Goal: Task Accomplishment & Management: Use online tool/utility

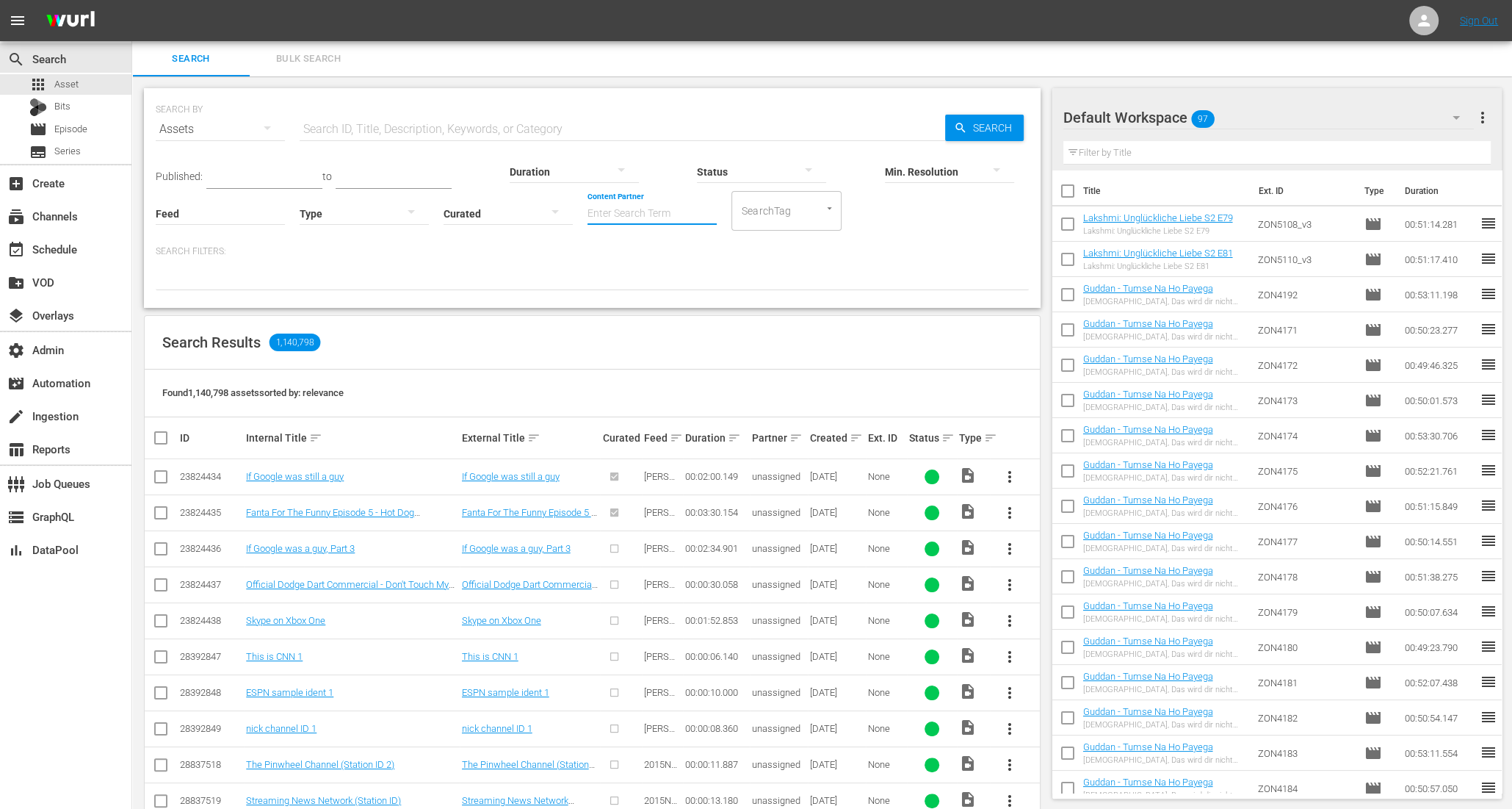
click at [588, 218] on input "Content Partner" at bounding box center [652, 215] width 129 height 53
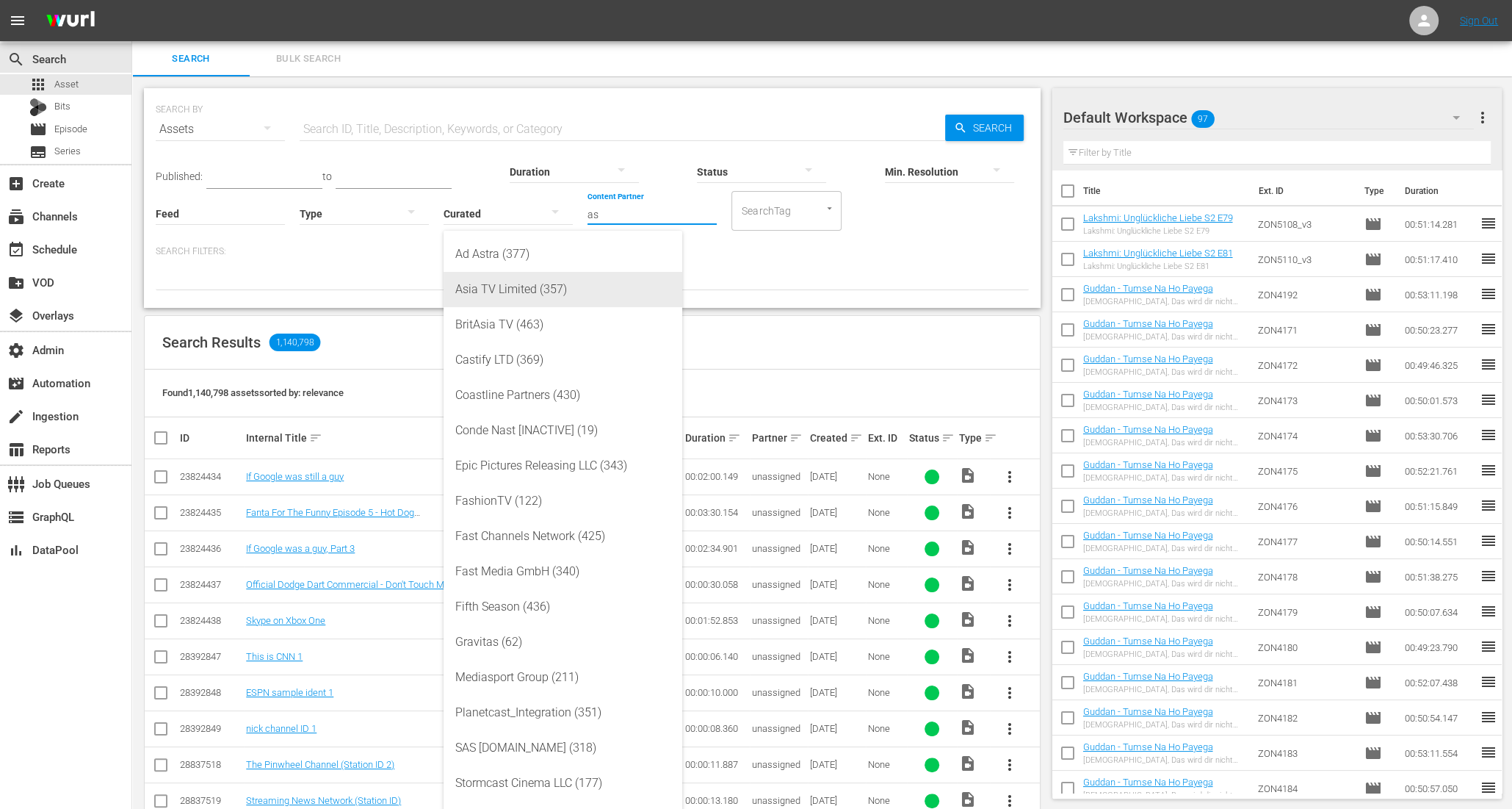
click at [495, 287] on div "Asia TV Limited (357)" at bounding box center [562, 289] width 215 height 35
type input "Asia TV Limited (357)"
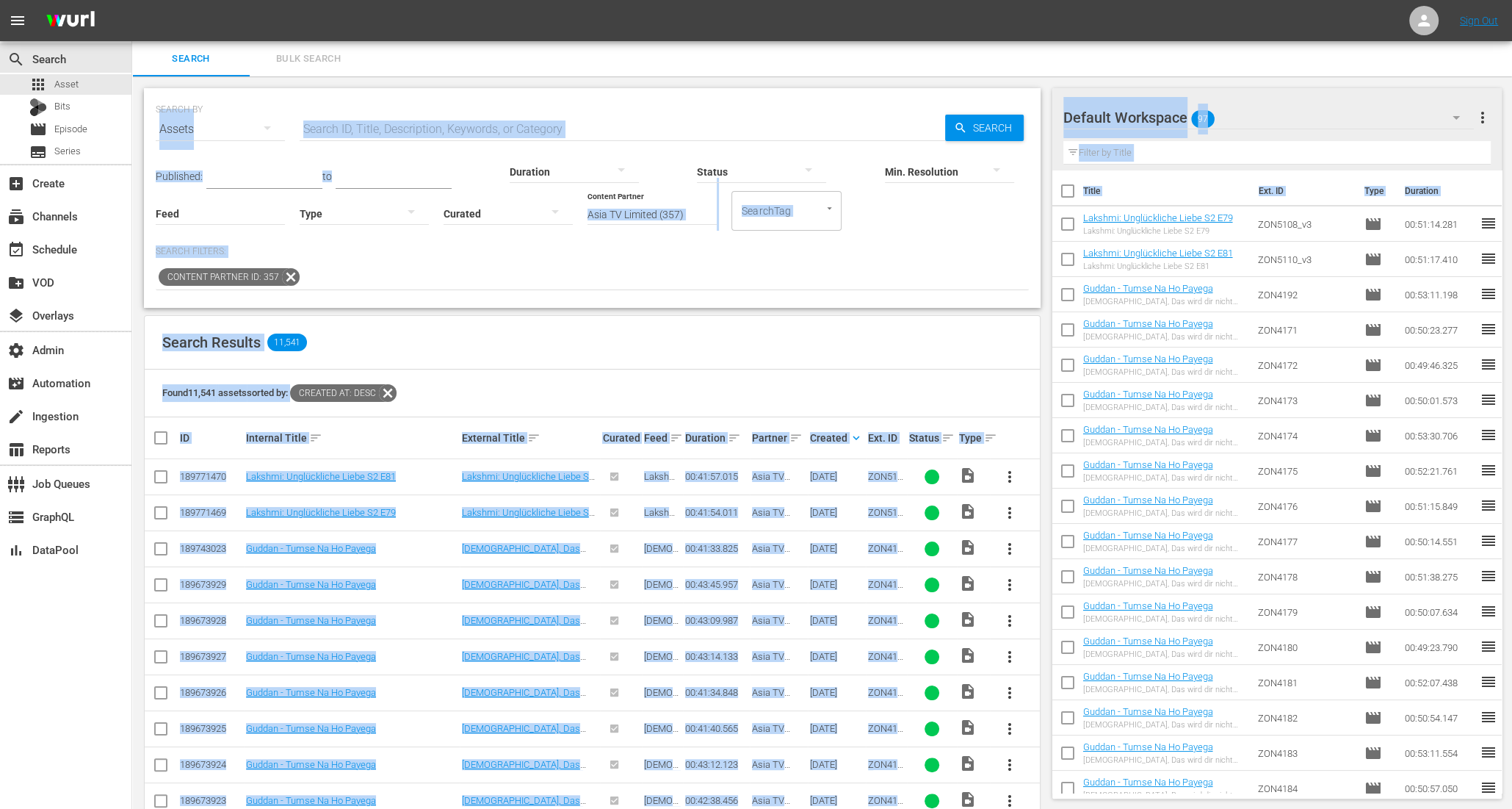
drag, startPoint x: 1507, startPoint y: 68, endPoint x: 1230, endPoint y: 282, distance: 350.0
click at [1256, 278] on div "Search Bulk Search SEARCH BY Search By Assets Search ID, Title, Description, Ke…" at bounding box center [821, 641] width 1379 height 1200
click at [962, 329] on div "Search Results 11,541" at bounding box center [592, 342] width 895 height 53
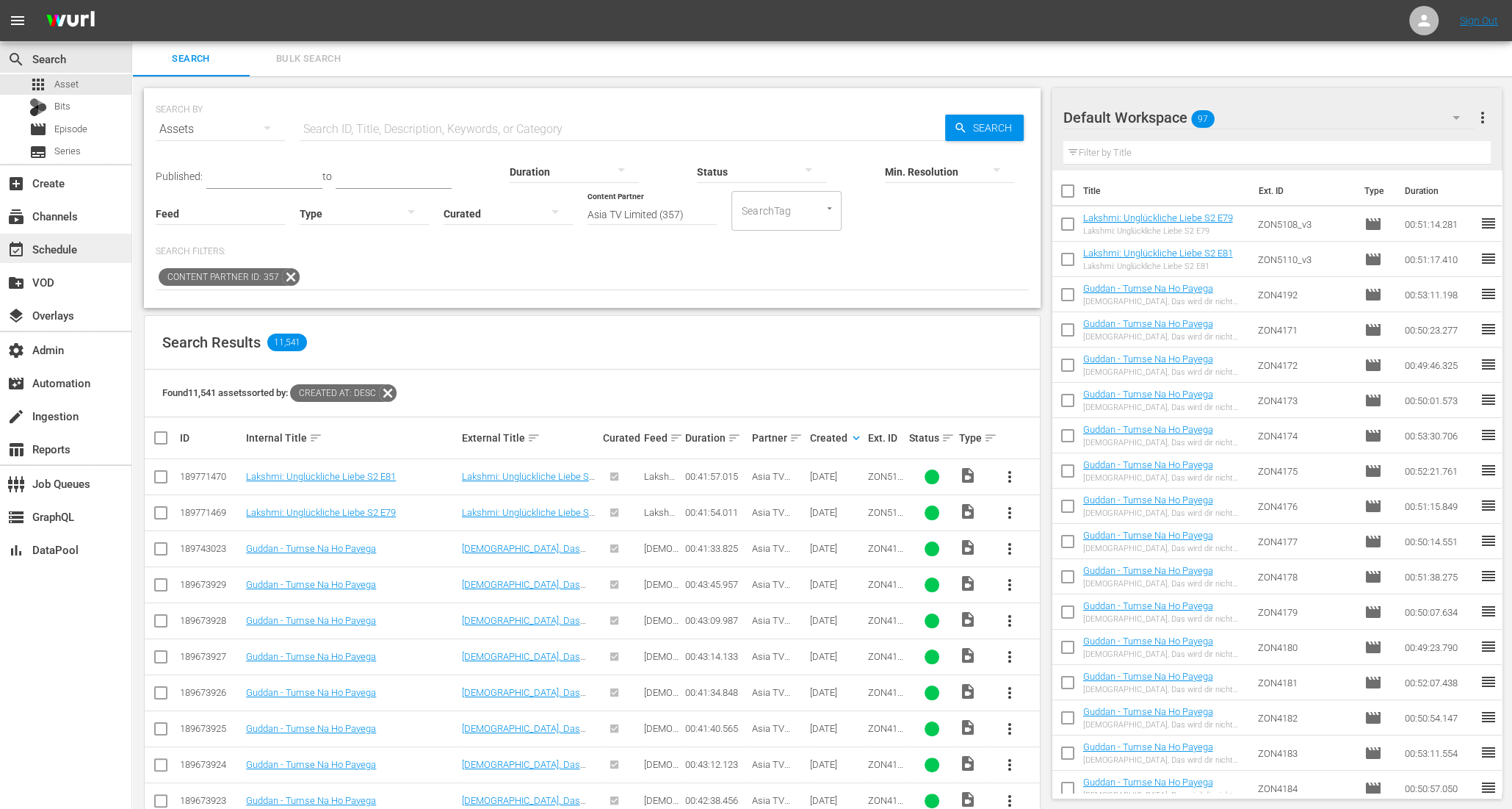
click at [63, 250] on div "event_available Schedule" at bounding box center [41, 246] width 82 height 13
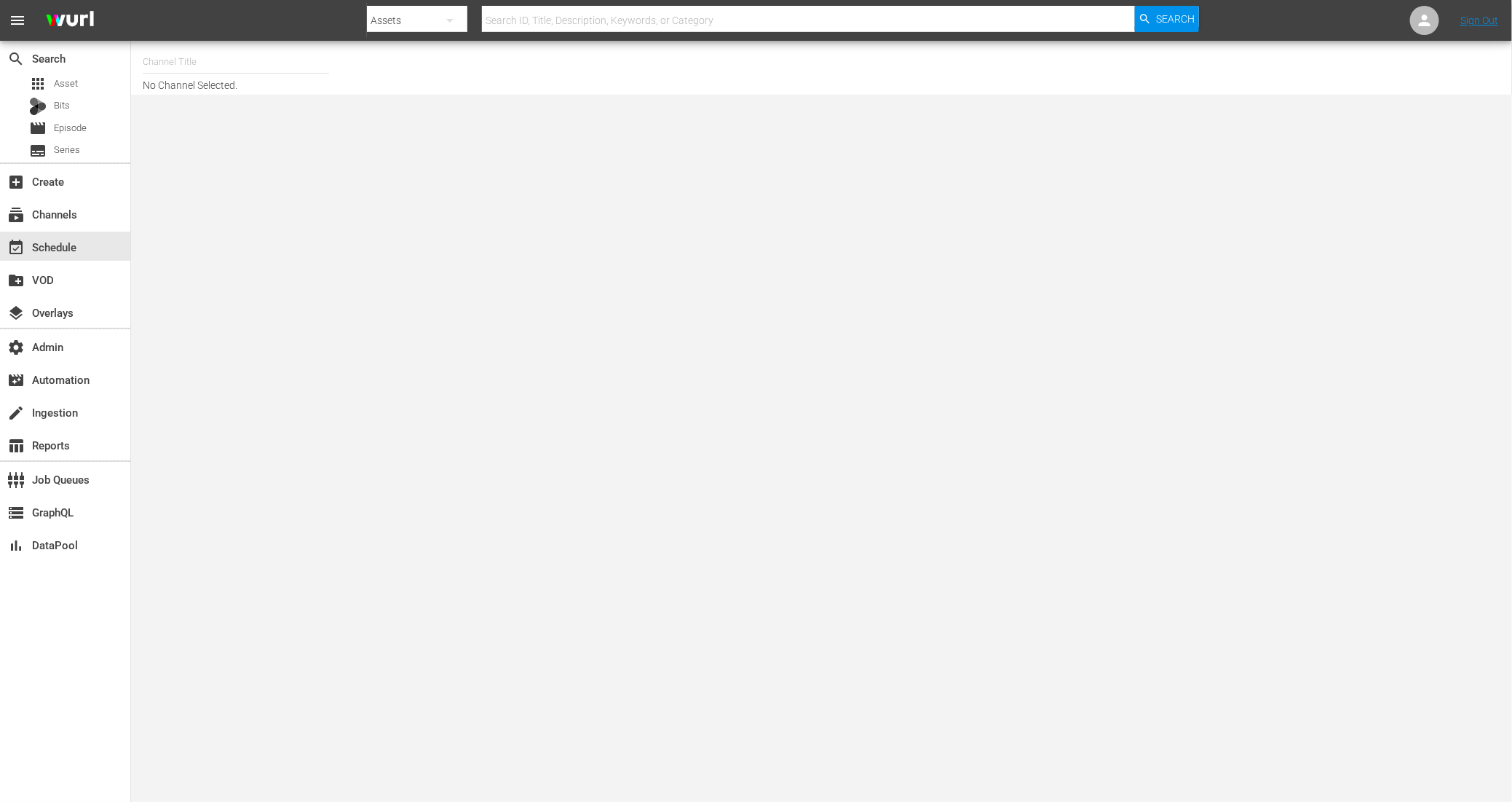
click at [209, 58] on input "text" at bounding box center [236, 62] width 187 height 35
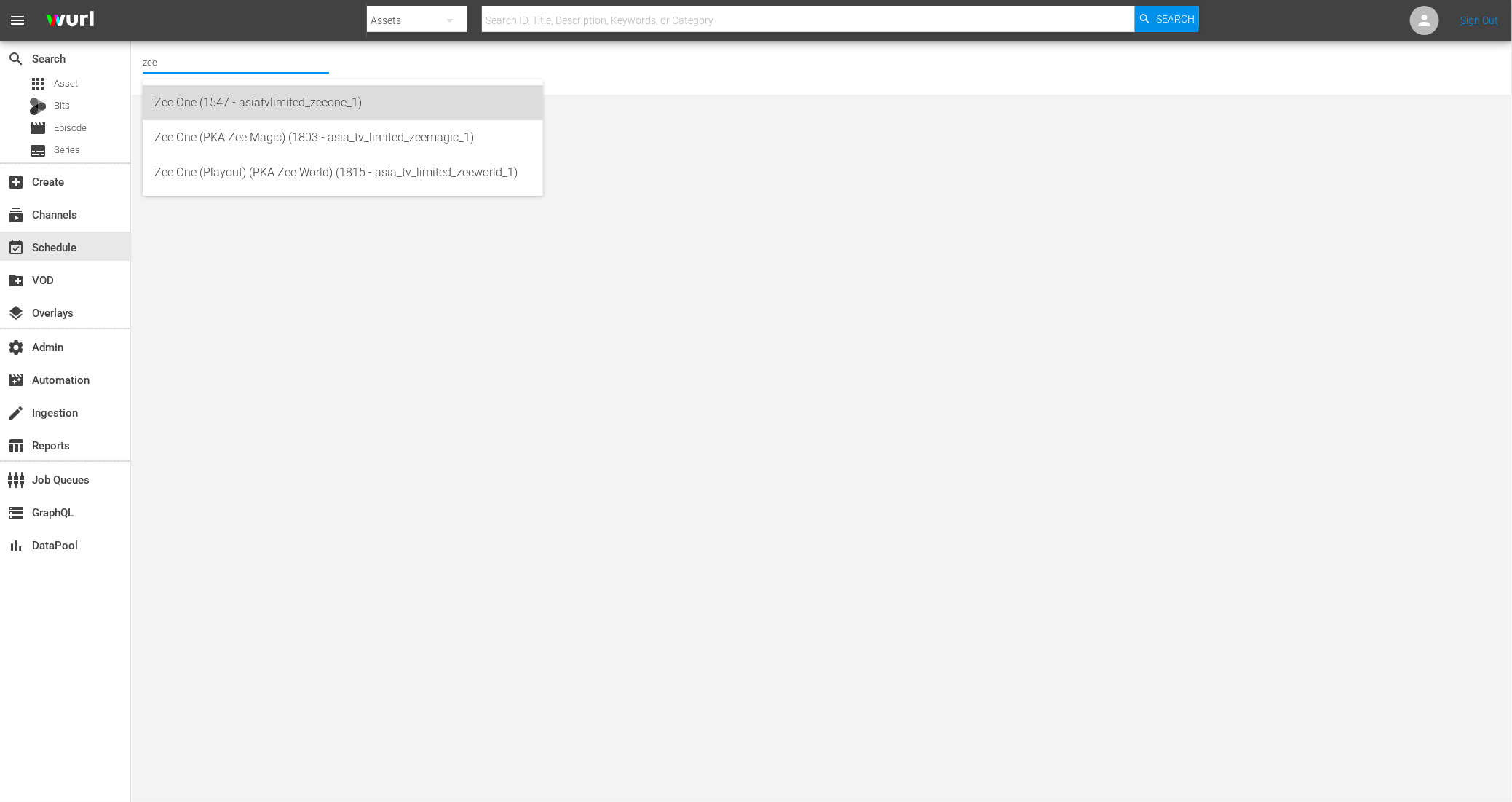
click at [205, 97] on div "Zee One (1547 - asiatvlimited_zeeone_1)" at bounding box center [342, 102] width 377 height 35
type input "Zee One (1547 - asiatvlimited_zeeone_1)"
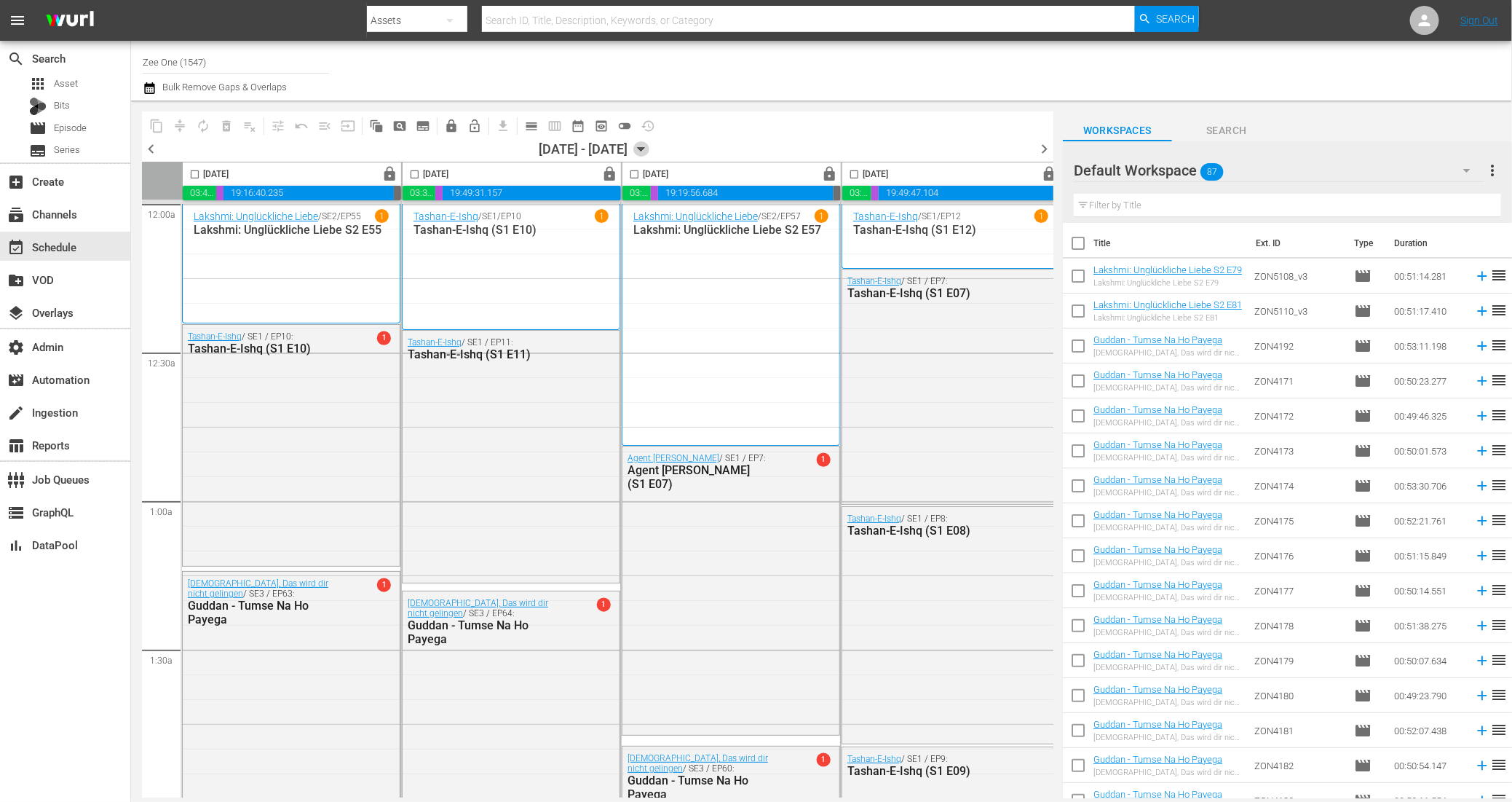
click at [649, 143] on icon "button" at bounding box center [641, 149] width 16 height 16
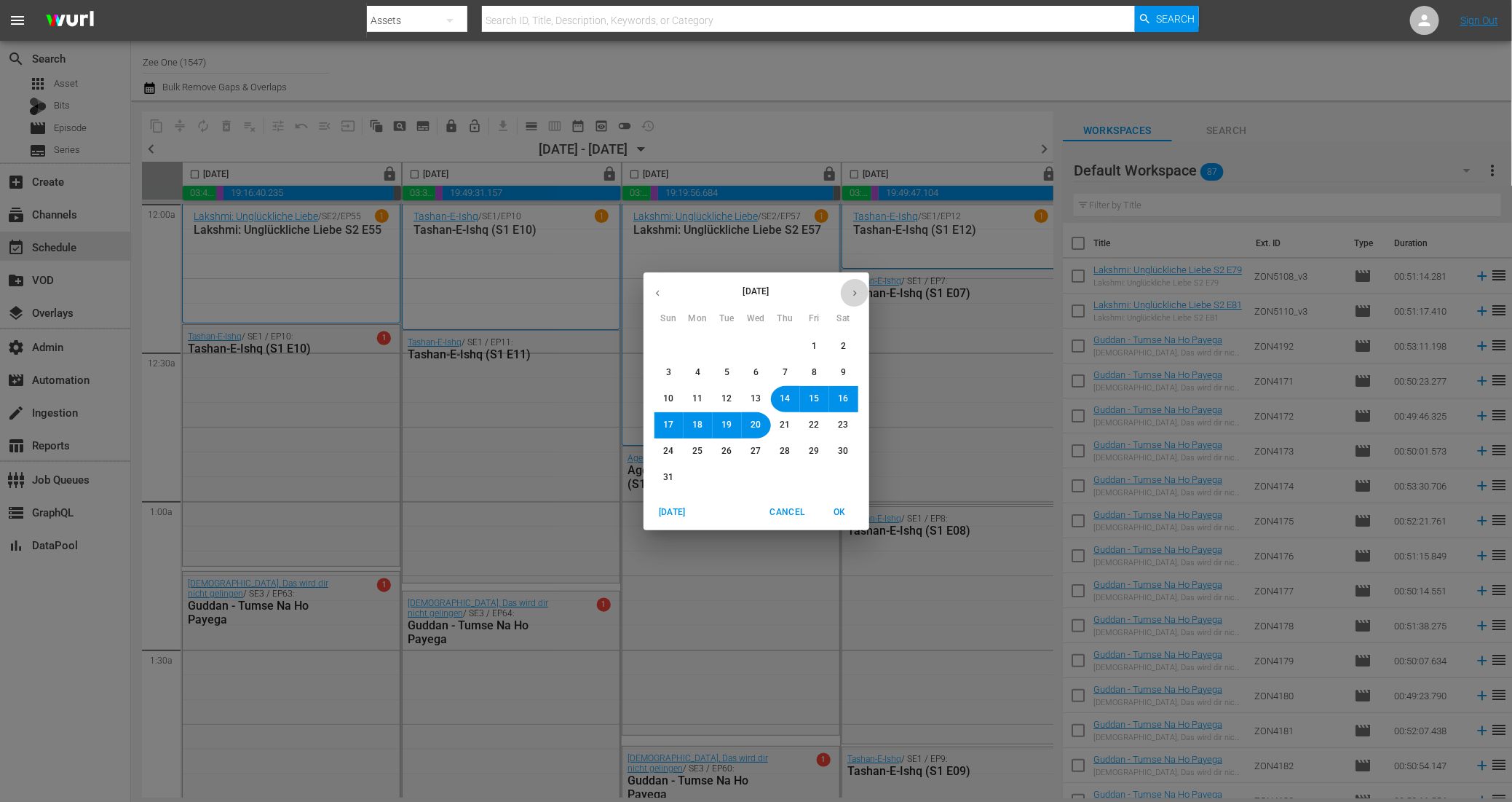
click at [859, 282] on button "button" at bounding box center [855, 293] width 28 height 28
click at [696, 343] on span "1" at bounding box center [698, 346] width 5 height 12
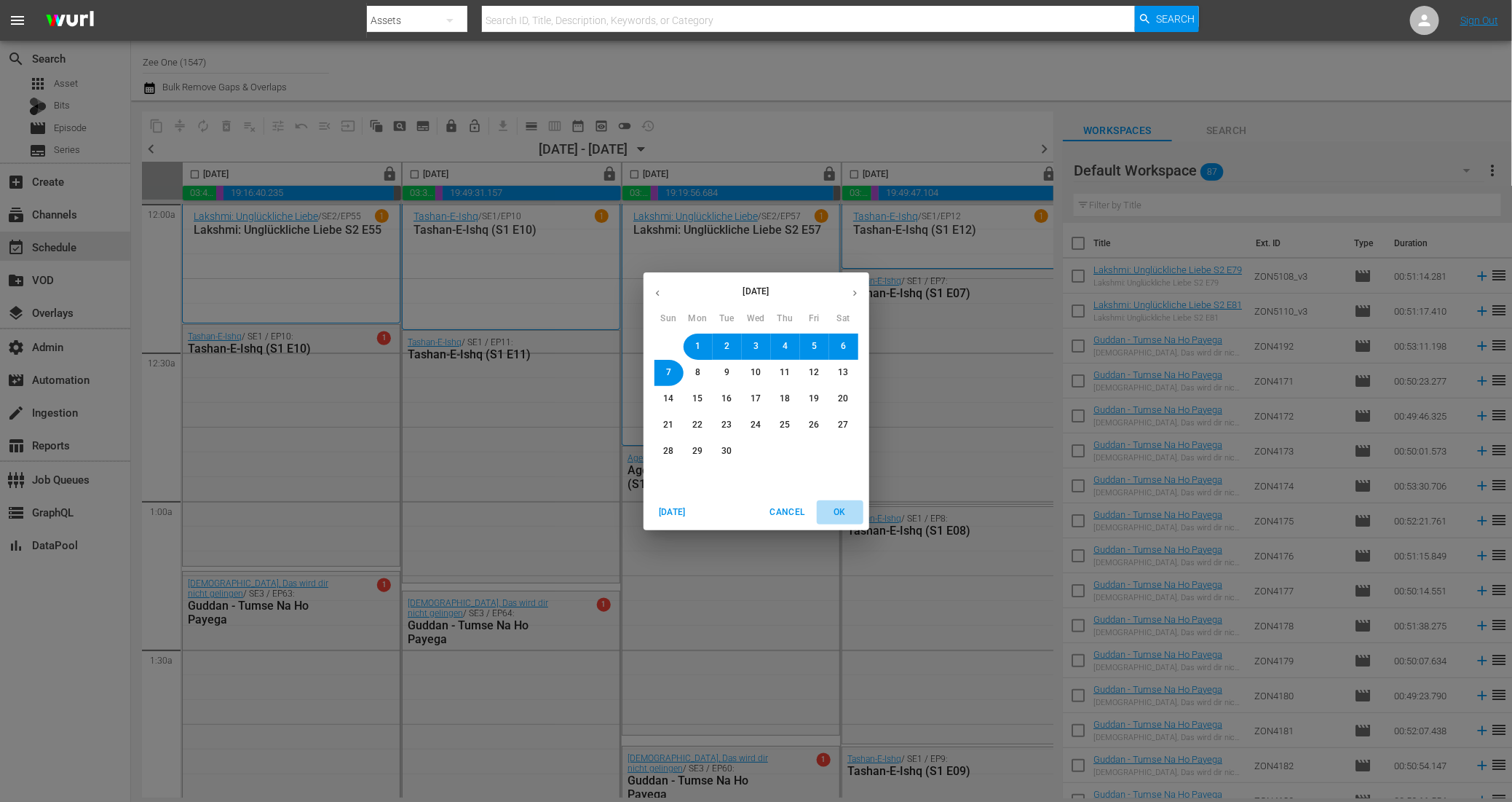
click at [838, 511] on span "OK" at bounding box center [840, 512] width 35 height 15
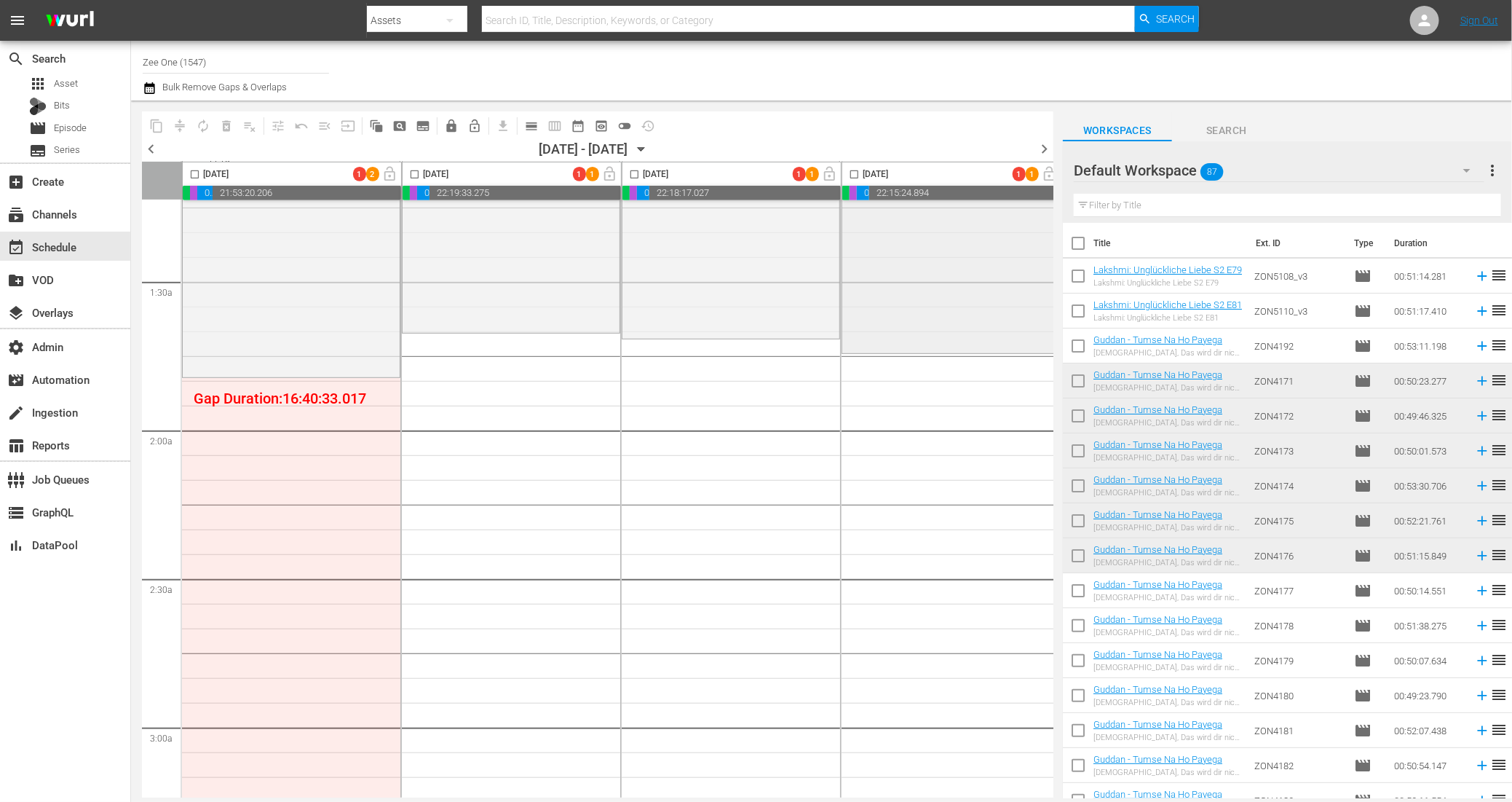
scroll to position [357, 0]
click at [1081, 277] on input "checkbox" at bounding box center [1079, 279] width 31 height 31
checkbox input "true"
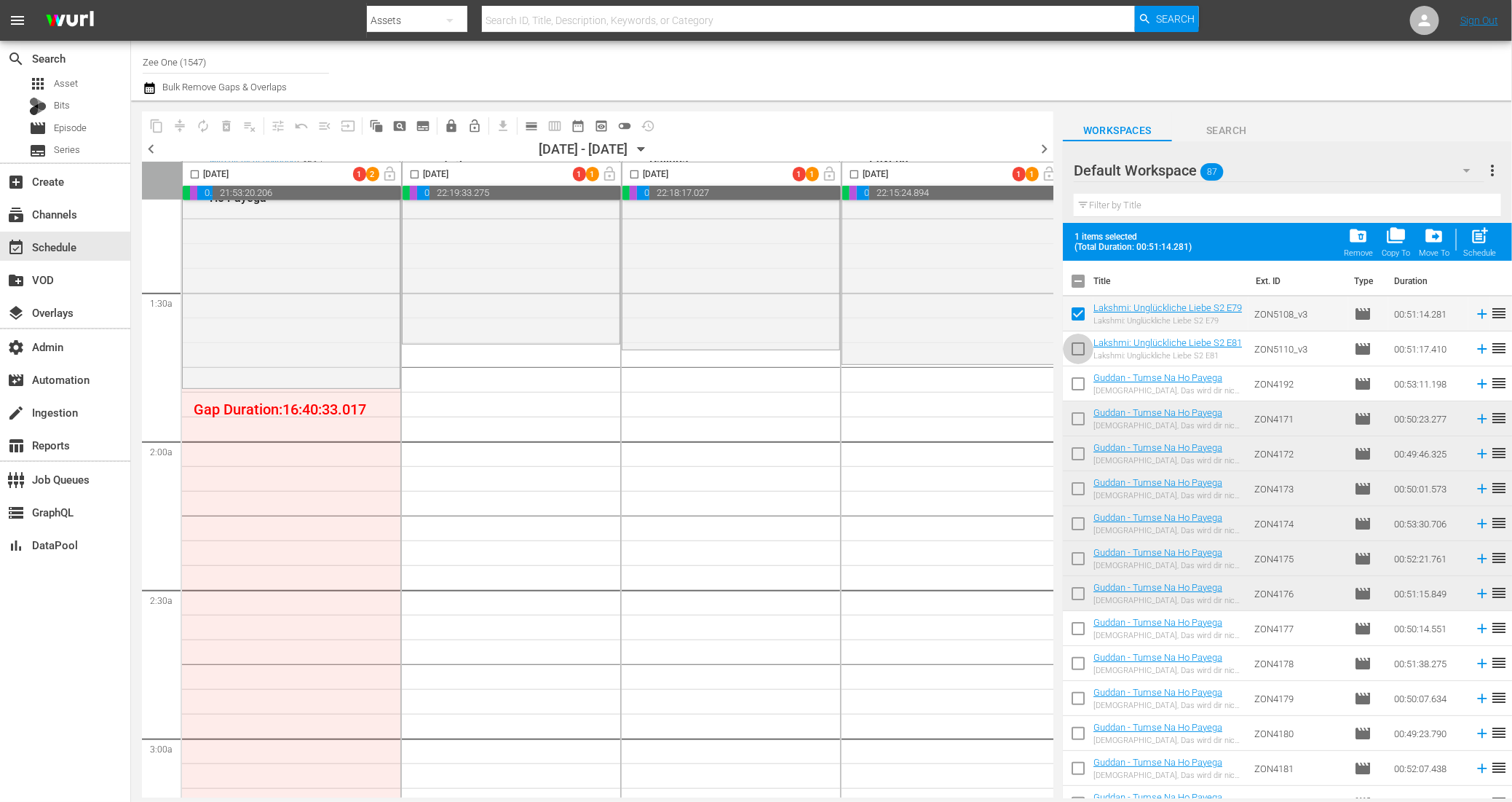
click at [1080, 350] on input "checkbox" at bounding box center [1079, 351] width 31 height 31
checkbox input "true"
click at [1365, 231] on span "folder_delete" at bounding box center [1359, 235] width 19 height 19
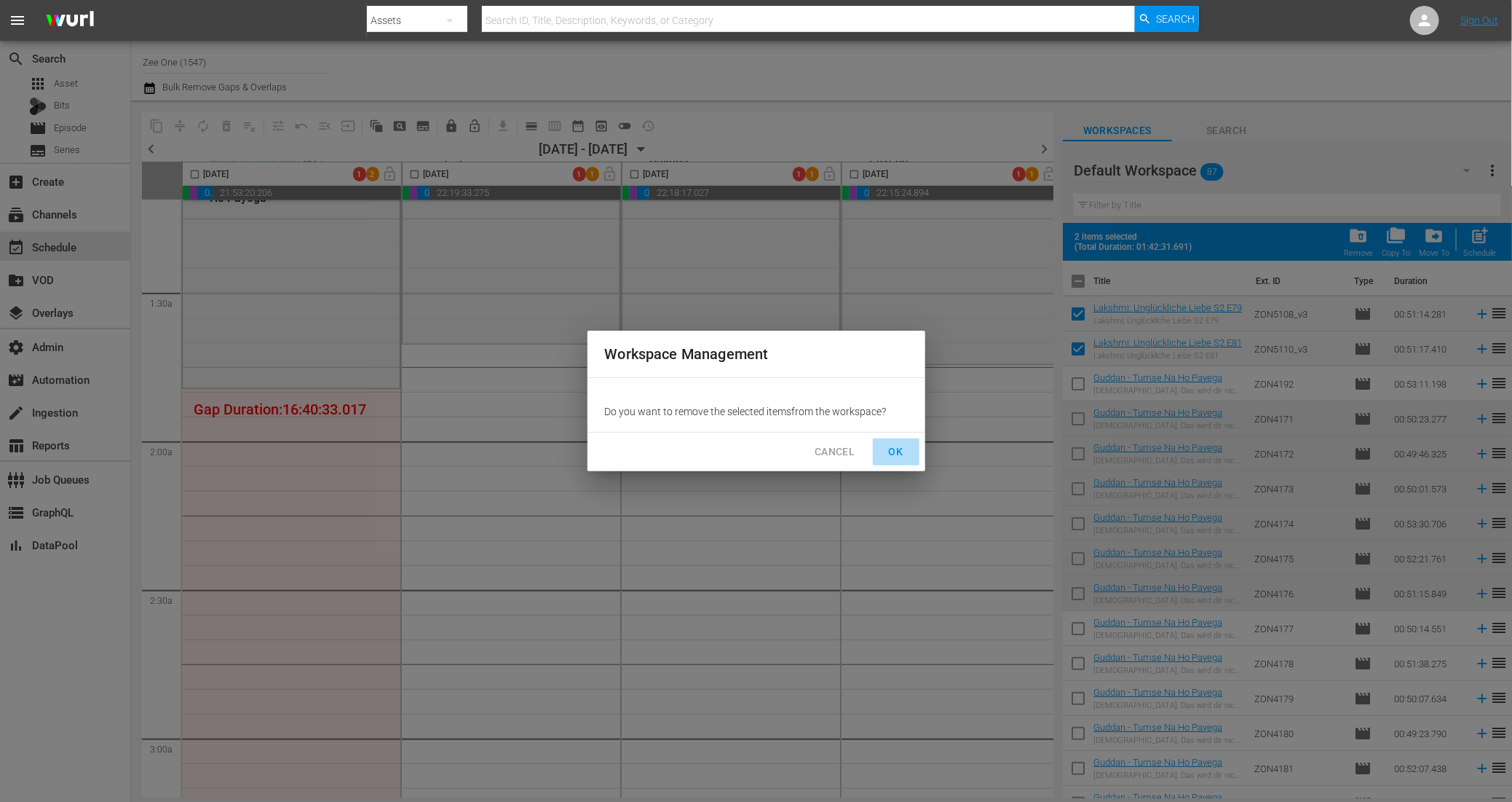
click at [898, 459] on span "OK" at bounding box center [896, 451] width 24 height 18
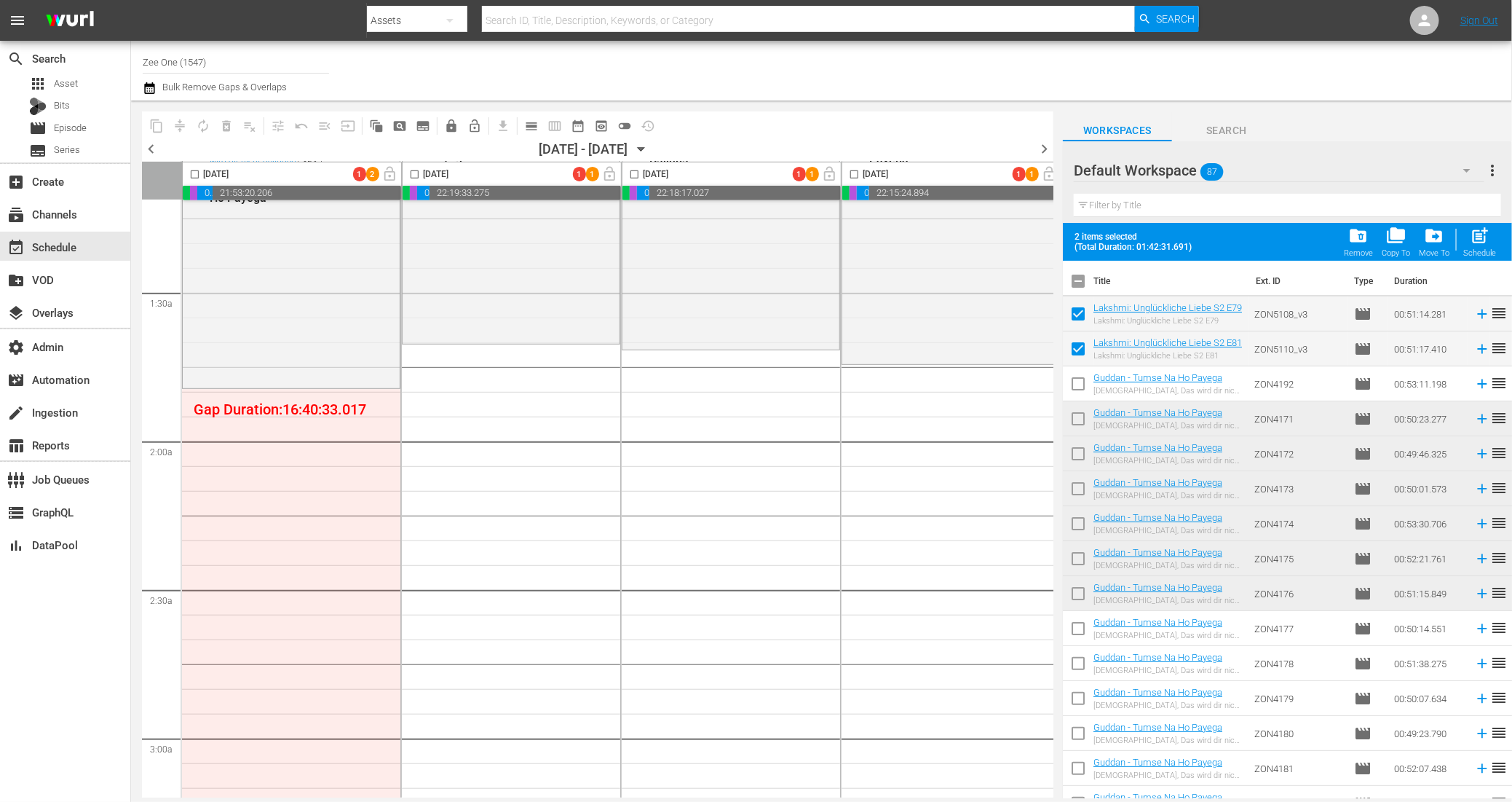
checkbox input "false"
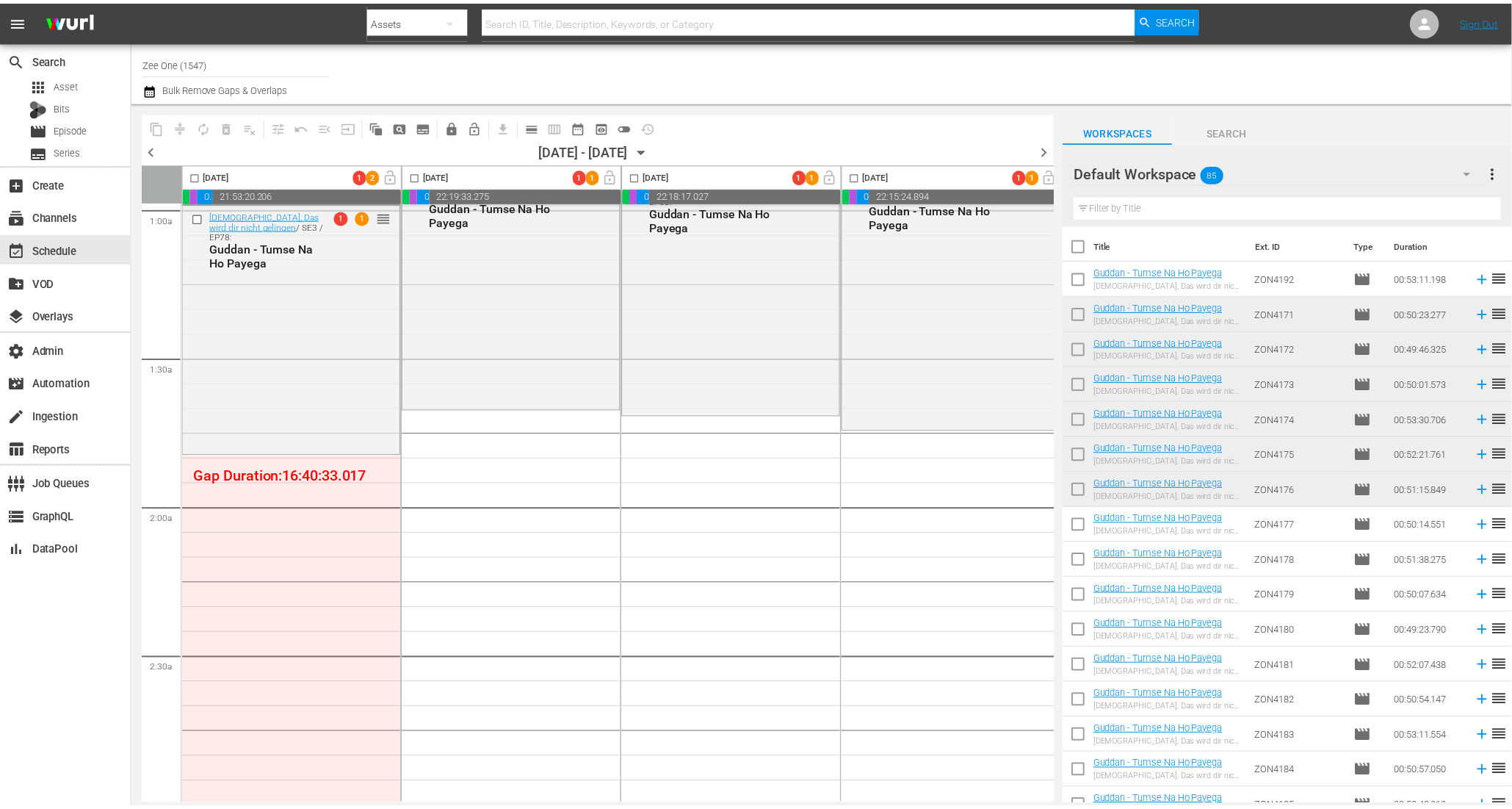
scroll to position [308, 0]
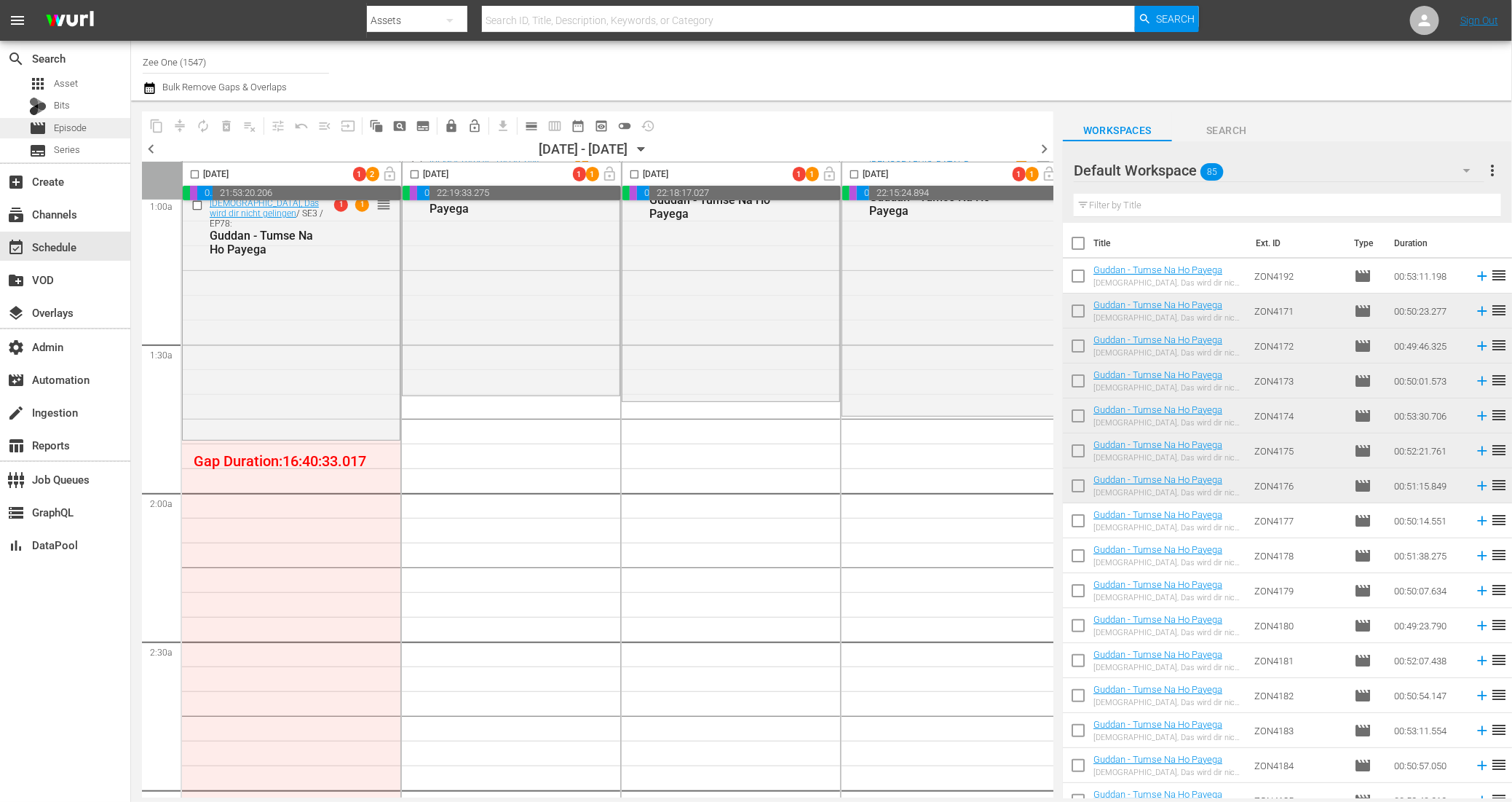
click at [105, 131] on div "movie Episode" at bounding box center [65, 127] width 131 height 20
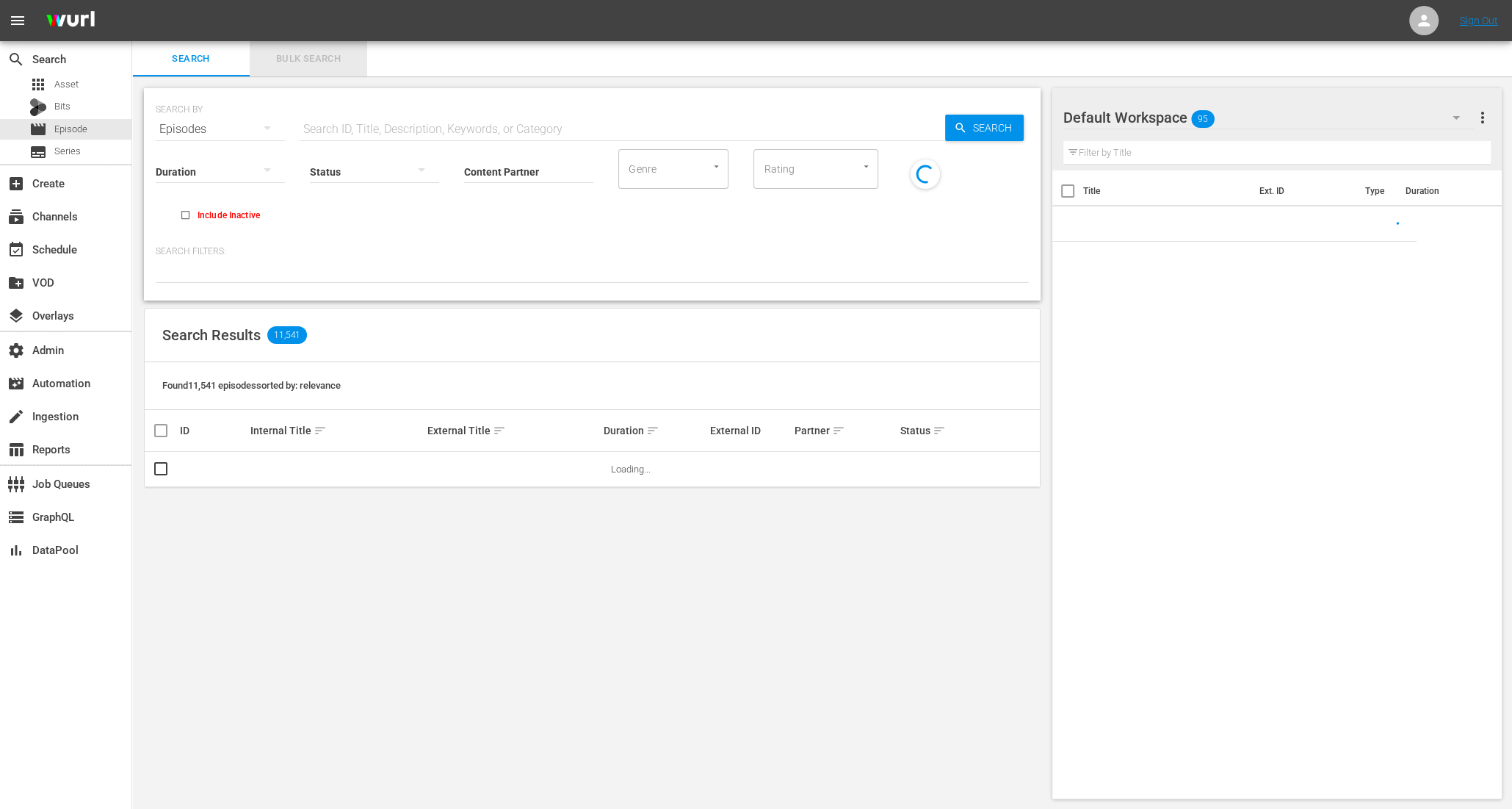
click at [282, 58] on span "Bulk Search" at bounding box center [309, 59] width 100 height 17
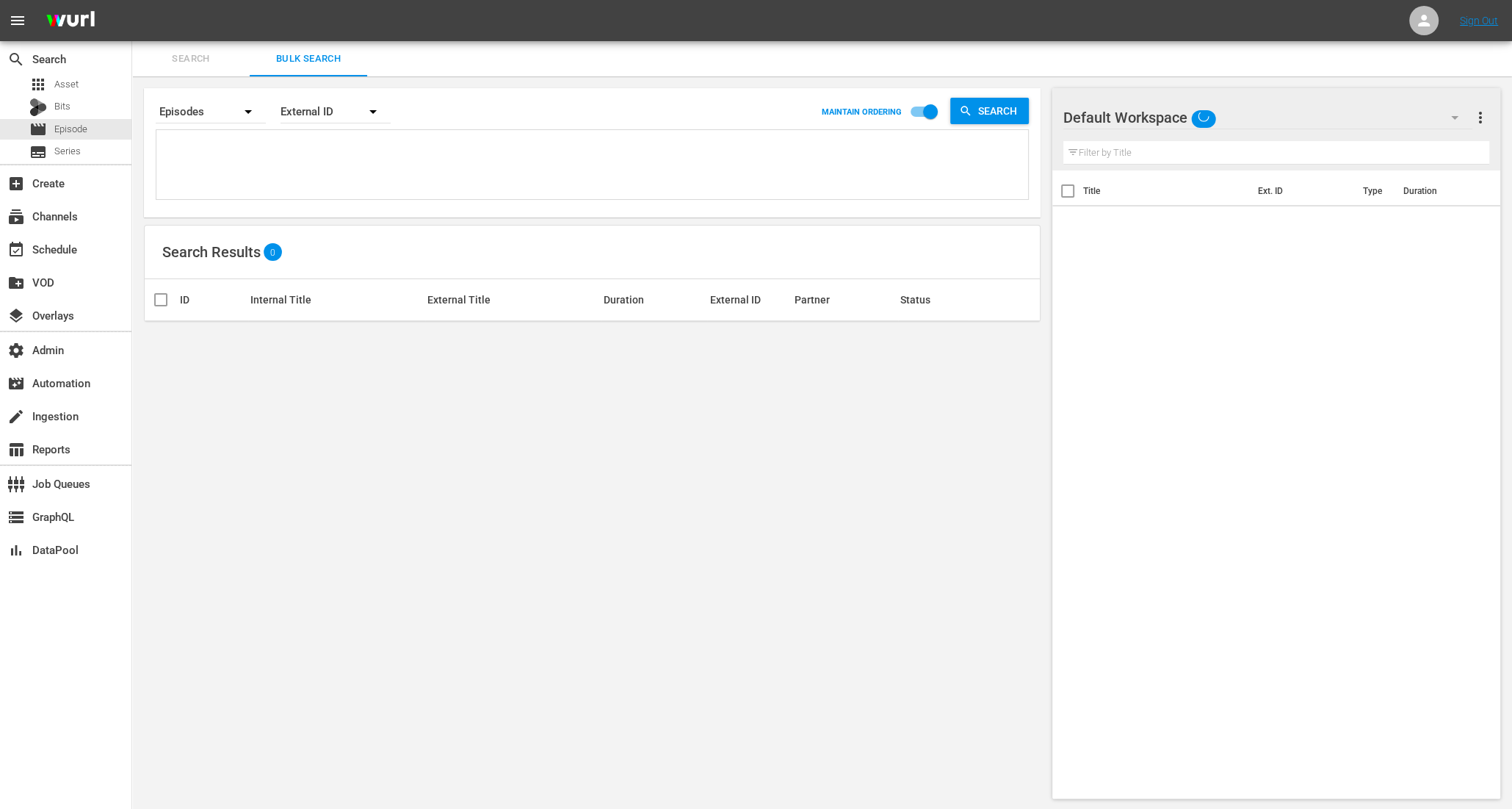
click at [236, 168] on textarea at bounding box center [594, 167] width 868 height 67
paste textarea "It’s the semi-final, and this week it’s three utilitarian clothing; the trench …"
type textarea "It’s the semi-final, and this week it’s three utilitarian clothing; the trench …"
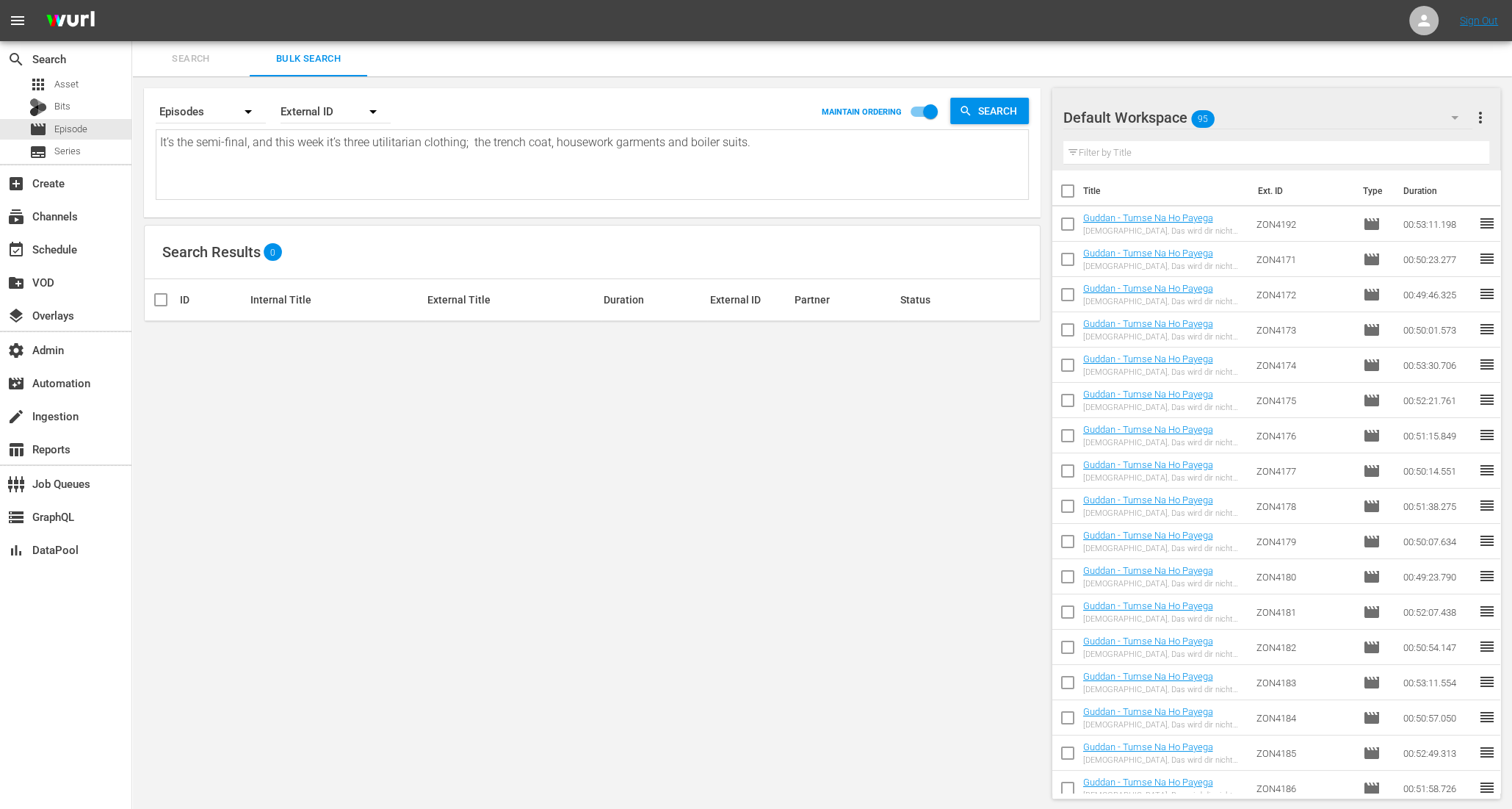
type textarea "It’s the semi-final, and this week it’s three utilitarian clothing; the trench …"
drag, startPoint x: 810, startPoint y: 160, endPoint x: 189, endPoint y: 122, distance: 622.2
click at [189, 122] on div "Search By Episodes Order By External ID MAINTAIN ORDERING Search It’s the semi-…" at bounding box center [592, 147] width 873 height 106
drag, startPoint x: 783, startPoint y: 150, endPoint x: 151, endPoint y: 122, distance: 632.6
click at [132, 0] on div "search Search apps Asset Bits movie Episode subtitles Series add_box Create sub…" at bounding box center [821, 0] width 1379 height 0
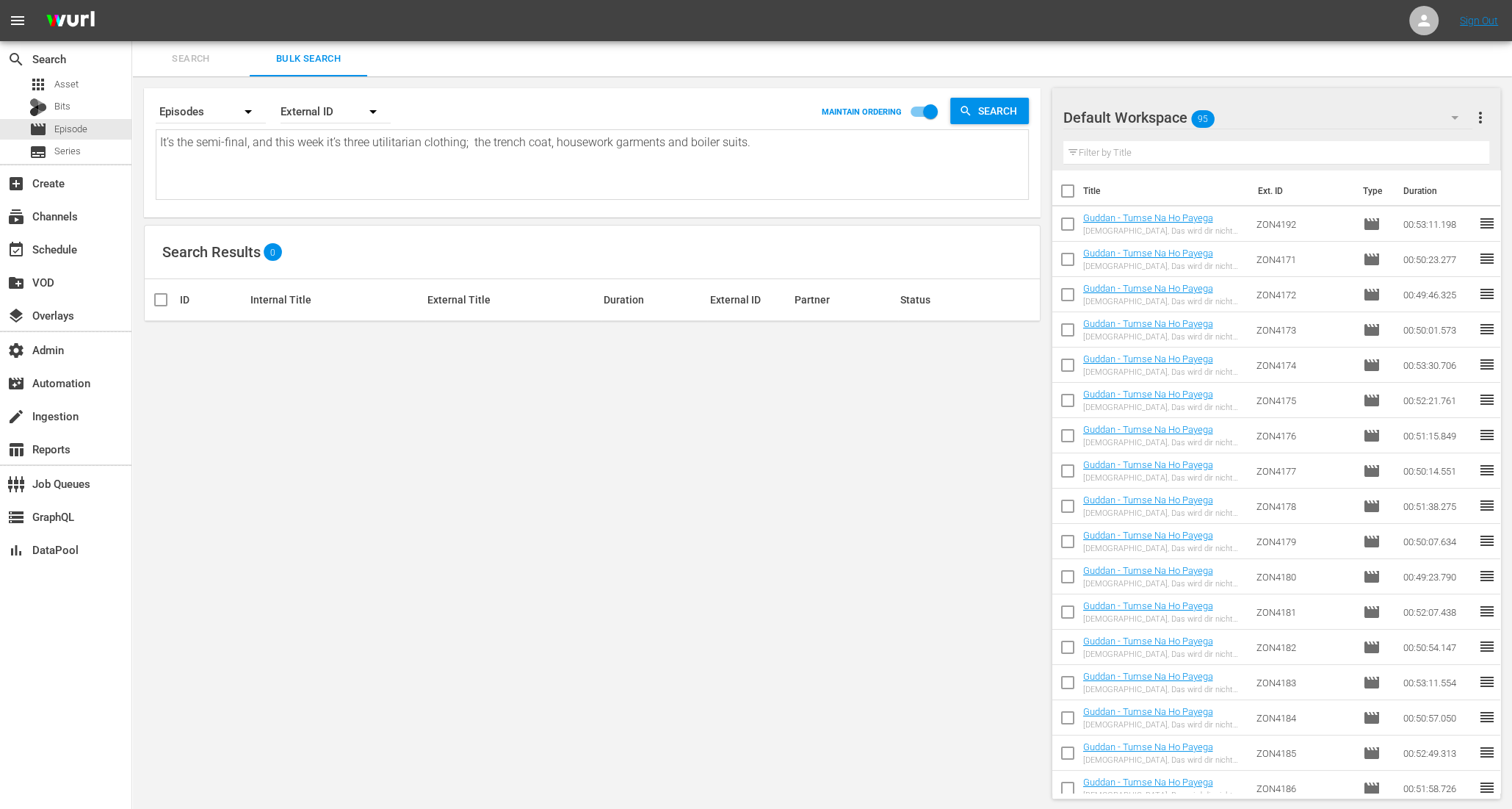
drag, startPoint x: 766, startPoint y: 157, endPoint x: 272, endPoint y: 118, distance: 495.5
click at [272, 118] on div "Search By Episodes Order By External ID MAINTAIN ORDERING Search It’s the semi-…" at bounding box center [592, 147] width 873 height 106
paste textarea "ZON5100 ZON5101 ZON5102 ZON5103 ZON5104 ZON5105 ZON5106 ZON5107 ZON5108_v3 ZON5…"
type textarea "ZON5100 ZON5101 ZON5102 ZON5103 ZON5104 ZON5105 ZON5106 ZON5107 ZON5108_v3 ZON5…"
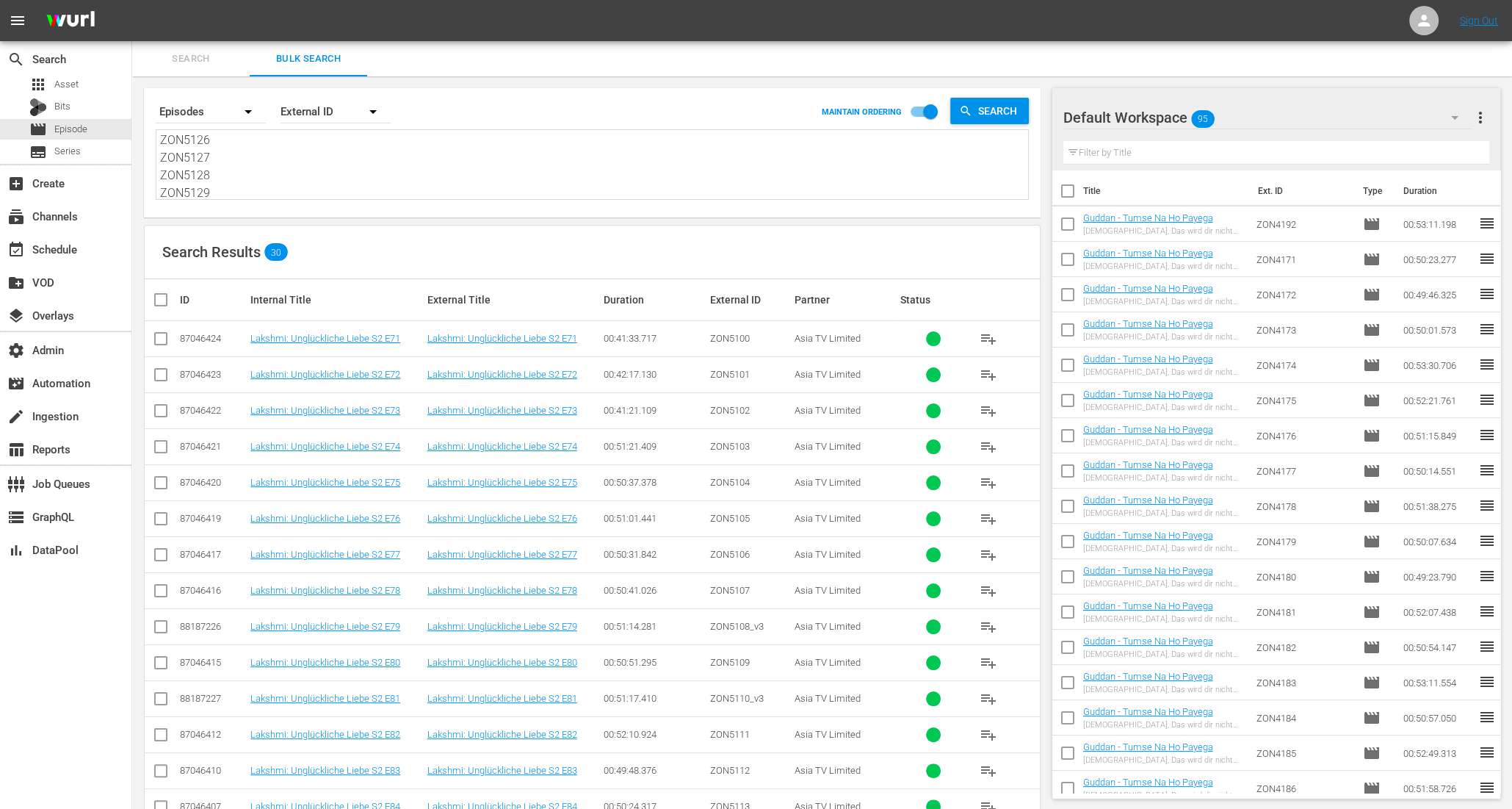
type textarea "ZON5100 ZON5101 ZON5102 ZON5103 ZON5104 ZON5105 ZON5106 ZON5107 ZON5108_v3 ZON5…"
click at [156, 296] on input "checkbox" at bounding box center [167, 300] width 29 height 18
checkbox input "true"
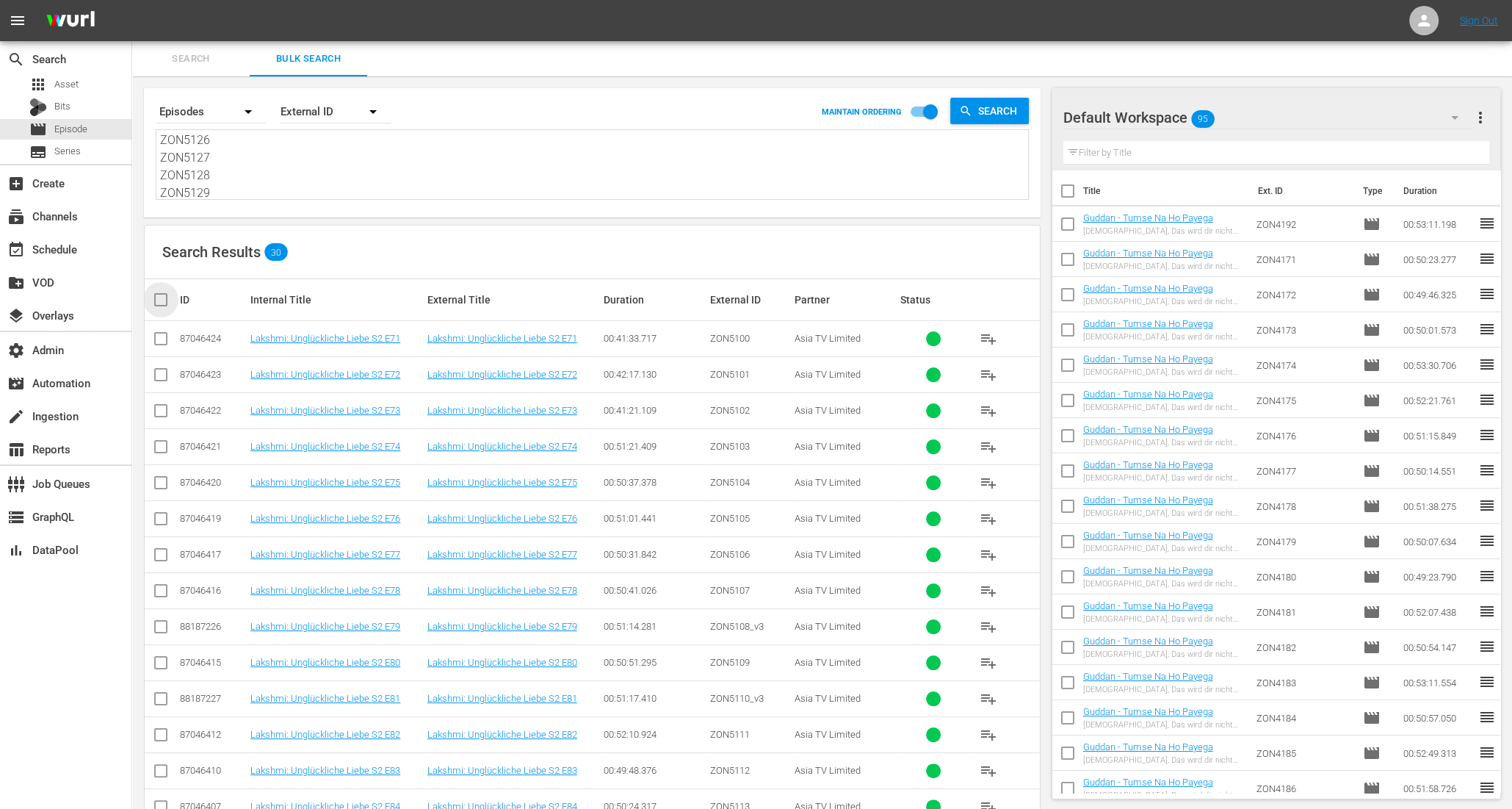
checkbox input "true"
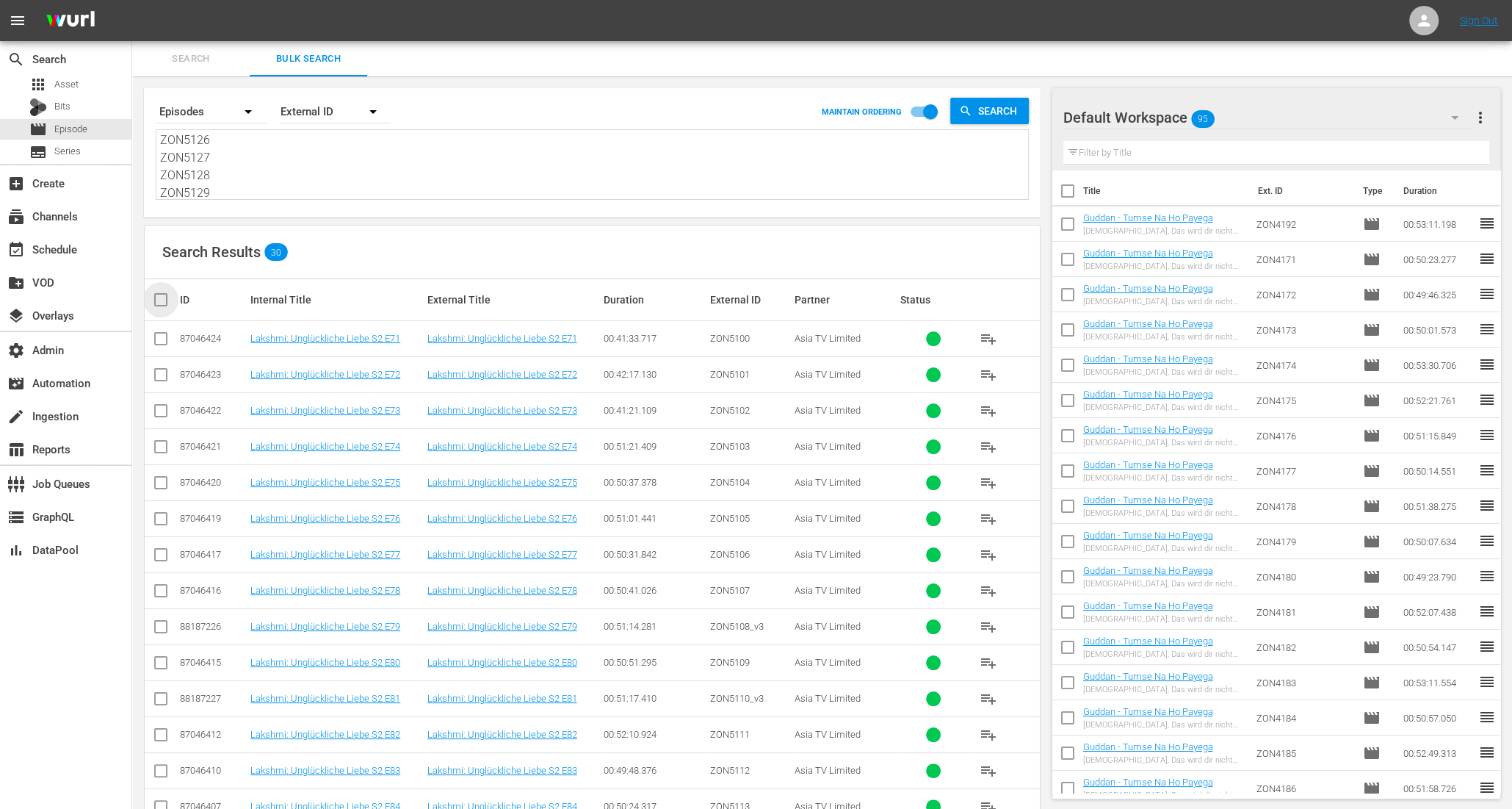
checkbox input "true"
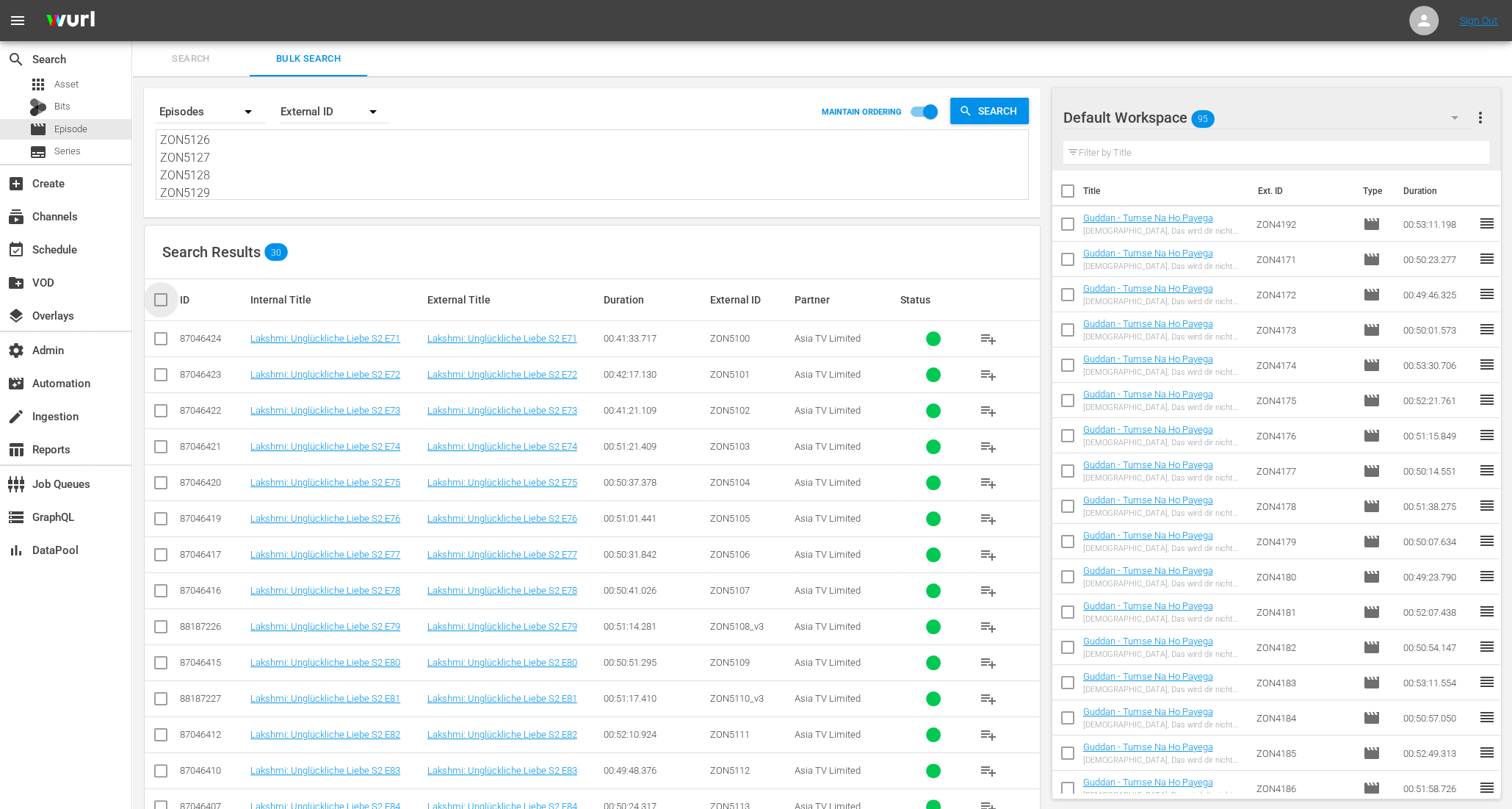
checkbox input "true"
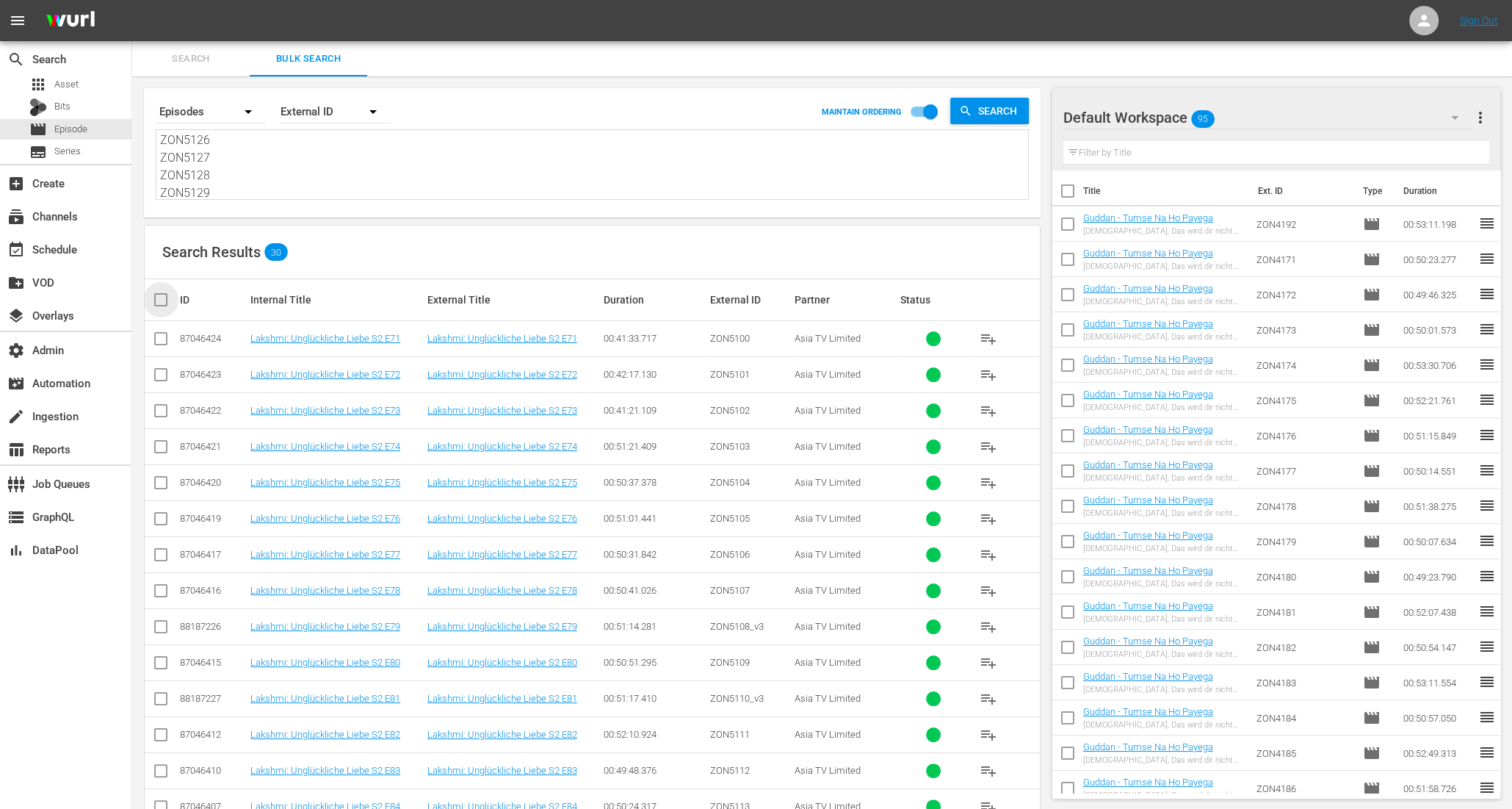
checkbox input "true"
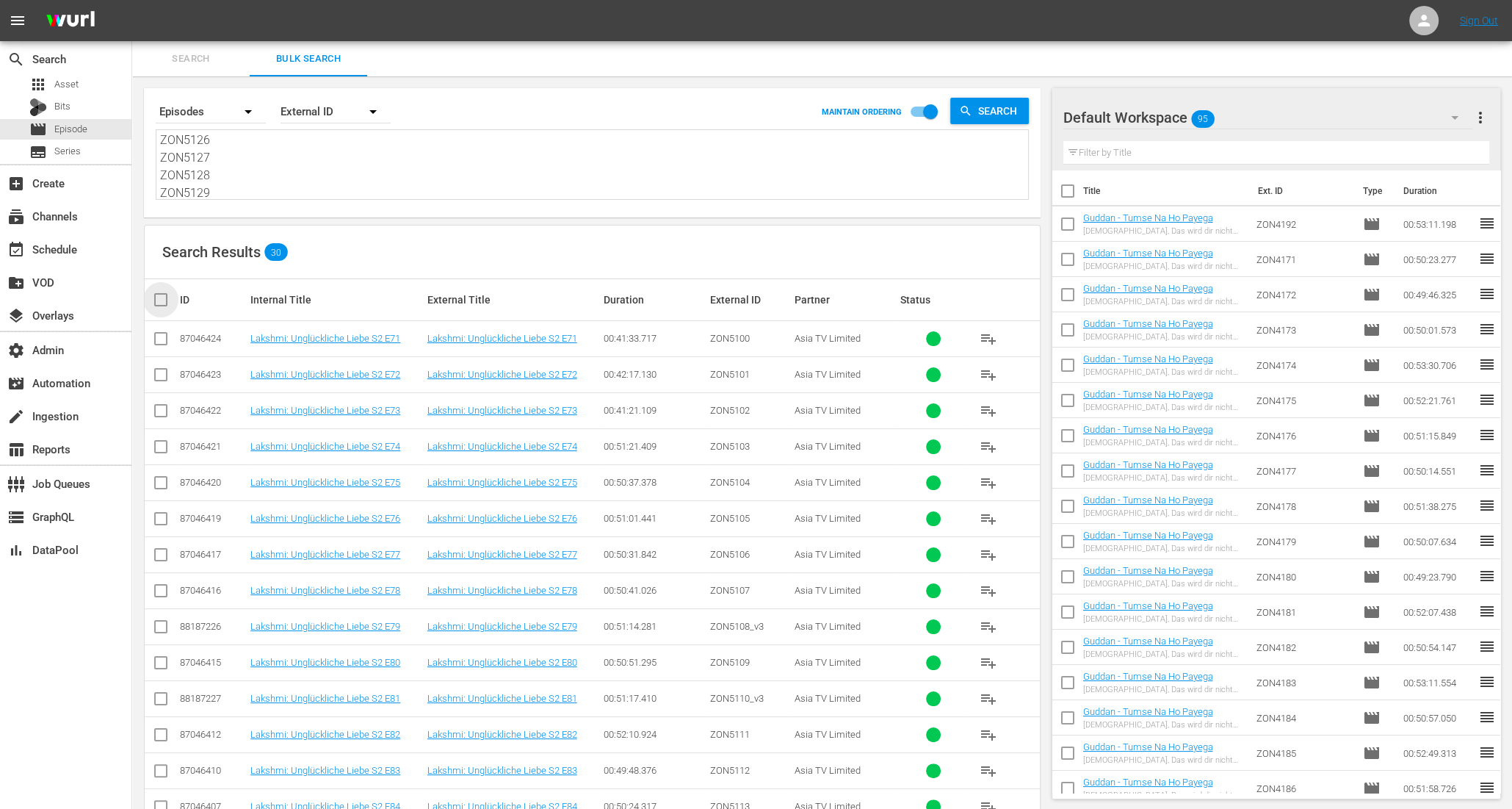
checkbox input "true"
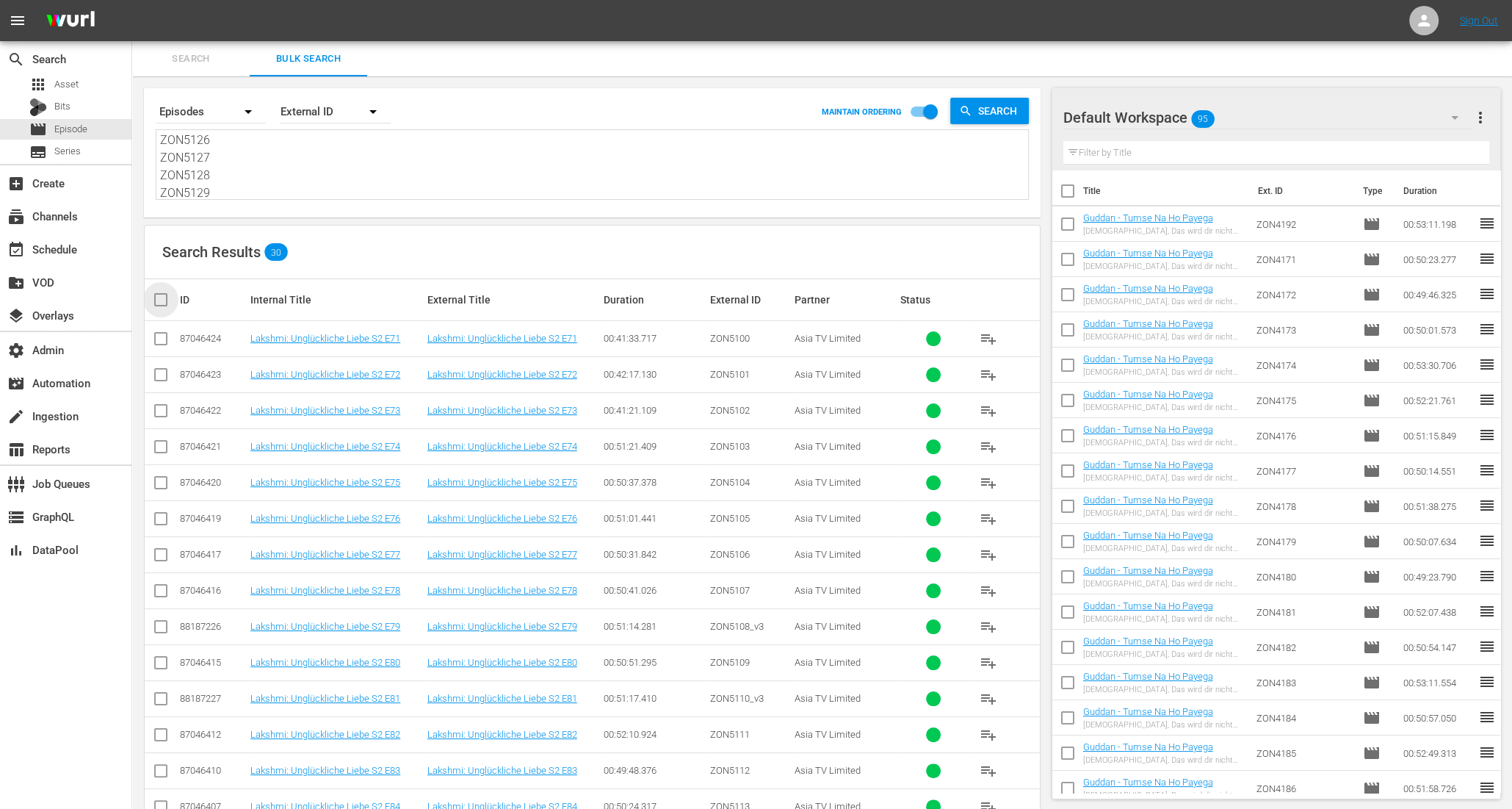
checkbox input "true"
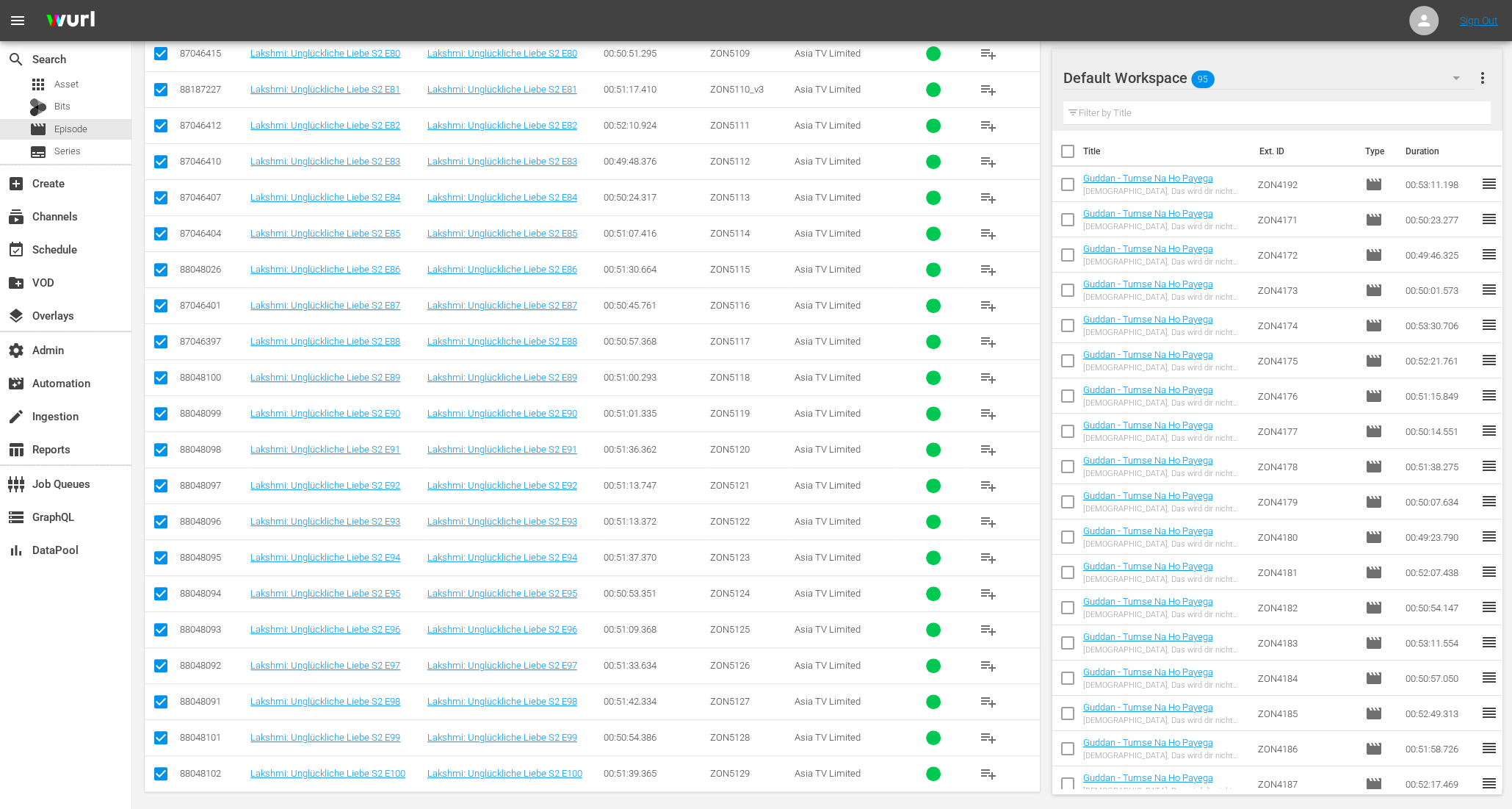
scroll to position [136, 0]
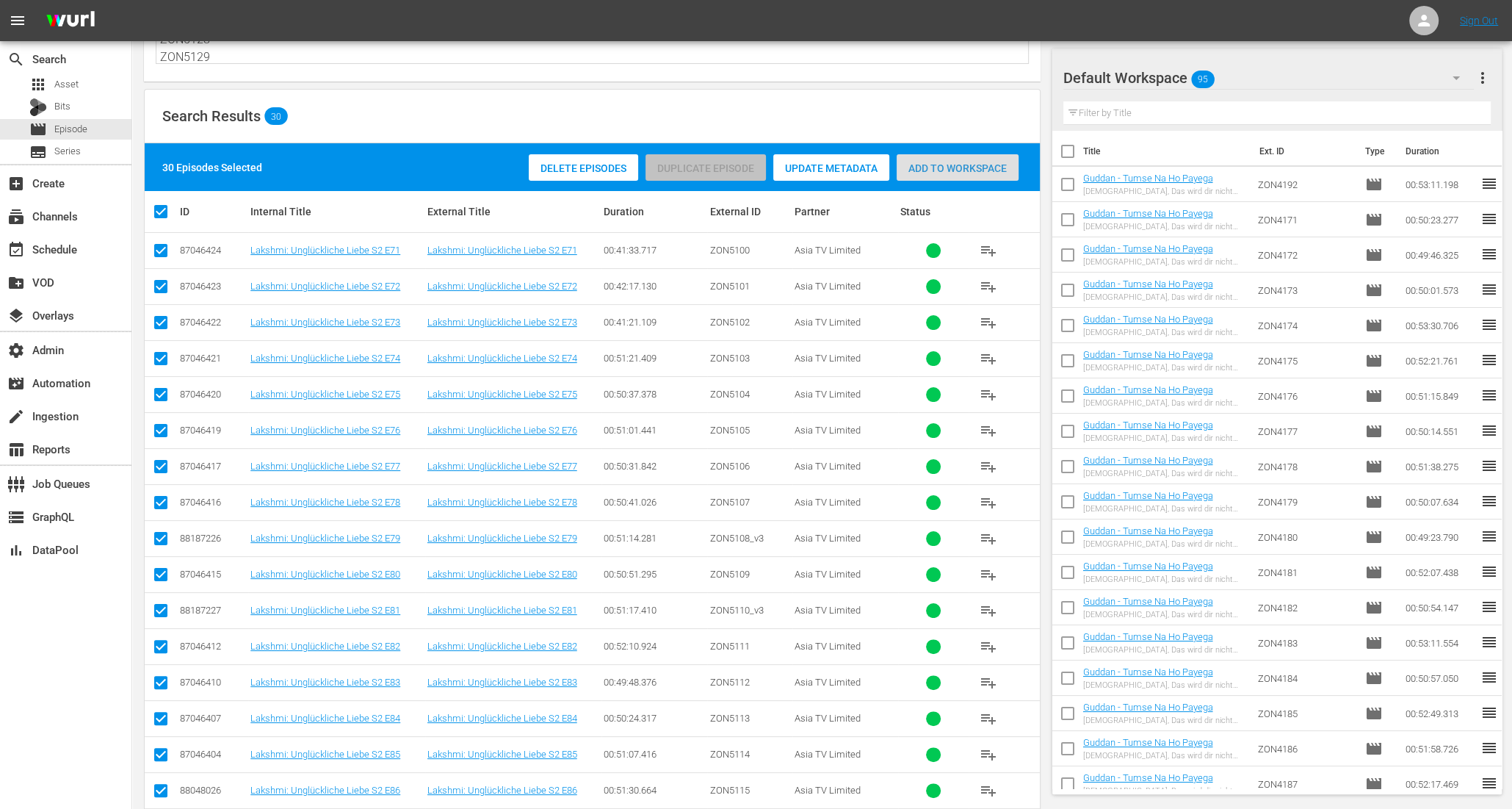
click at [950, 167] on span "Add to Workspace" at bounding box center [957, 168] width 122 height 11
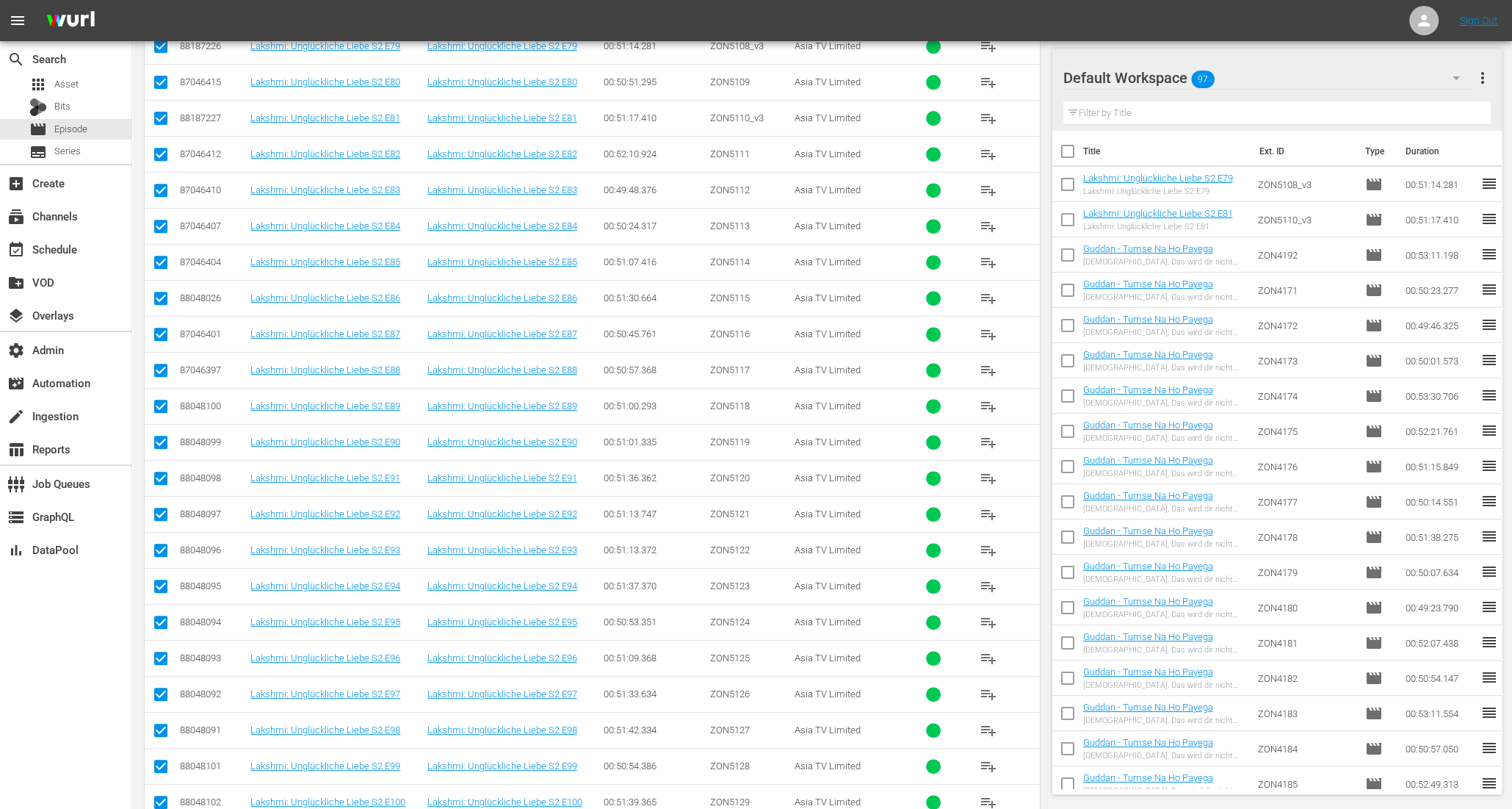
scroll to position [657, 0]
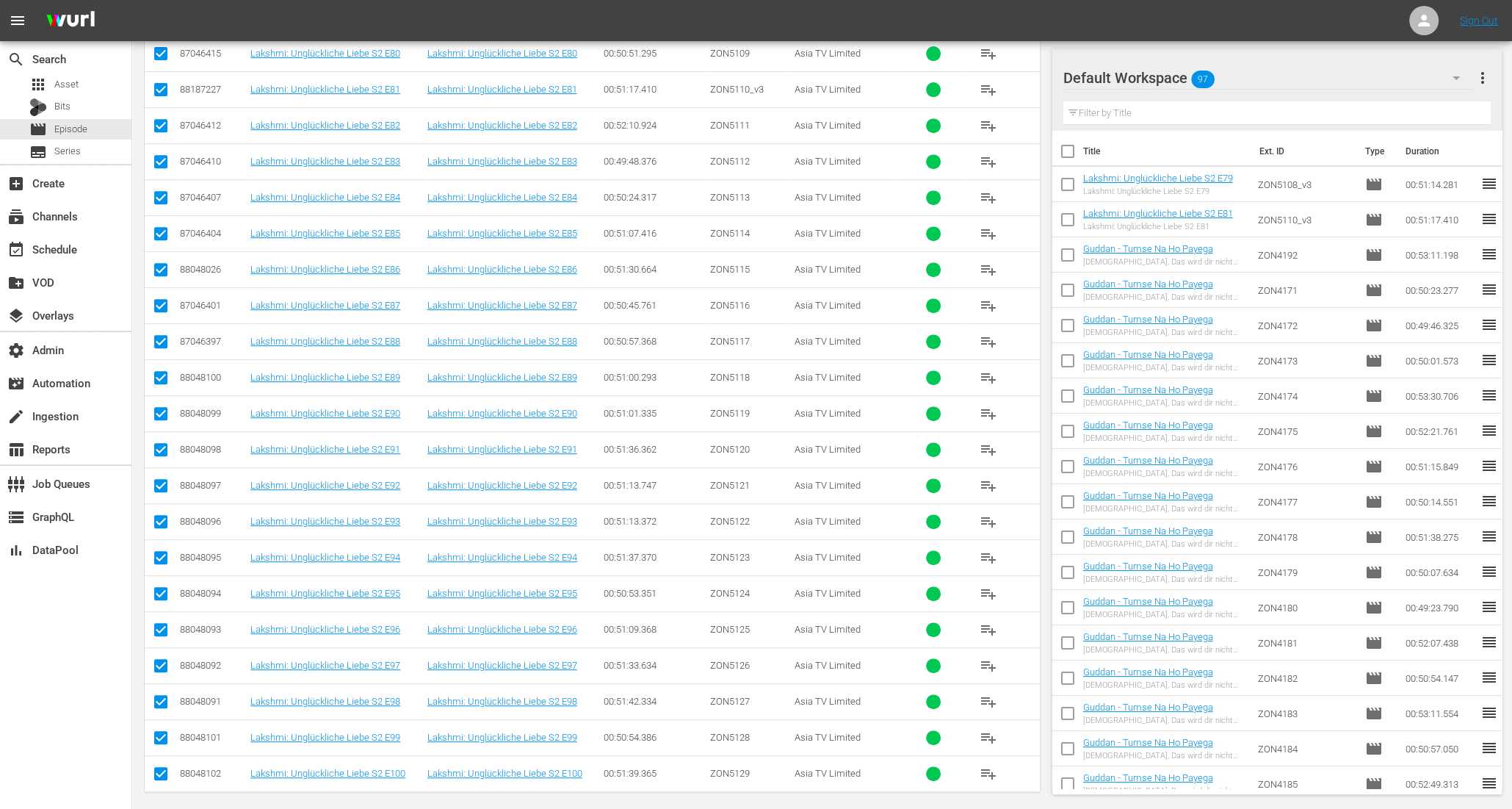
click at [1209, 47] on div "Default Workspace 97 Default more_vert Filter by Title Title Ext. ID Type Durat…" at bounding box center [1282, 119] width 460 height 1399
click at [1148, 115] on input "text" at bounding box center [1277, 113] width 428 height 24
type input "lak"
click at [1069, 155] on input "checkbox" at bounding box center [1067, 155] width 31 height 31
checkbox input "true"
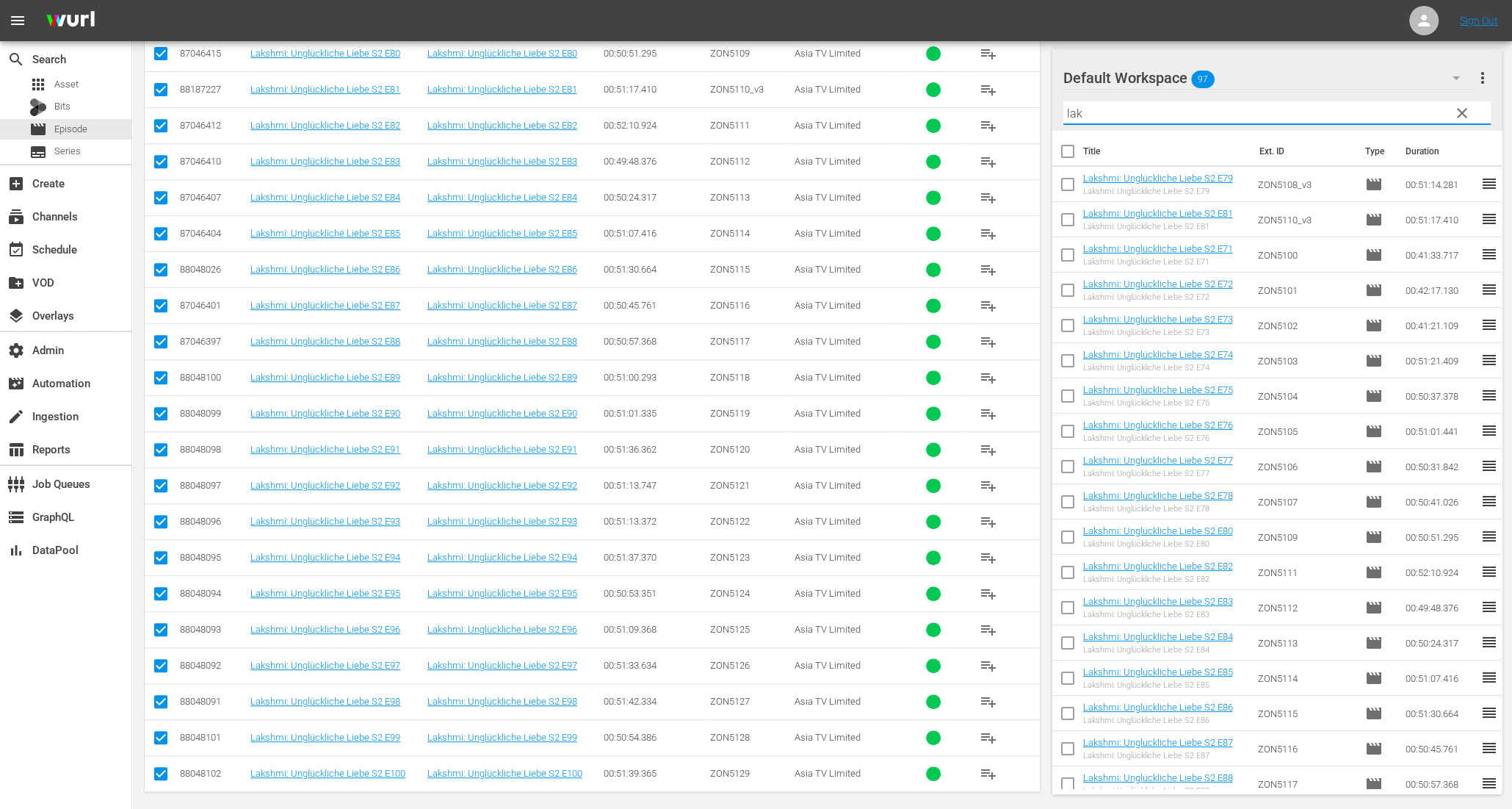
checkbox input "true"
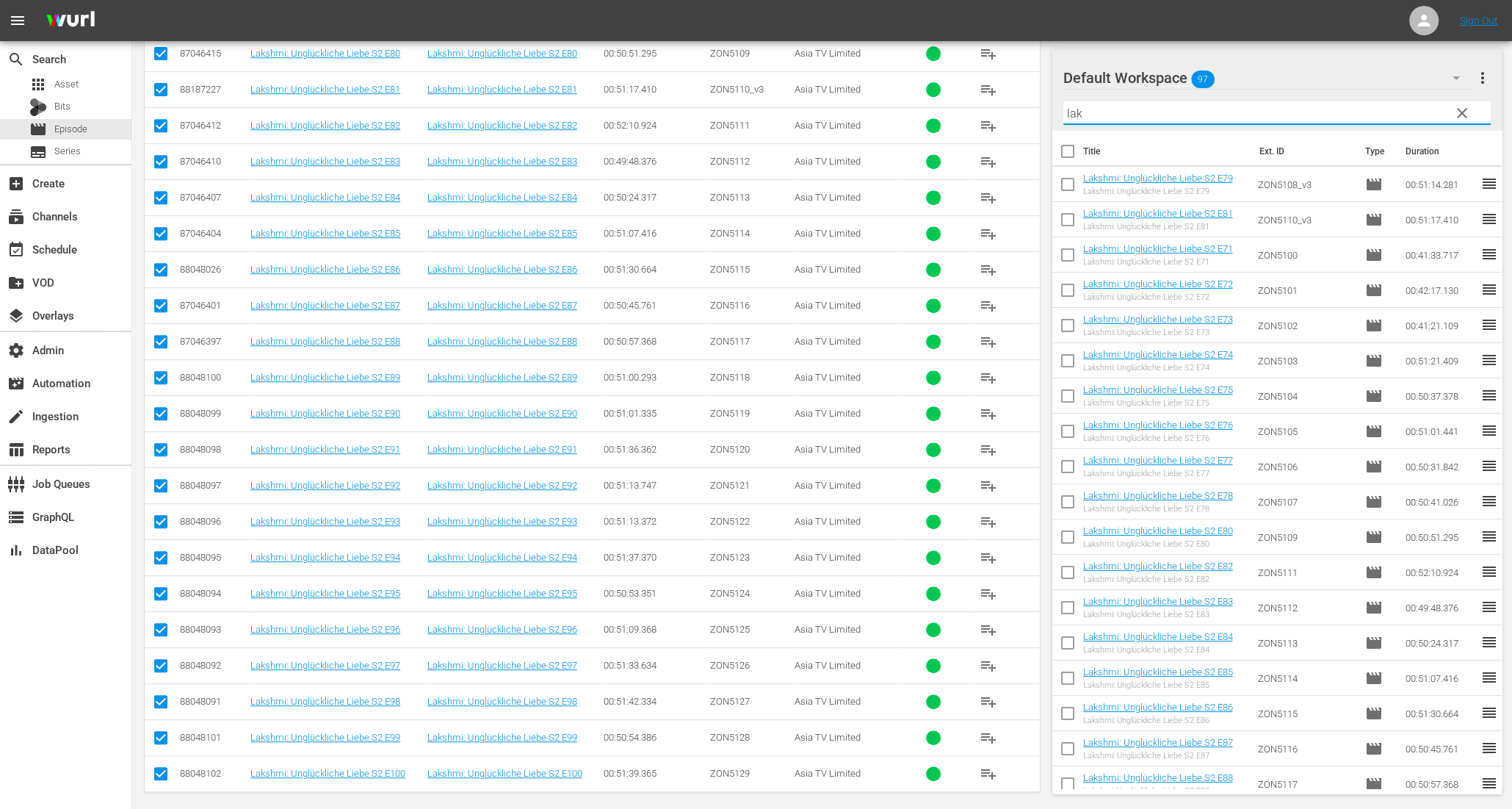
checkbox input "true"
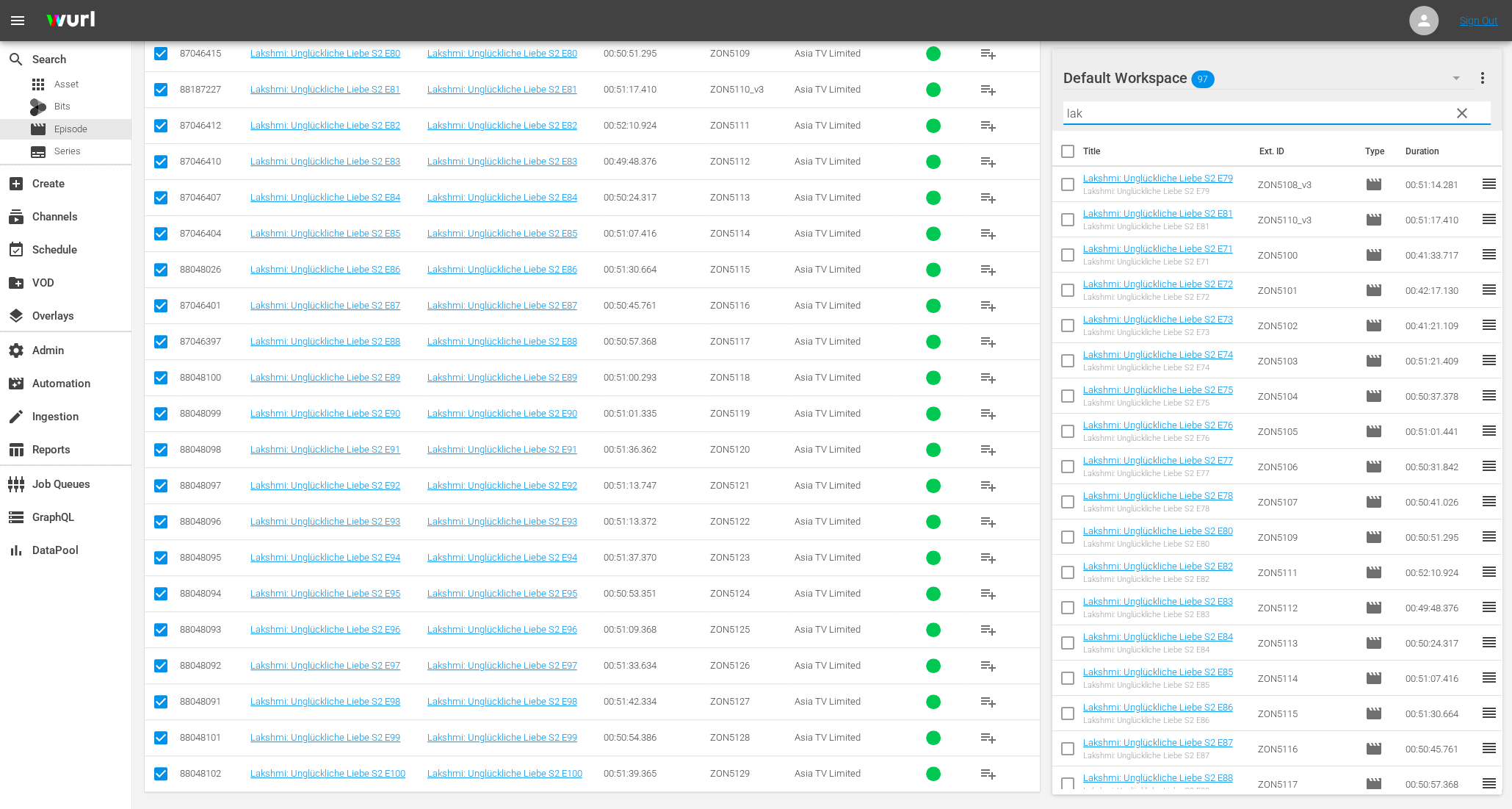
checkbox input "true"
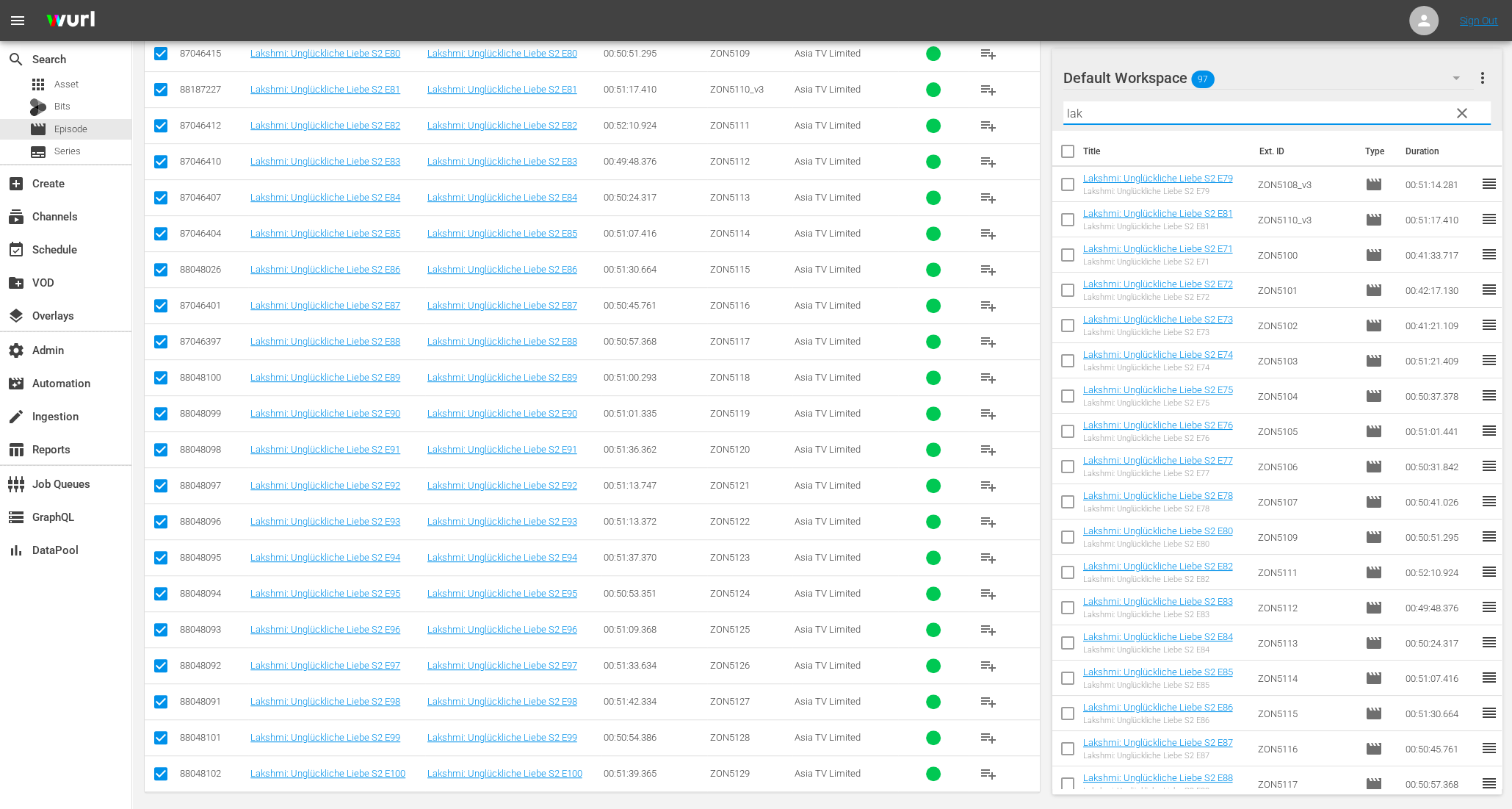
checkbox input "true"
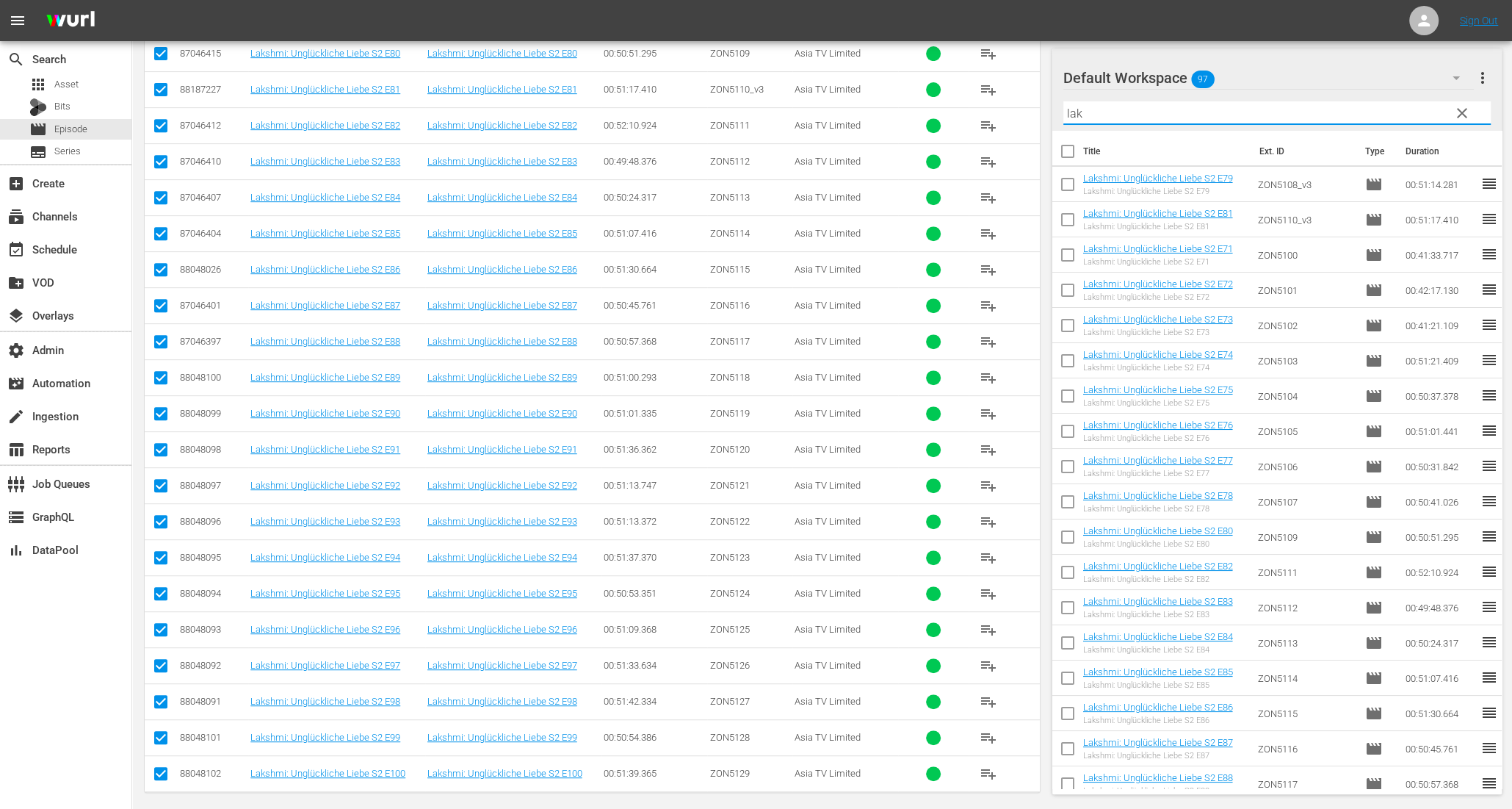
checkbox input "true"
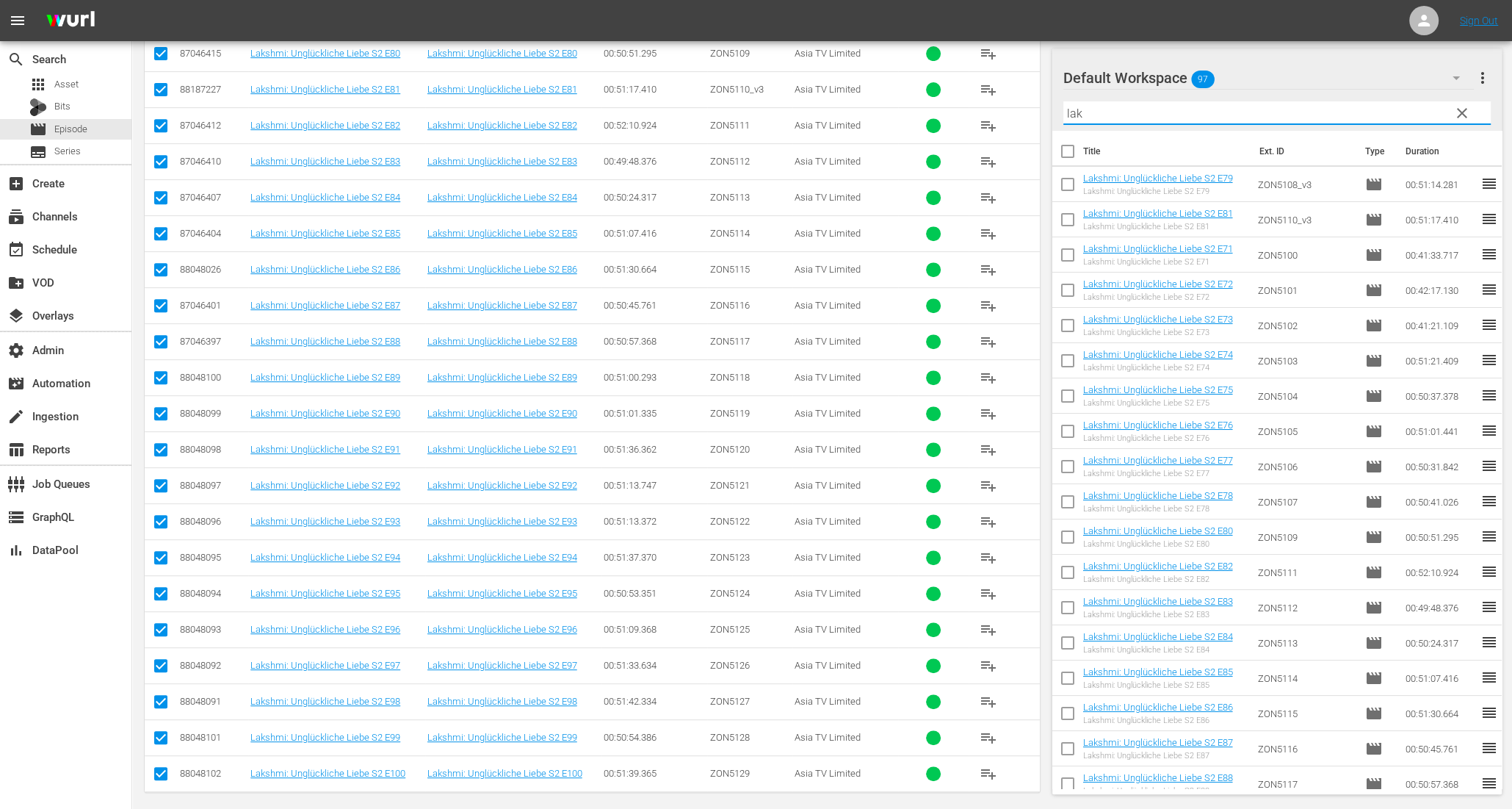
checkbox input "true"
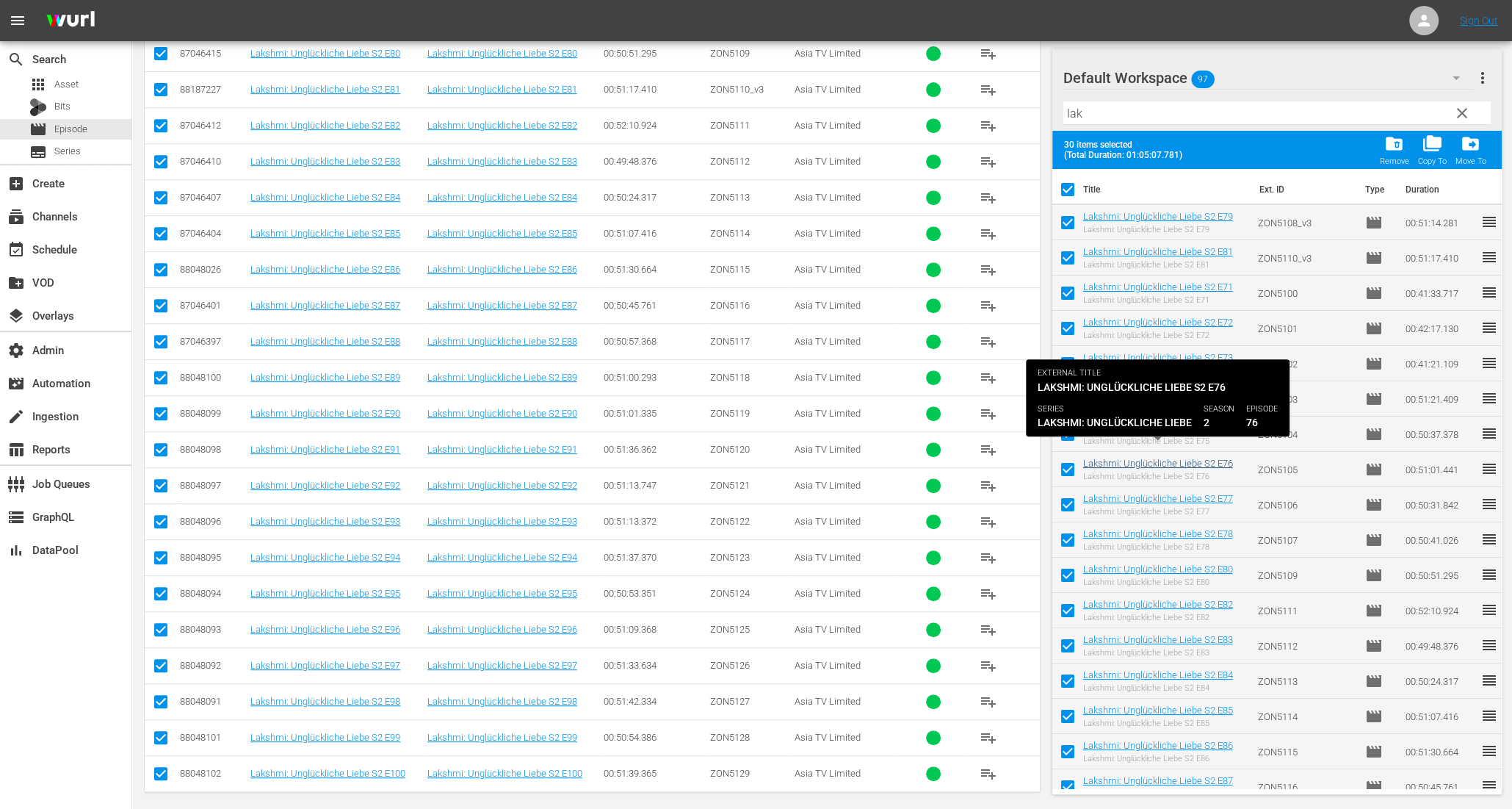
scroll to position [509, 0]
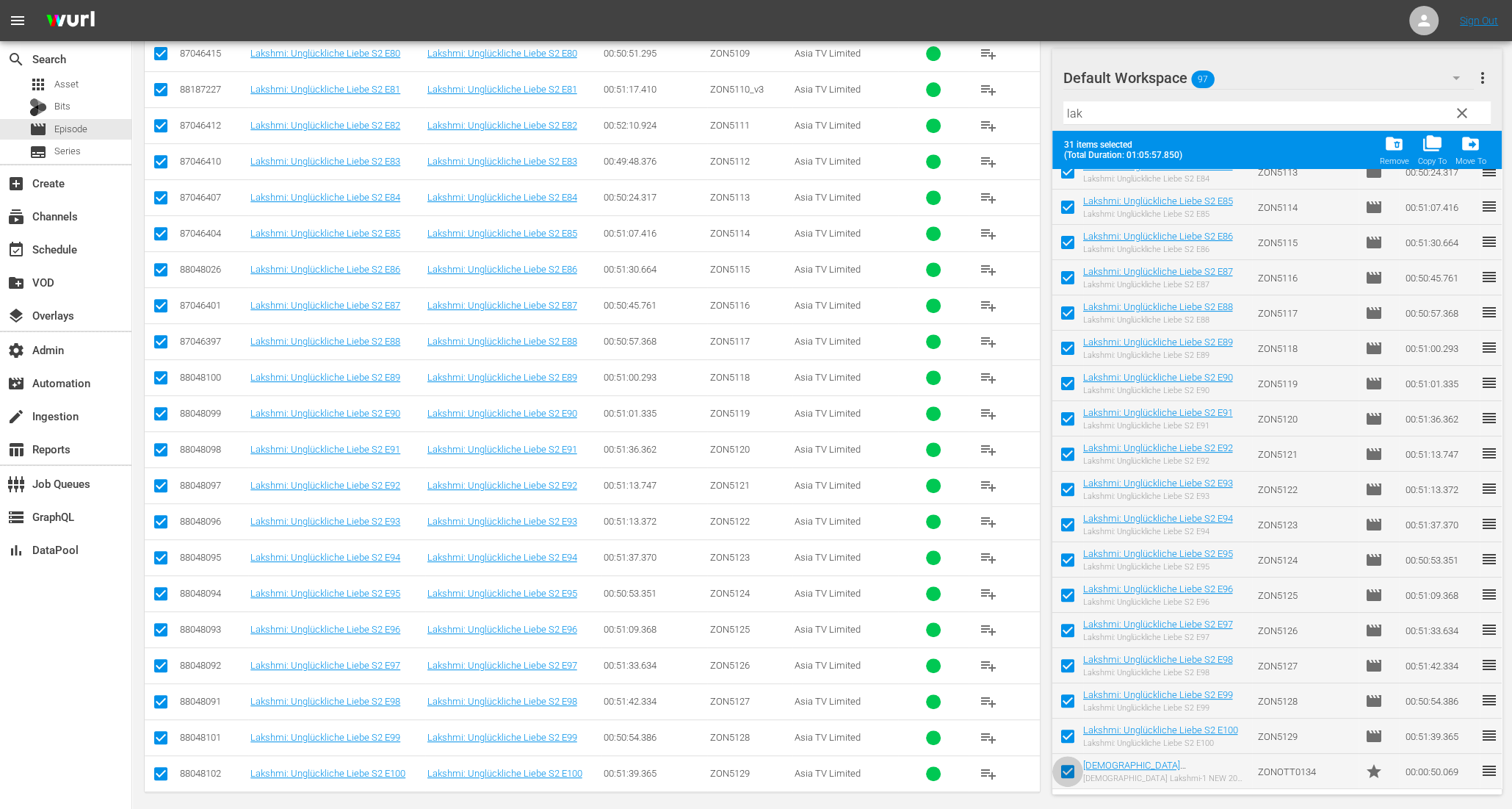
click at [1063, 766] on input "checkbox" at bounding box center [1067, 775] width 31 height 31
checkbox input "false"
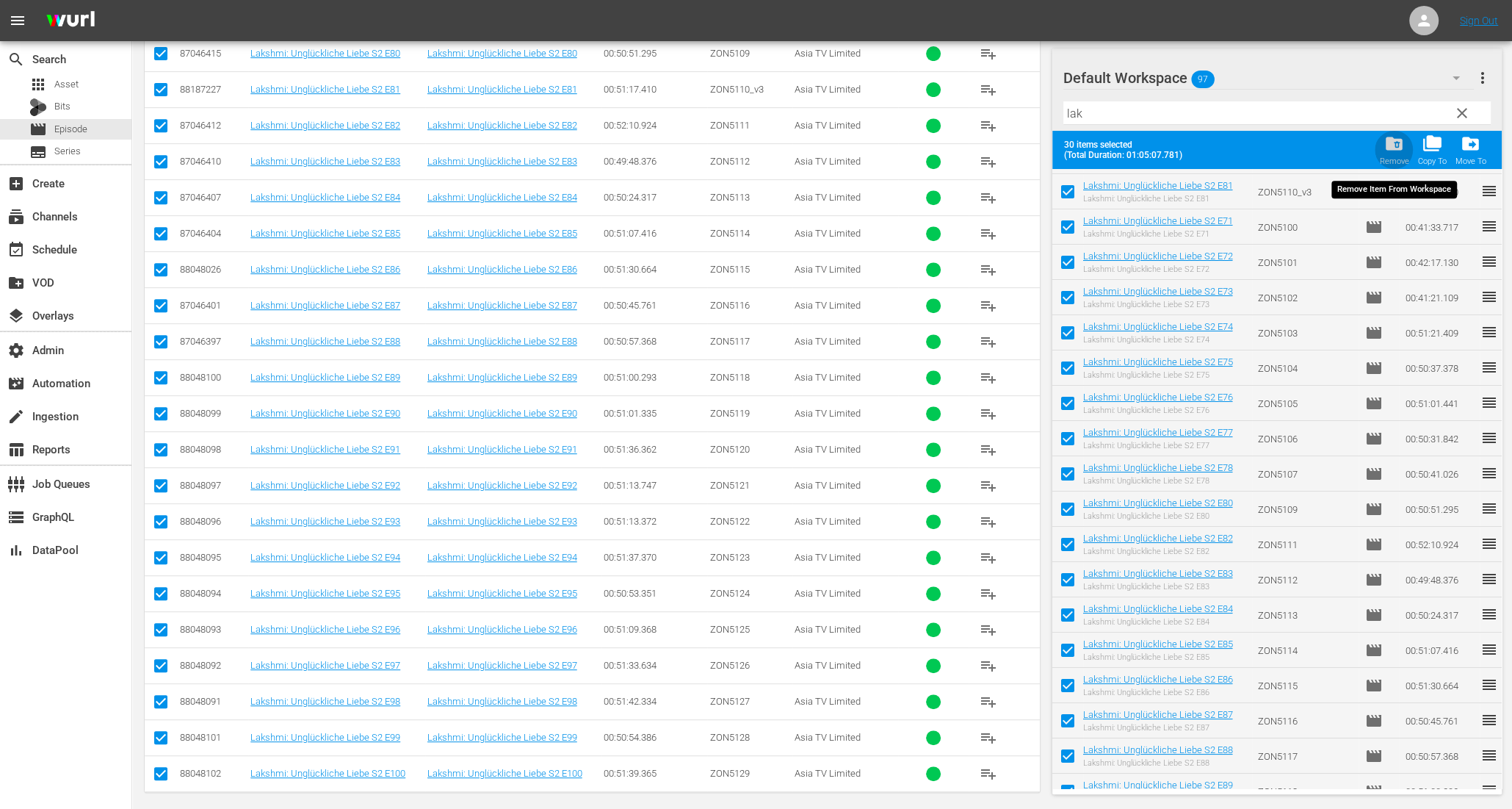
click at [1393, 147] on span "folder_delete" at bounding box center [1394, 143] width 20 height 20
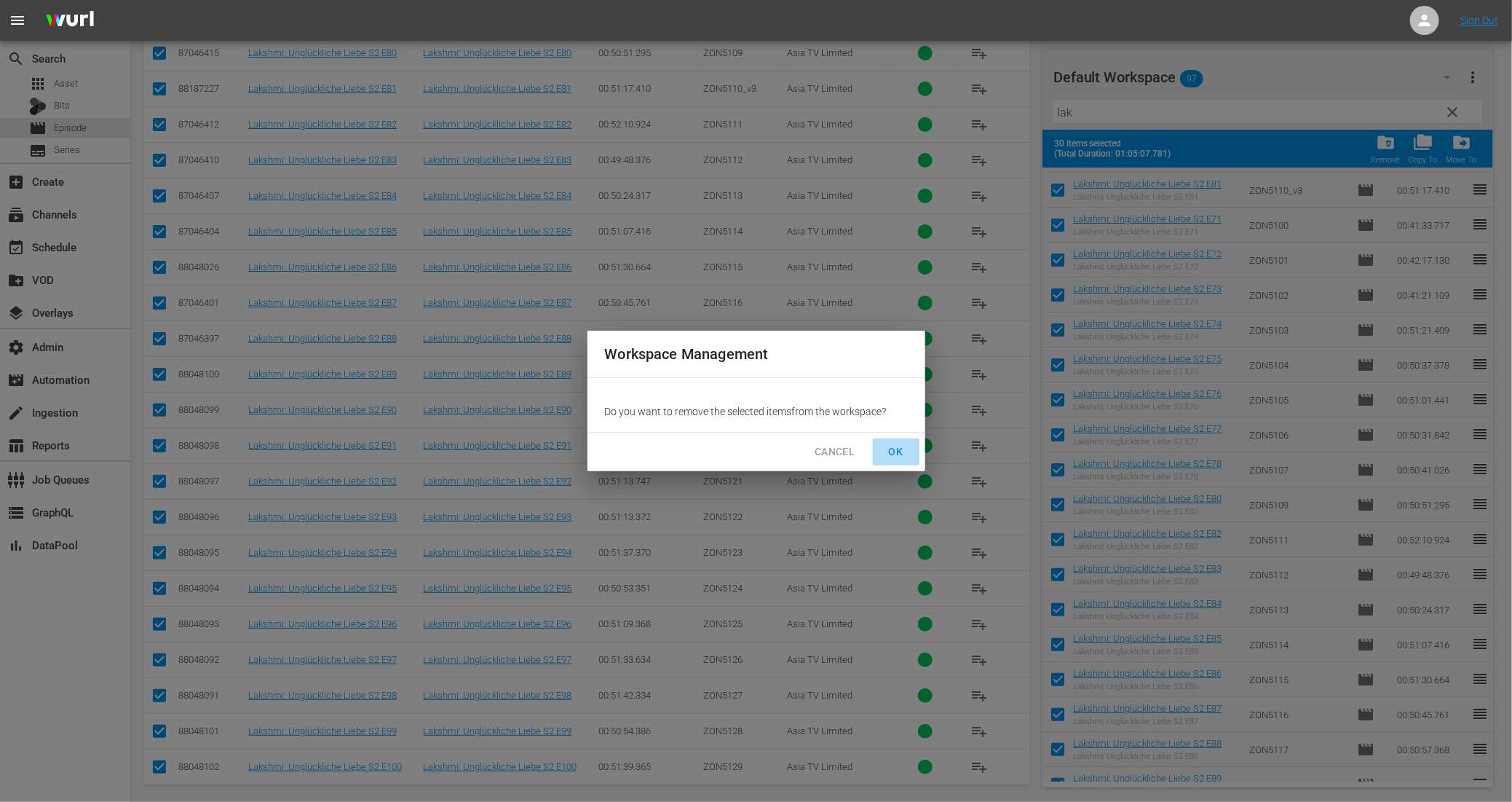
click at [906, 449] on span "OK" at bounding box center [896, 451] width 24 height 18
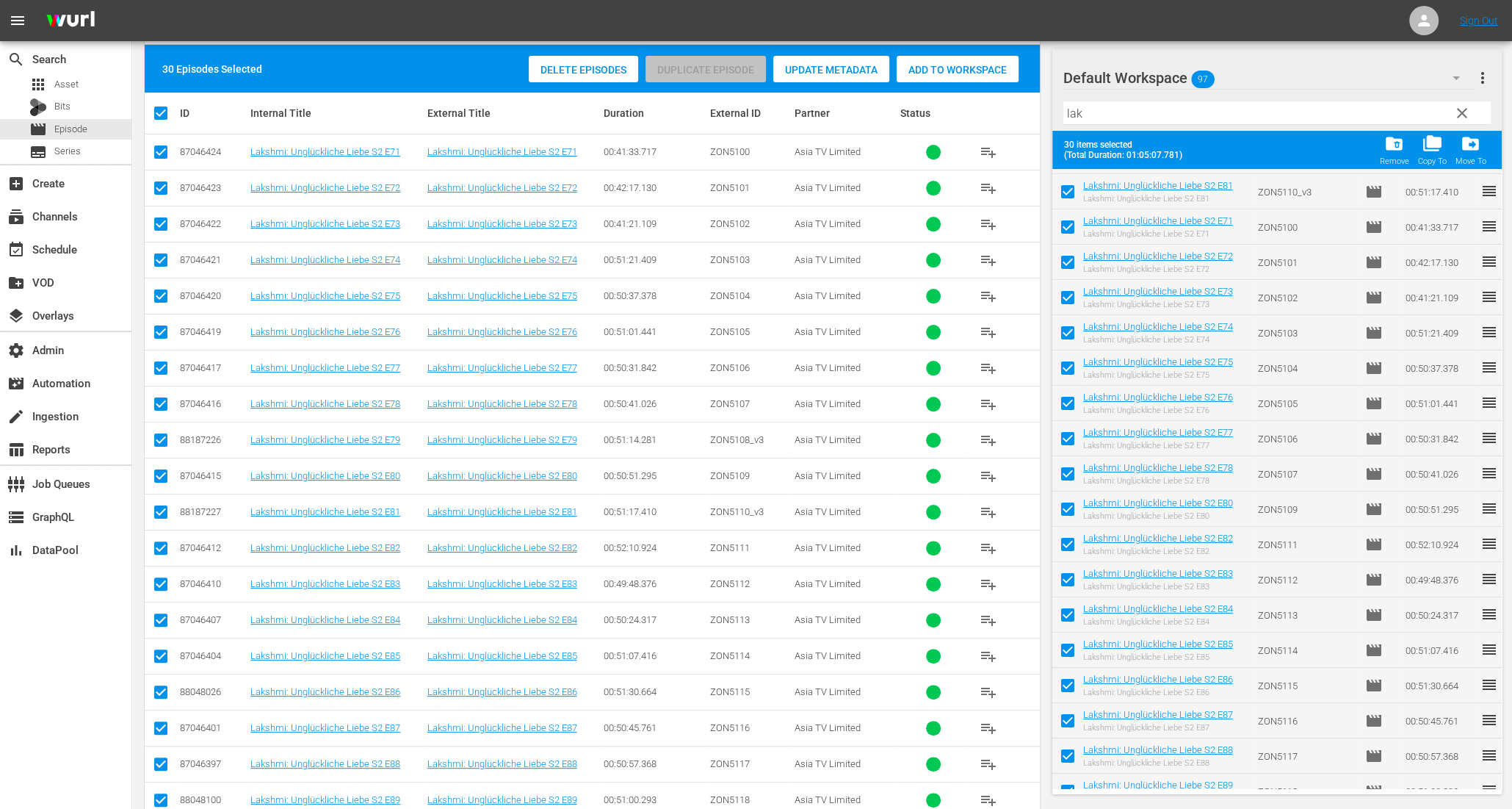
scroll to position [233, 0]
checkbox input "false"
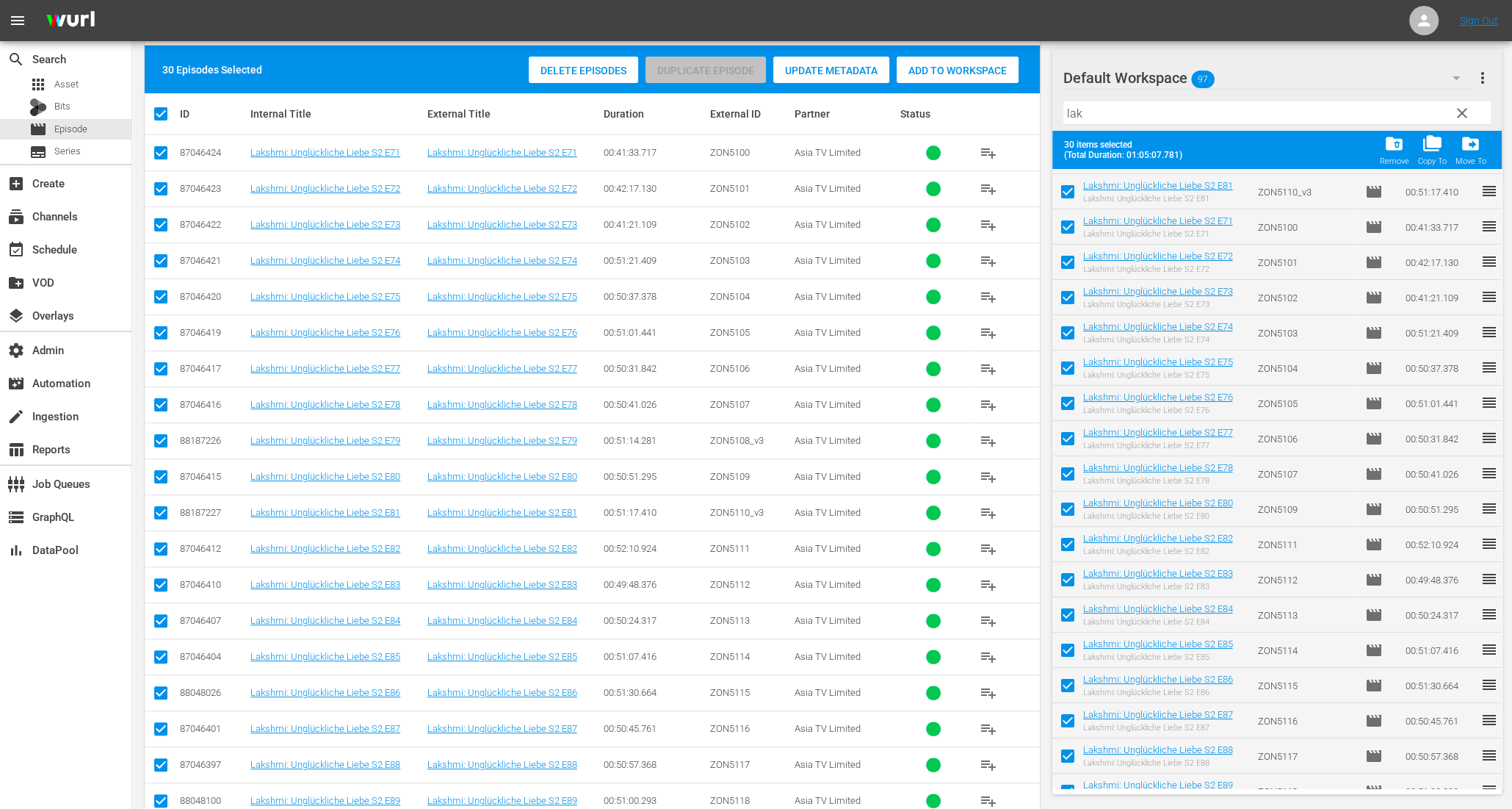
checkbox input "false"
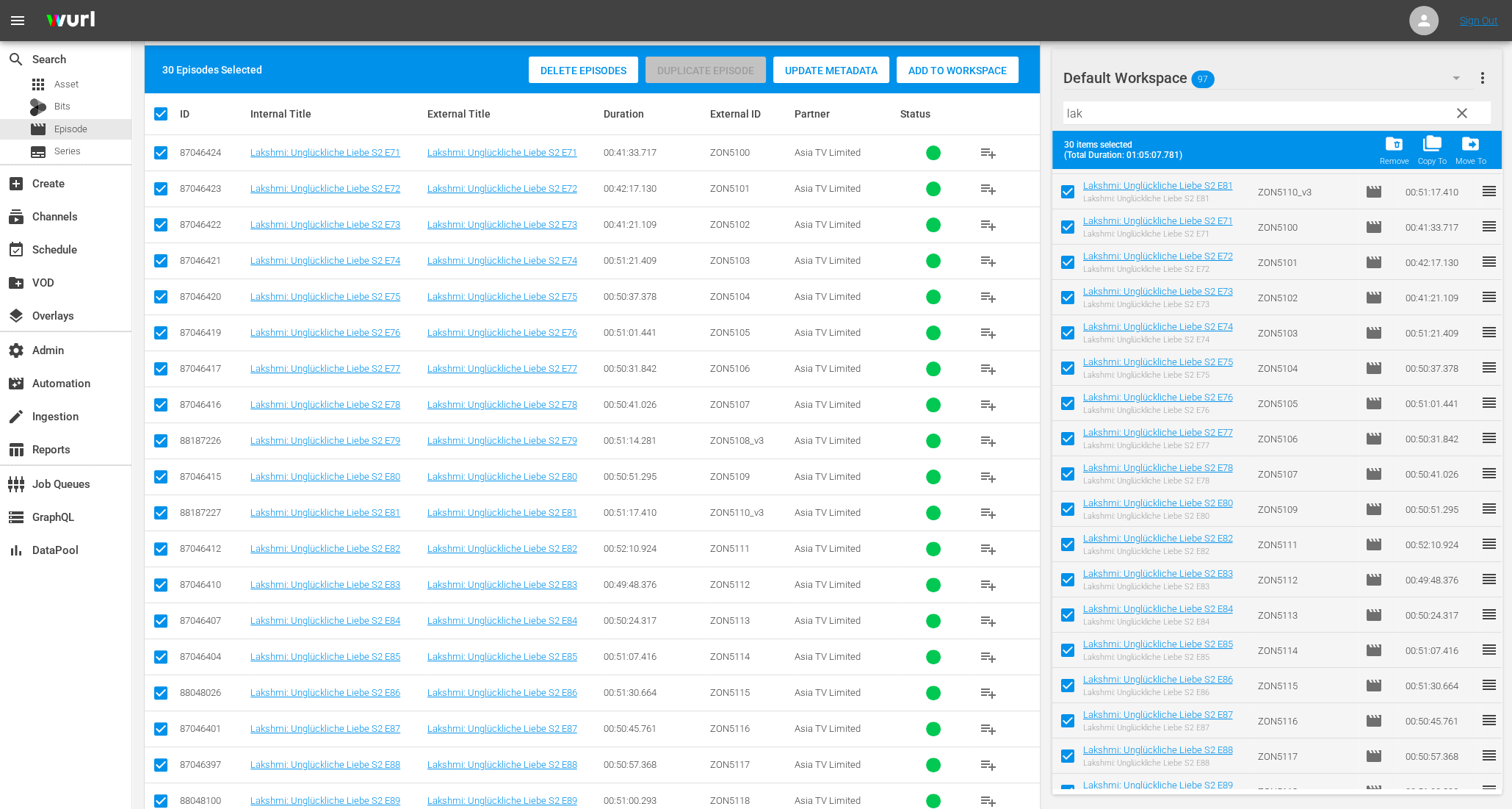
checkbox input "false"
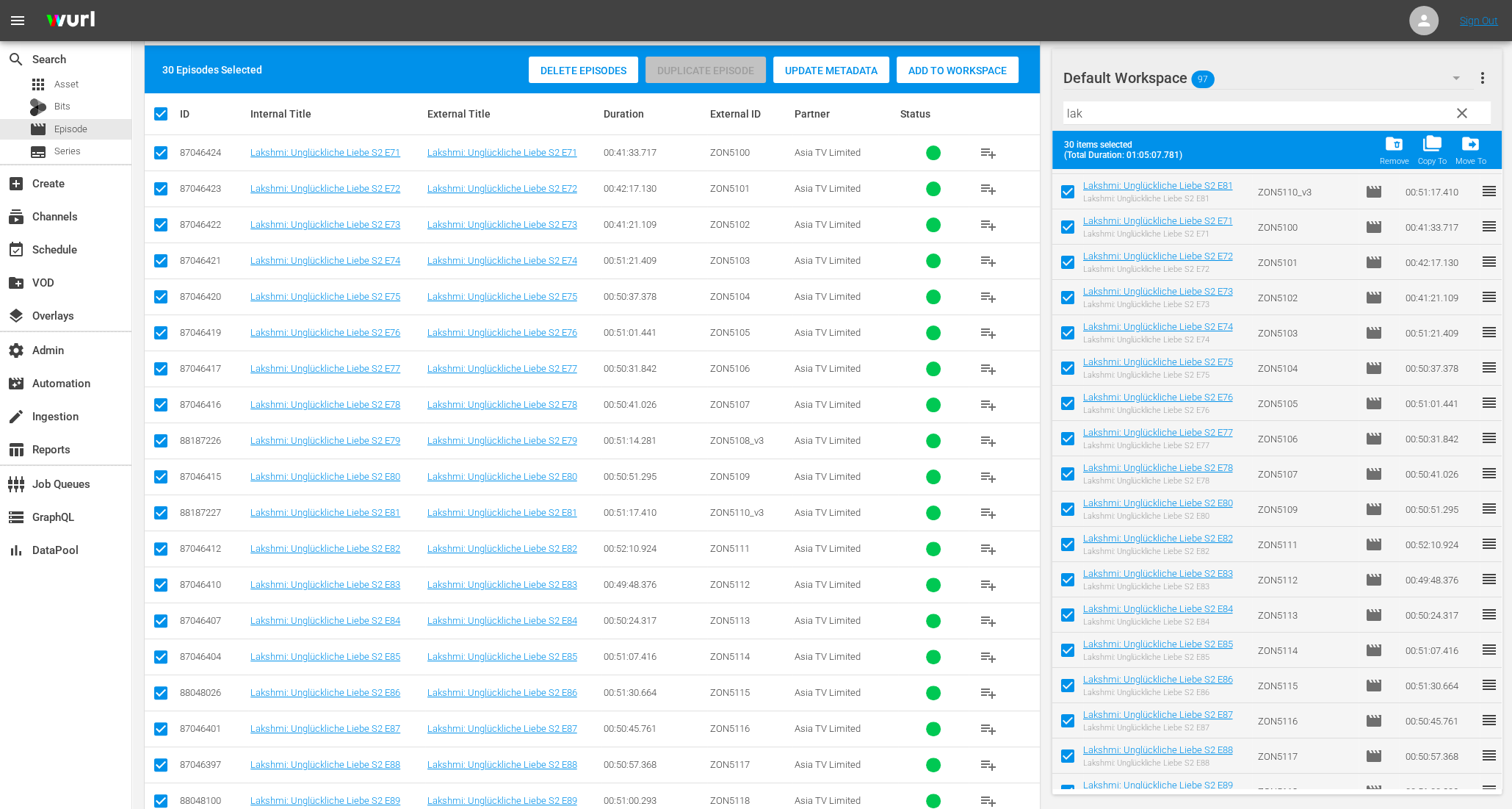
checkbox input "false"
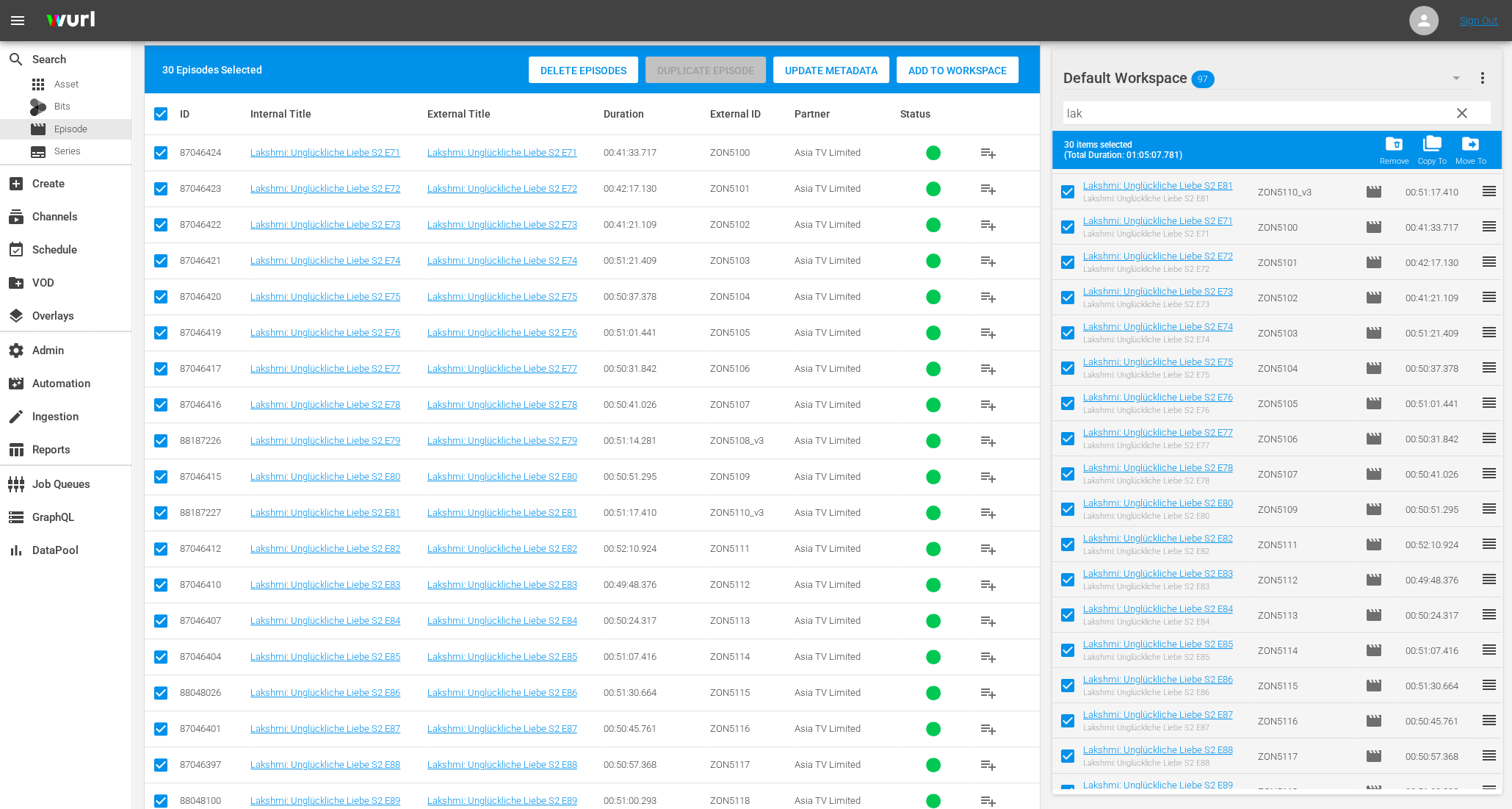
checkbox input "false"
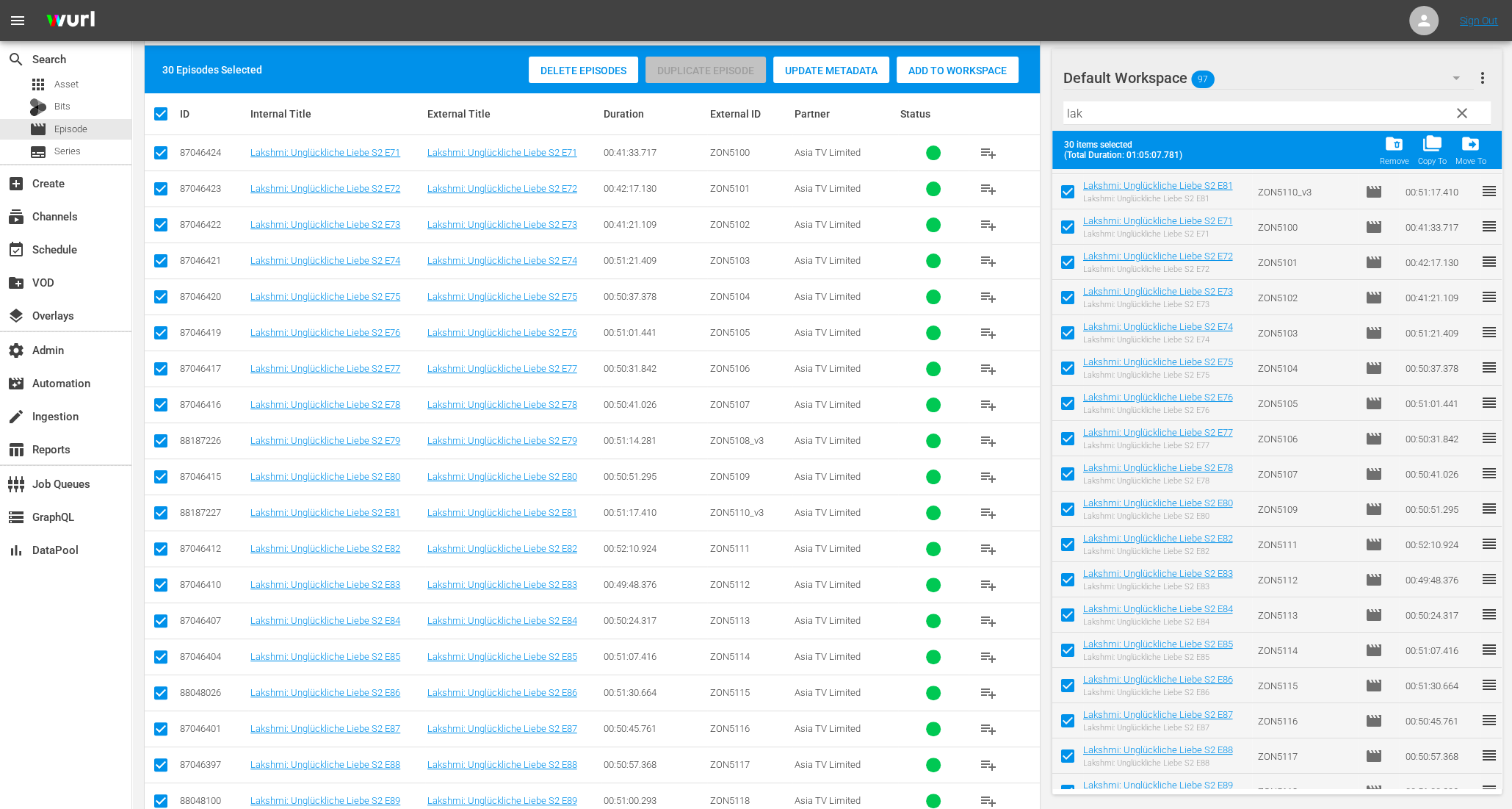
checkbox input "false"
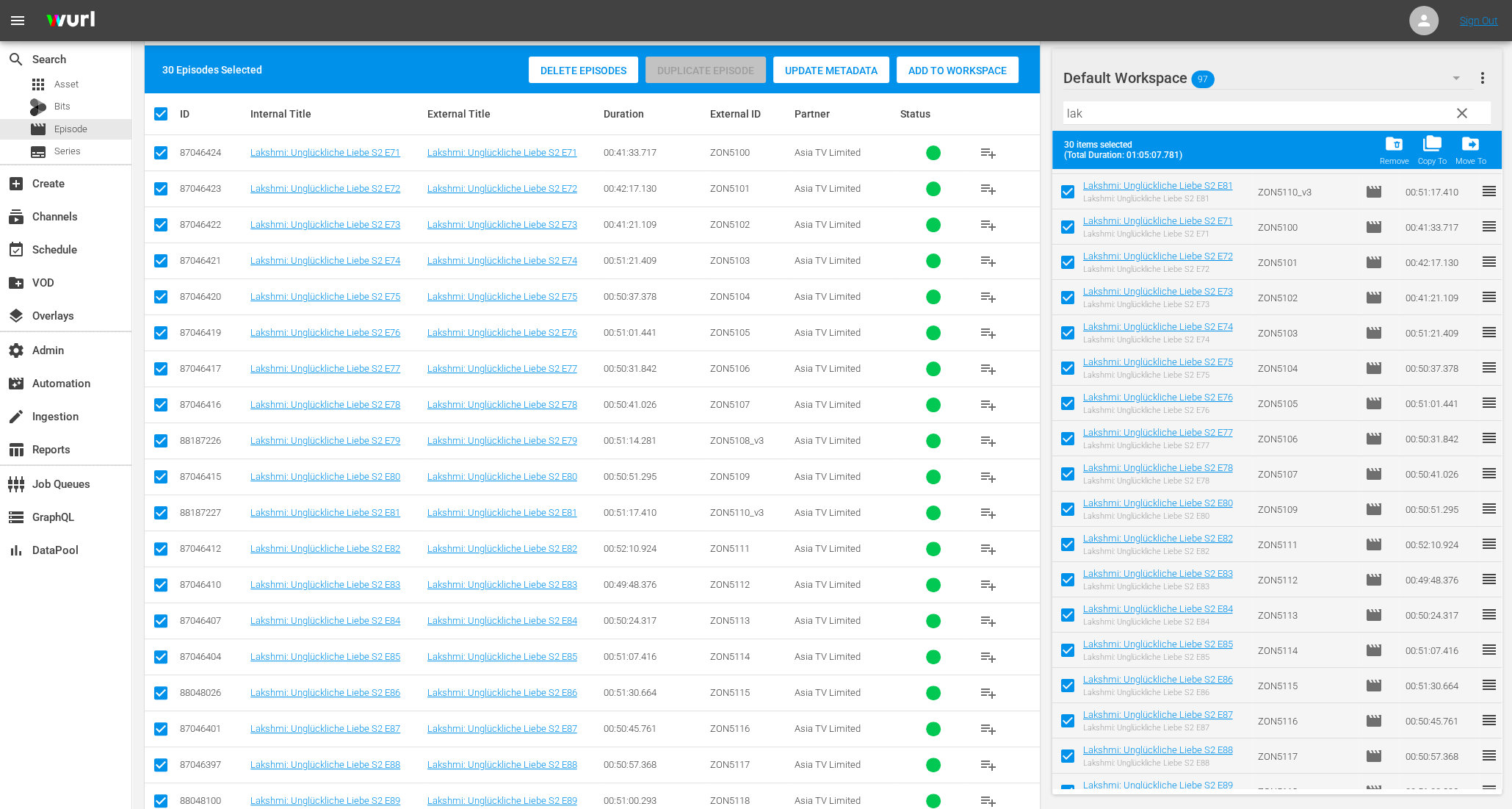
checkbox input "false"
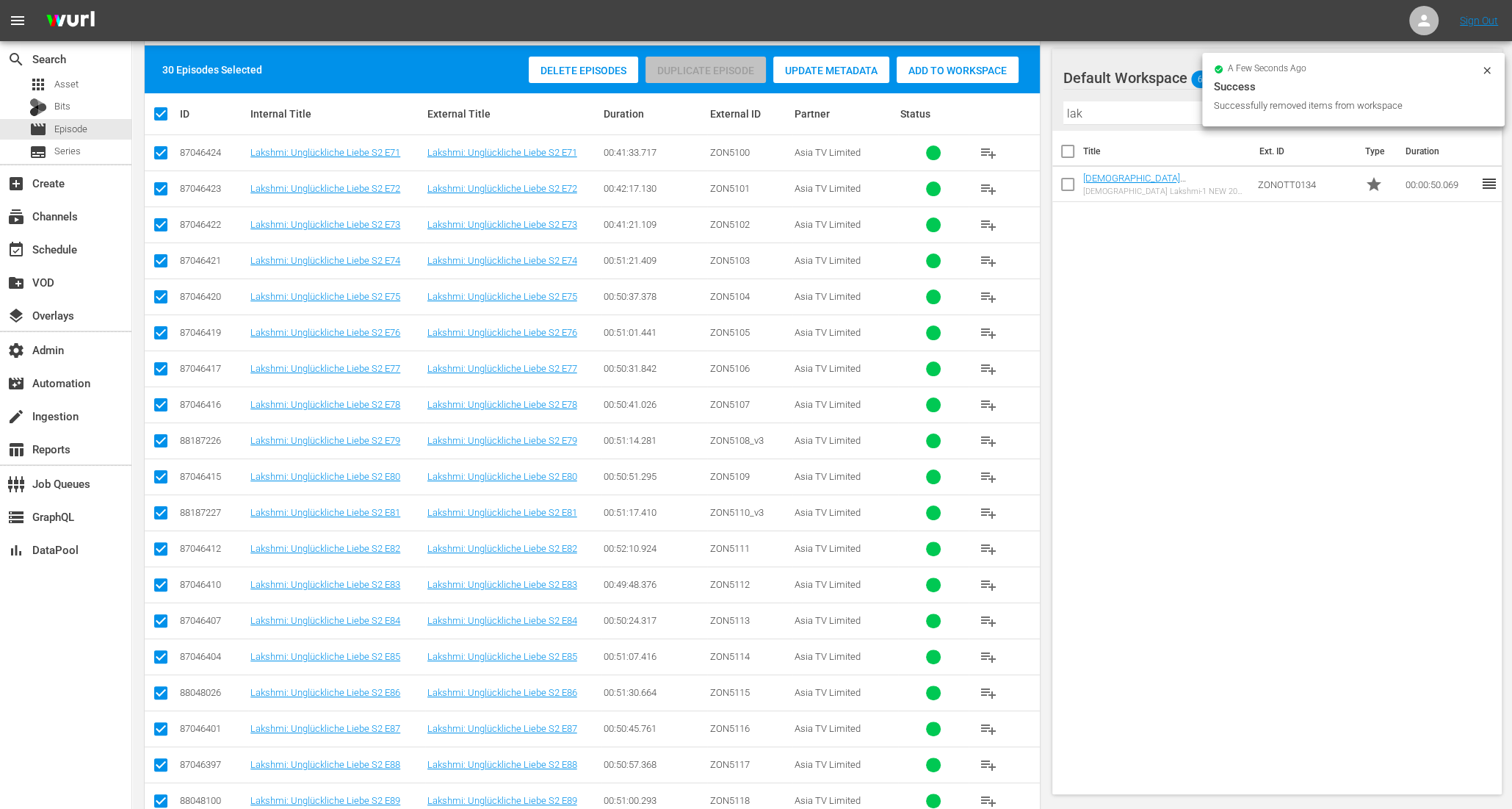
scroll to position [0, 0]
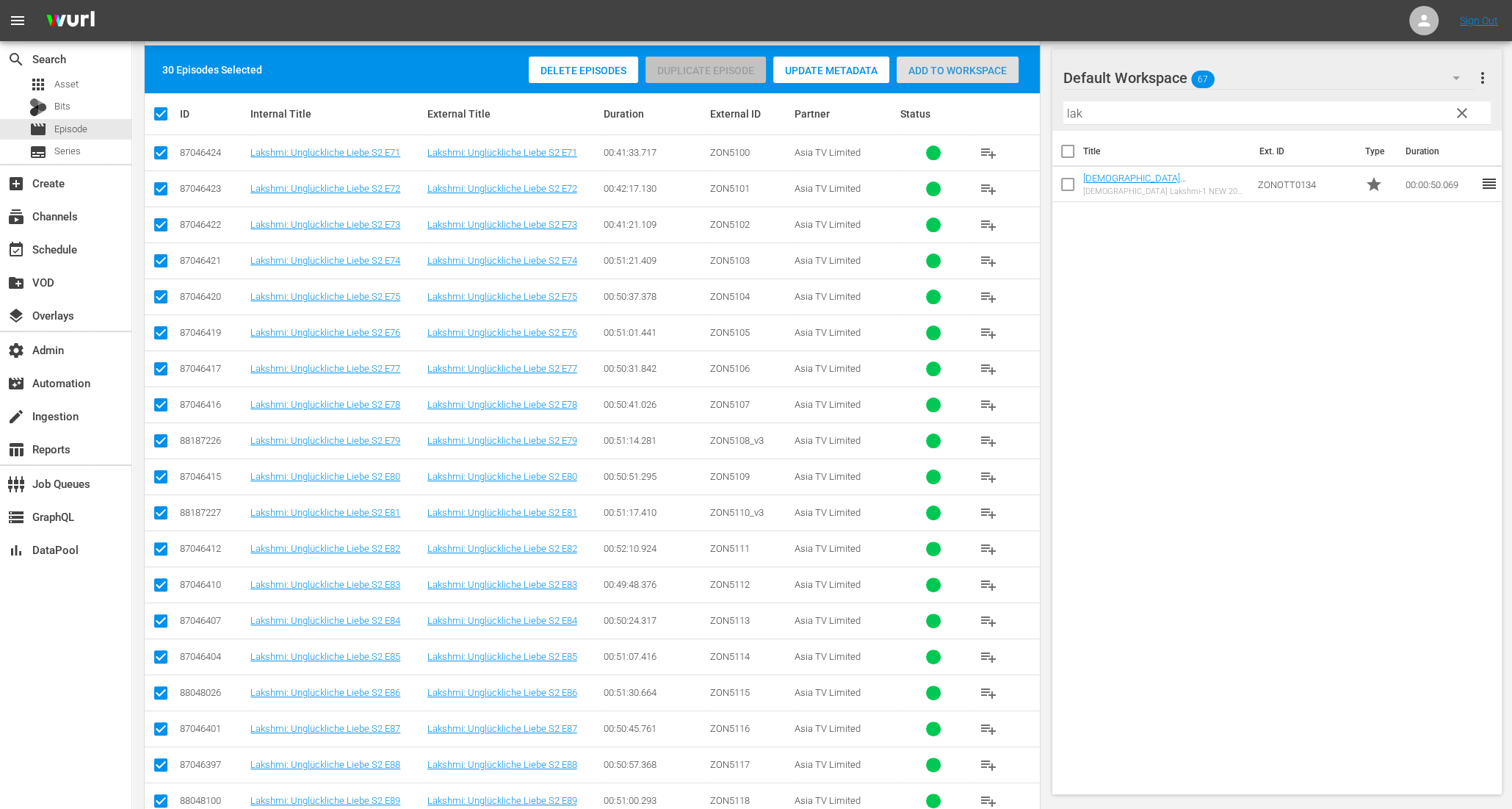
click at [925, 66] on span "Add to Workspace" at bounding box center [957, 70] width 122 height 11
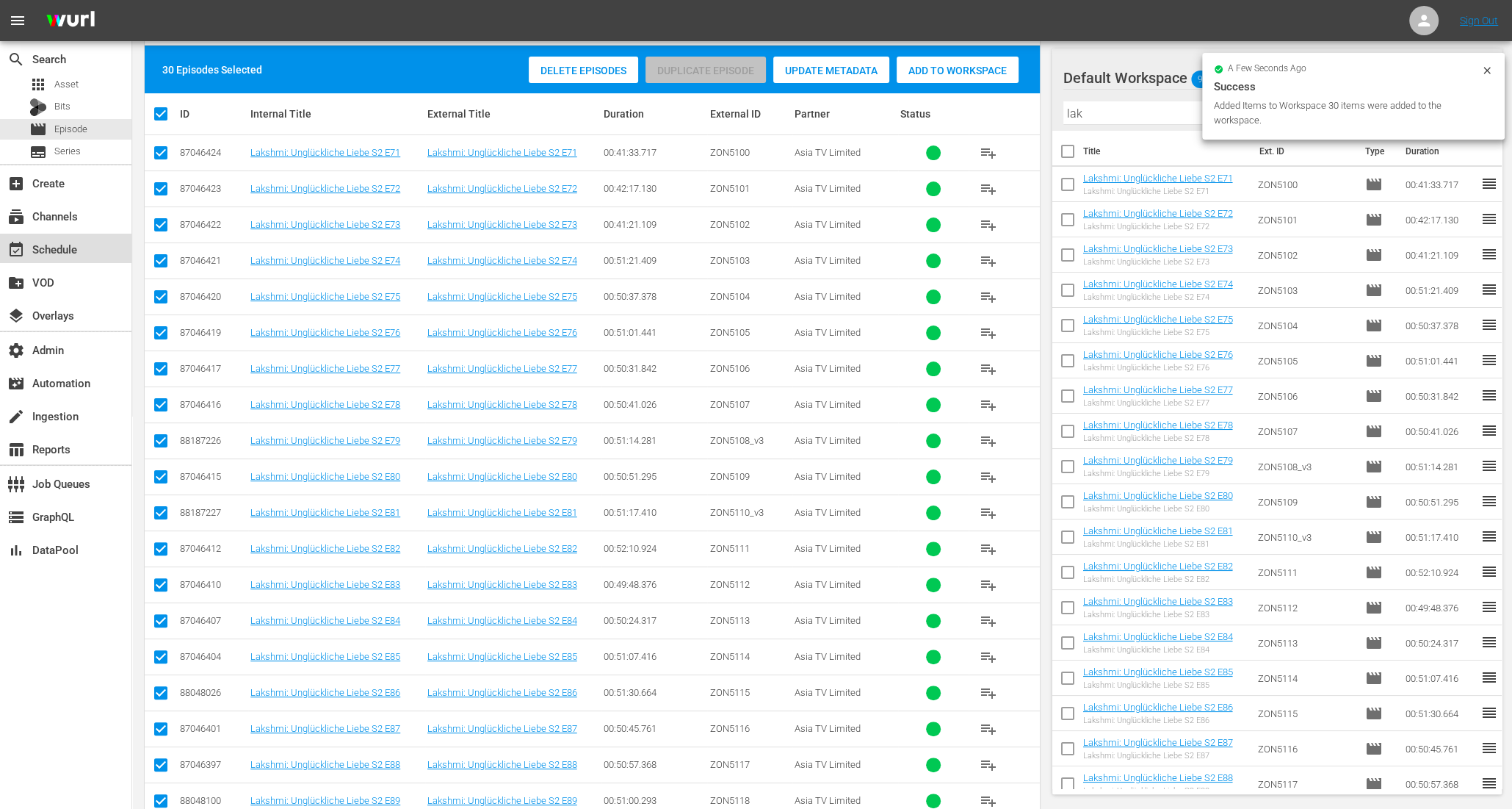
click at [81, 237] on div "event_available Schedule" at bounding box center [65, 248] width 132 height 29
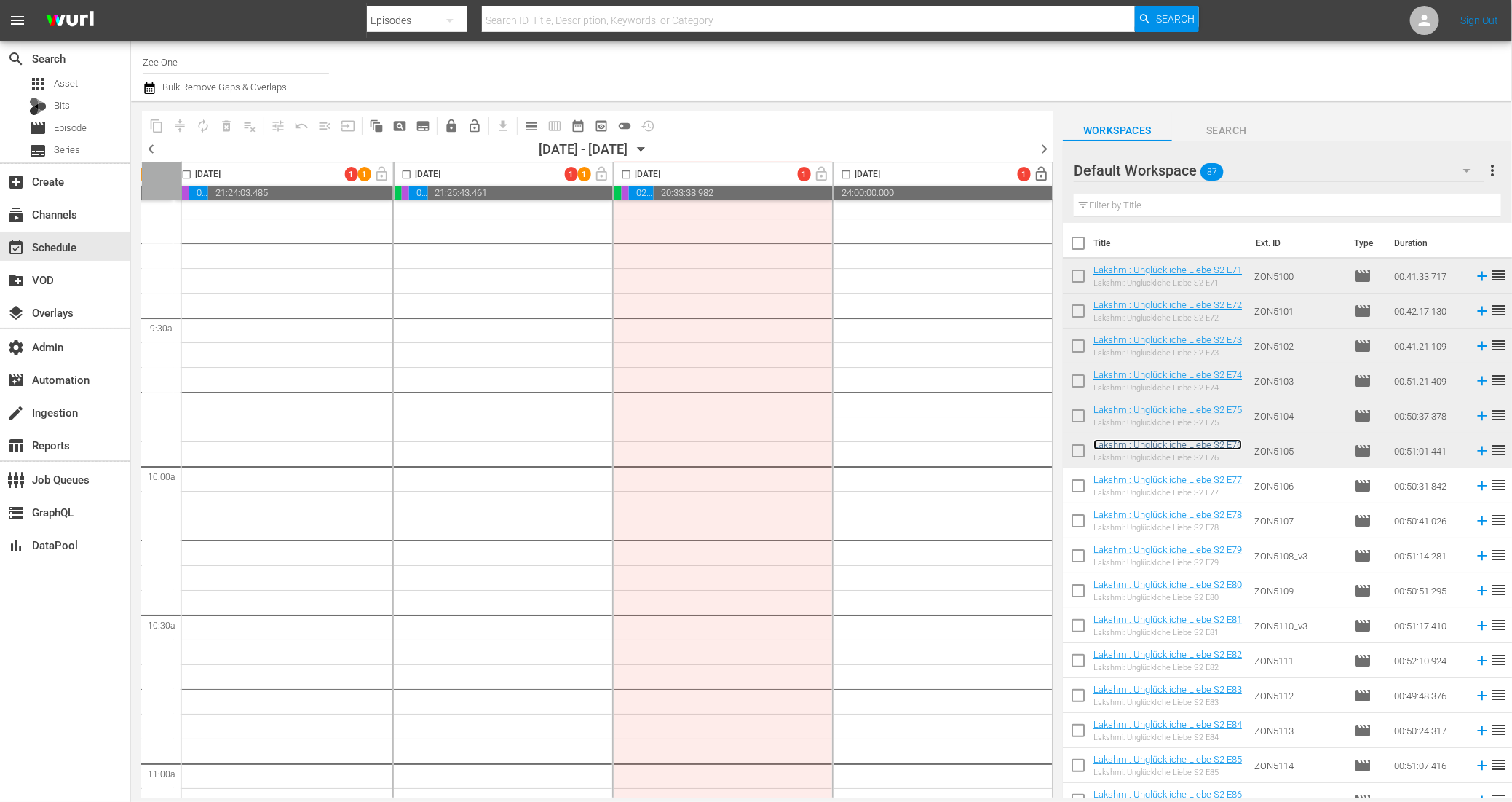
scroll to position [0, 672]
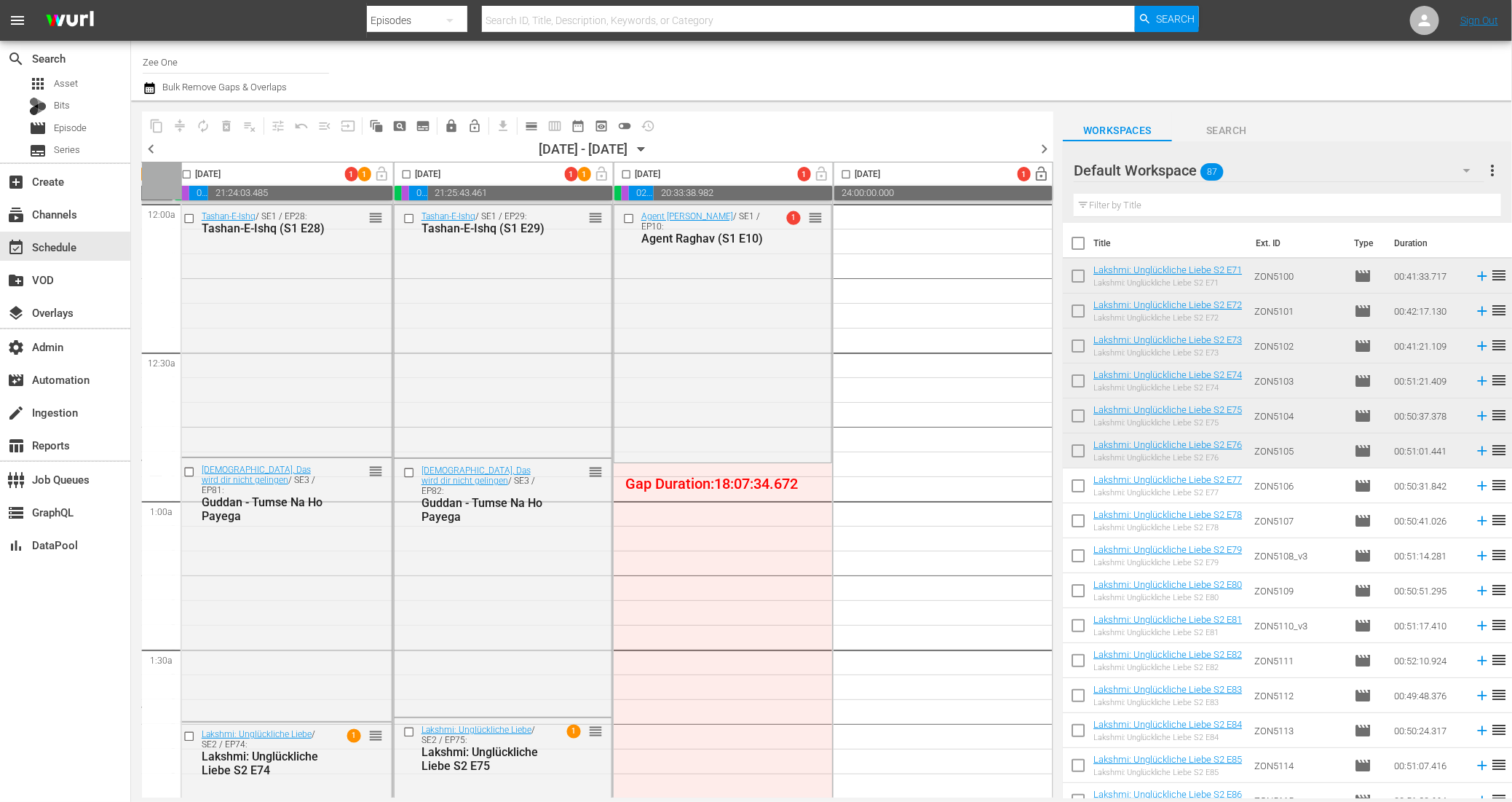
click at [1045, 145] on span "chevron_right" at bounding box center [1044, 149] width 18 height 18
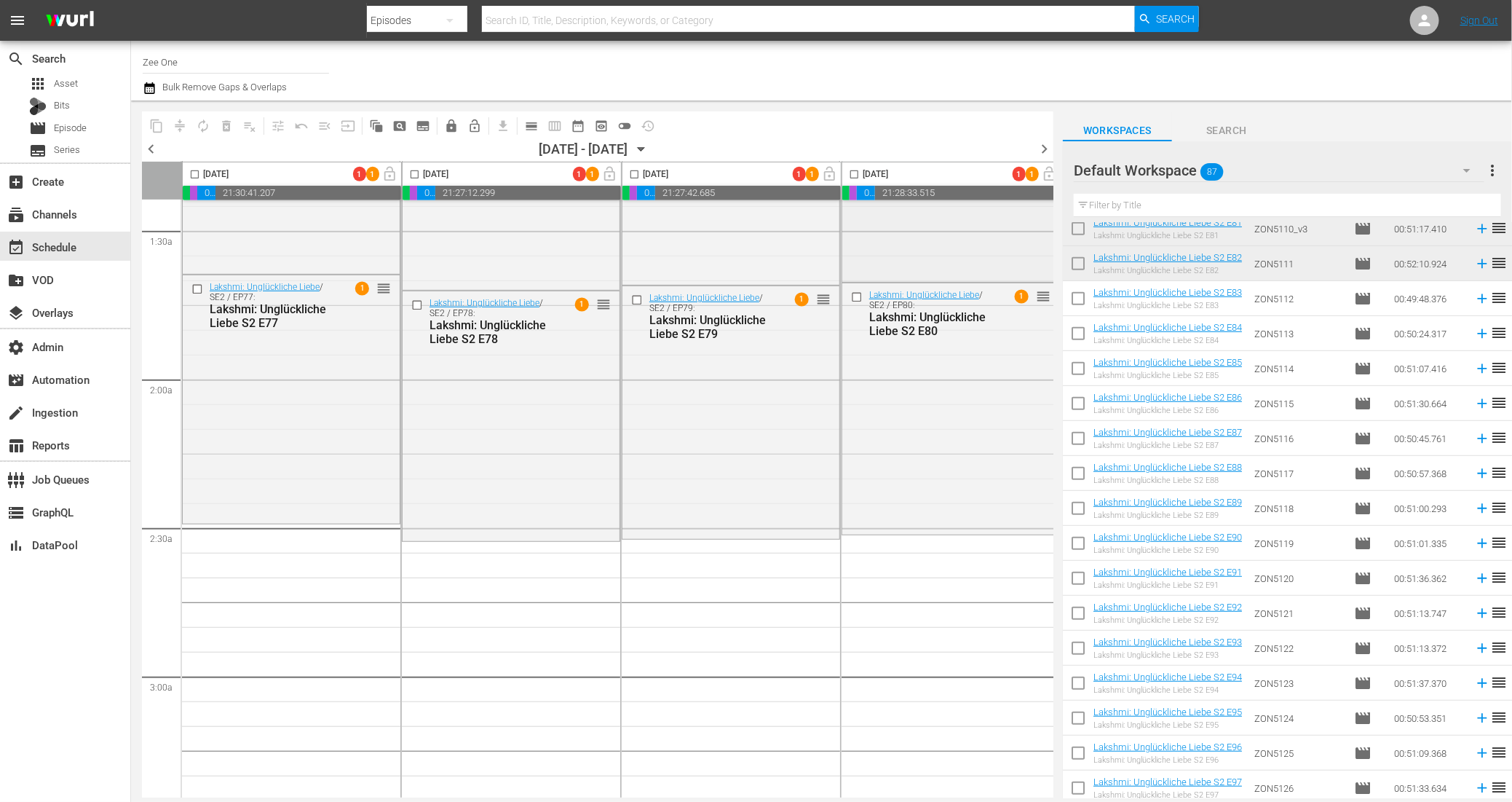
scroll to position [420, 0]
click at [1045, 149] on span "chevron_right" at bounding box center [1044, 149] width 18 height 18
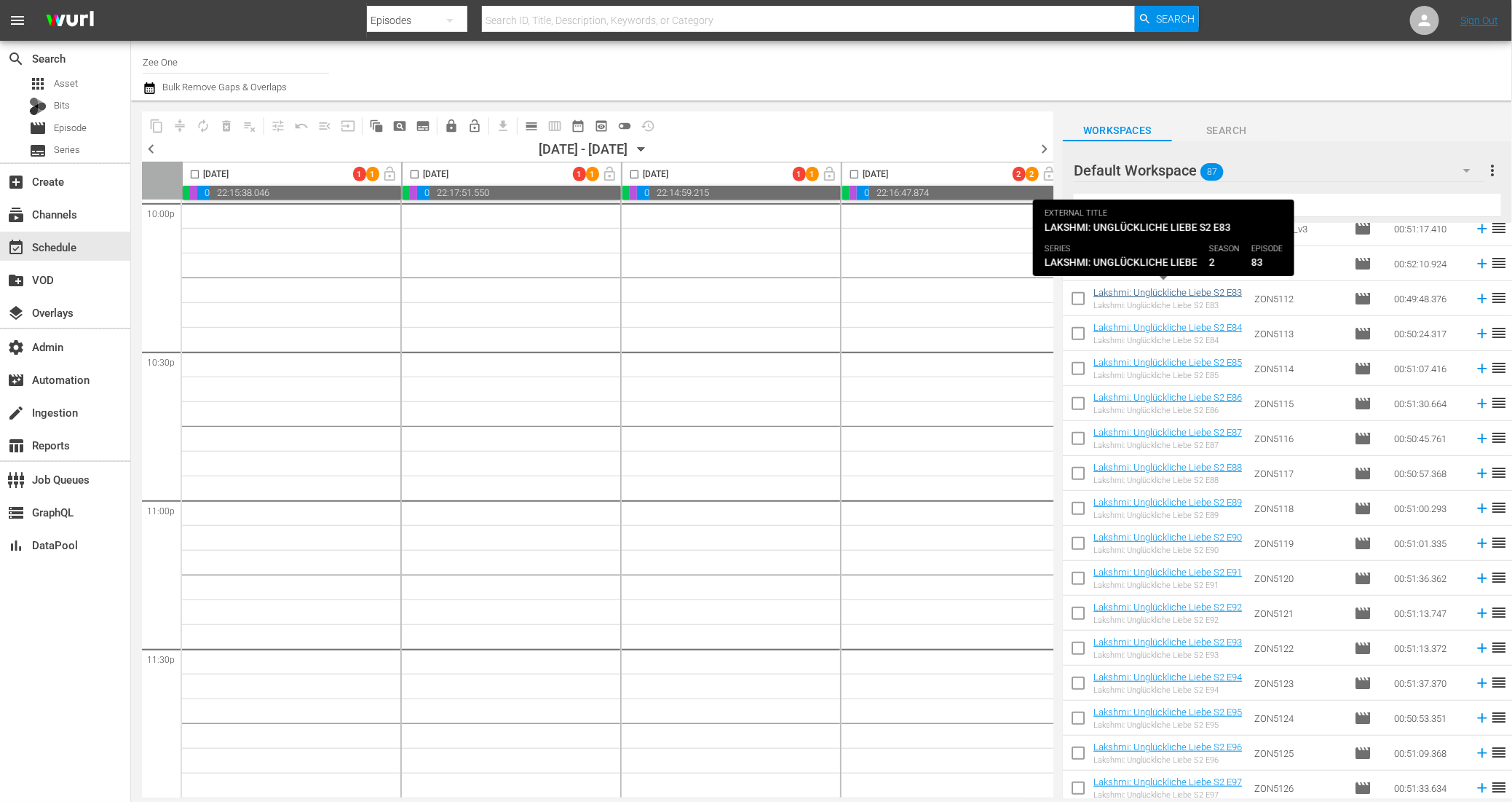
scroll to position [420, 0]
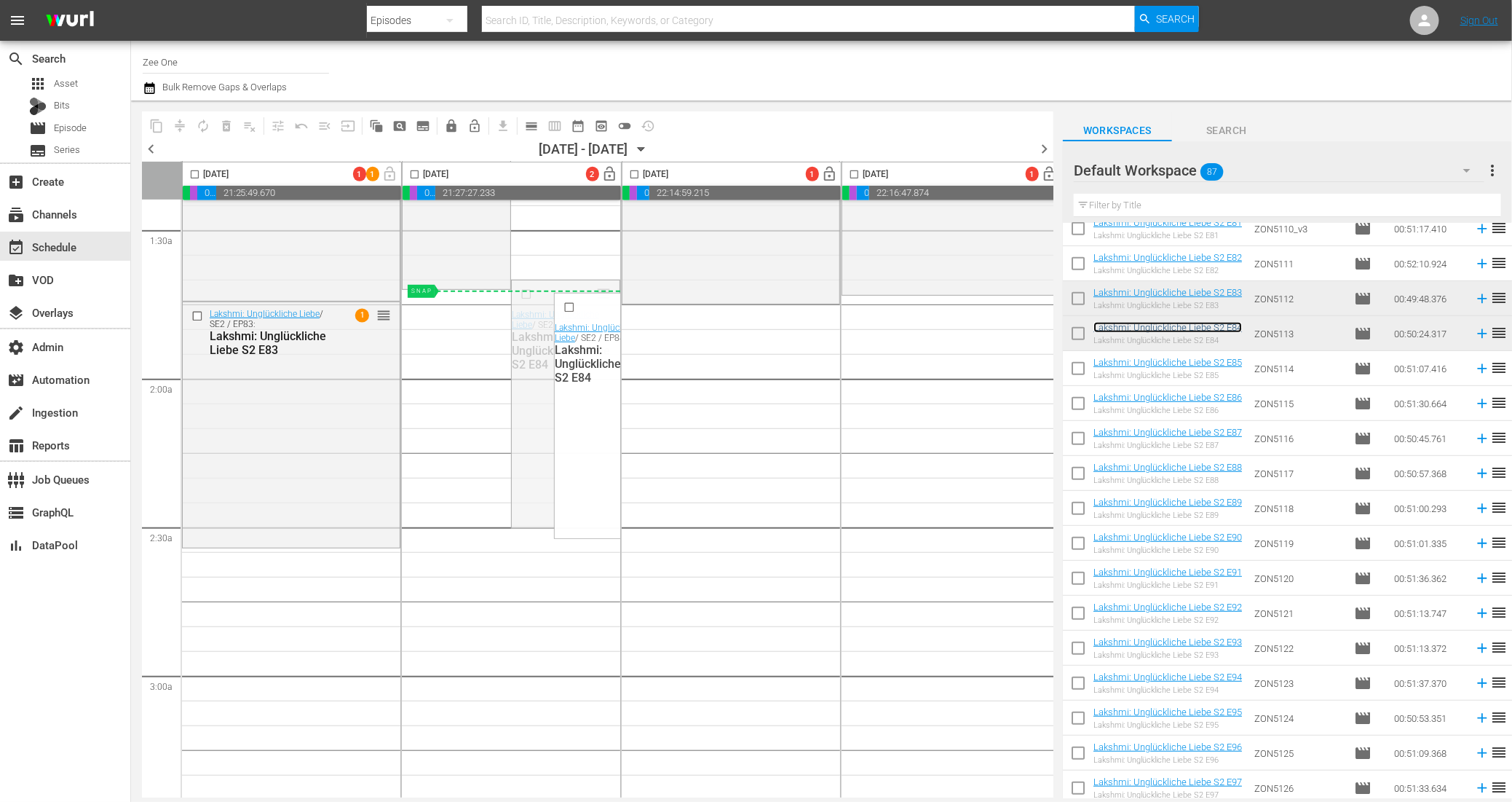
drag, startPoint x: 605, startPoint y: 288, endPoint x: 590, endPoint y: 299, distance: 18.6
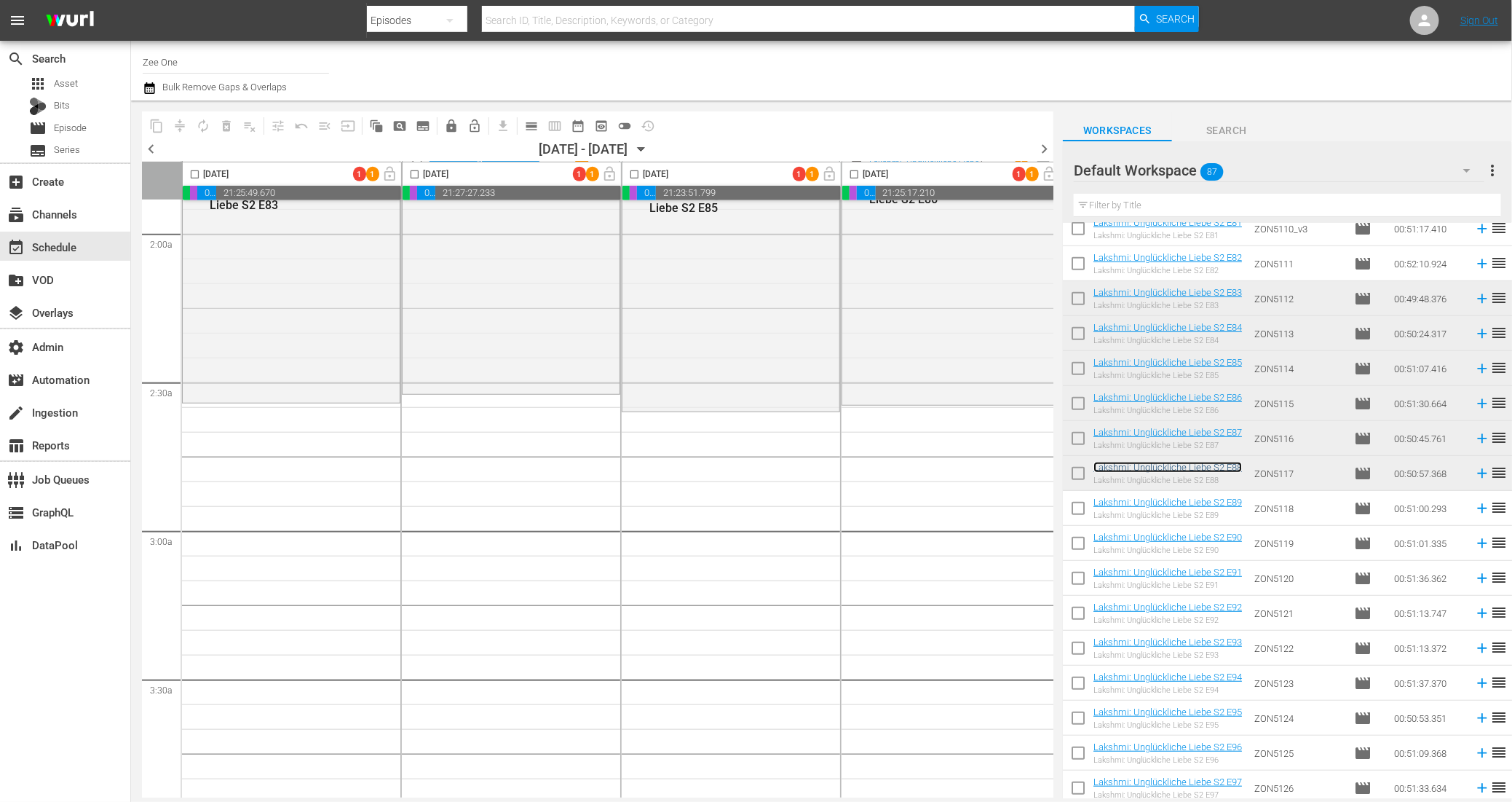
scroll to position [559, 0]
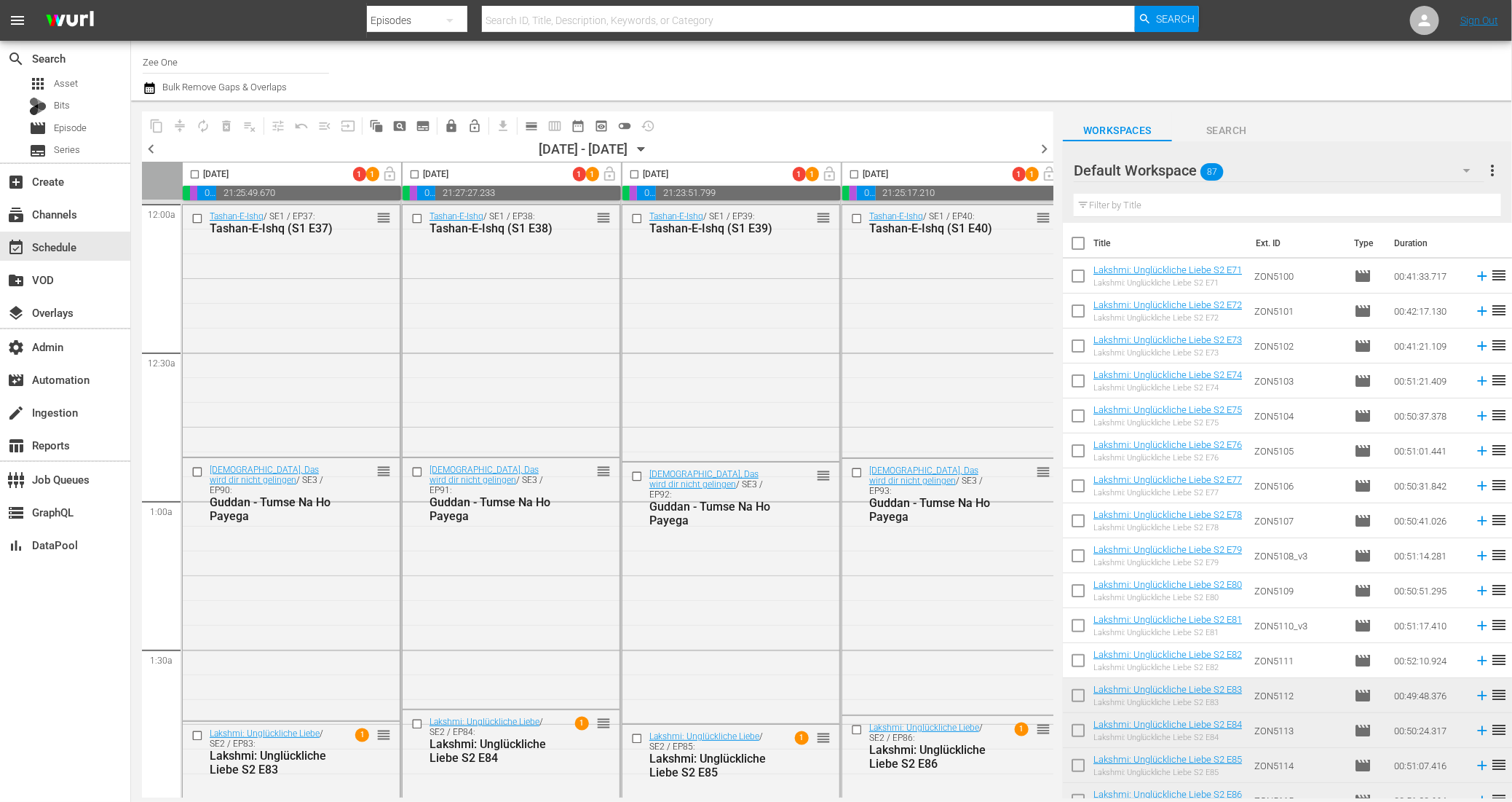
scroll to position [397, 0]
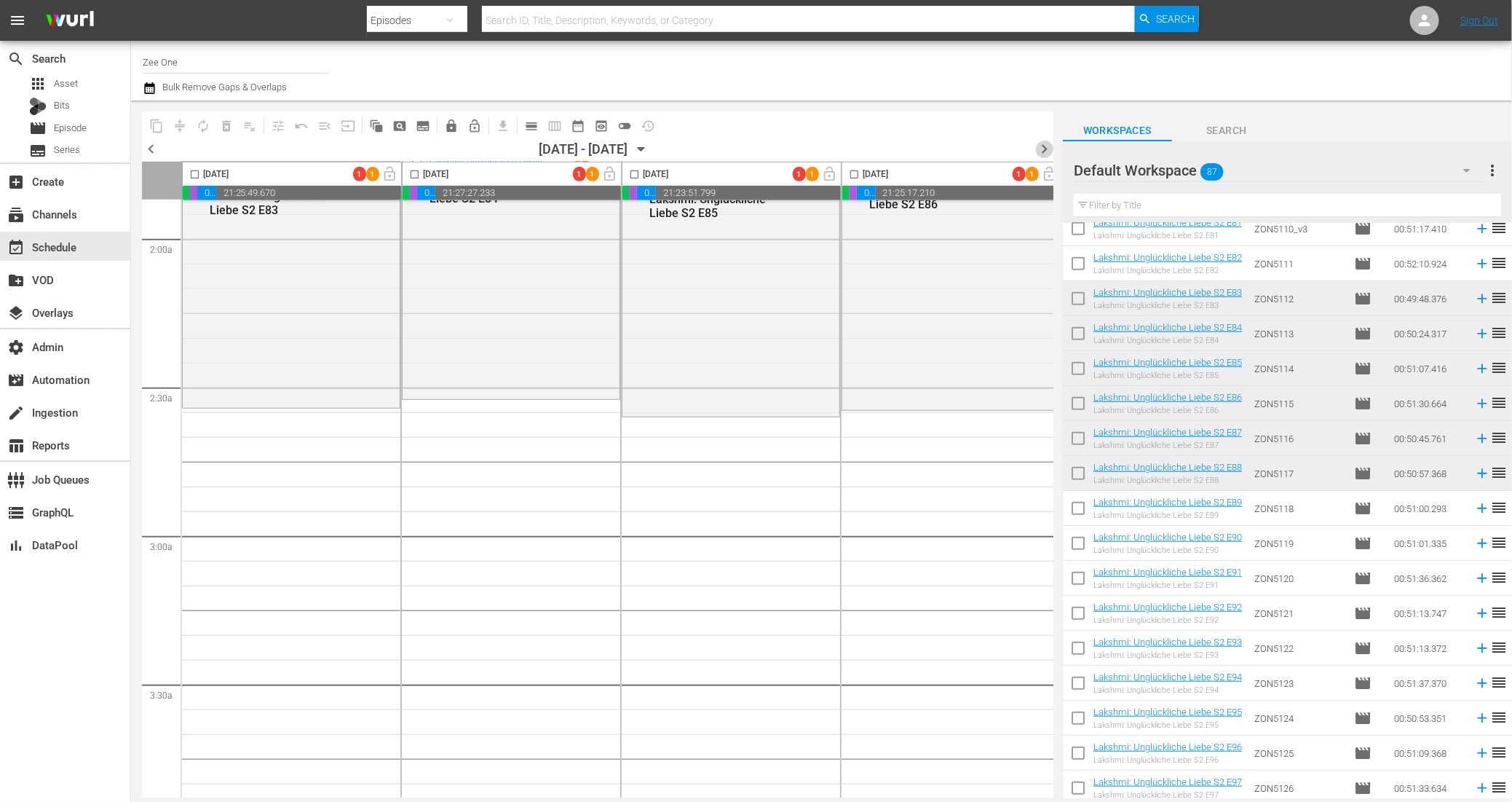
click at [1045, 149] on span "chevron_right" at bounding box center [1044, 149] width 18 height 18
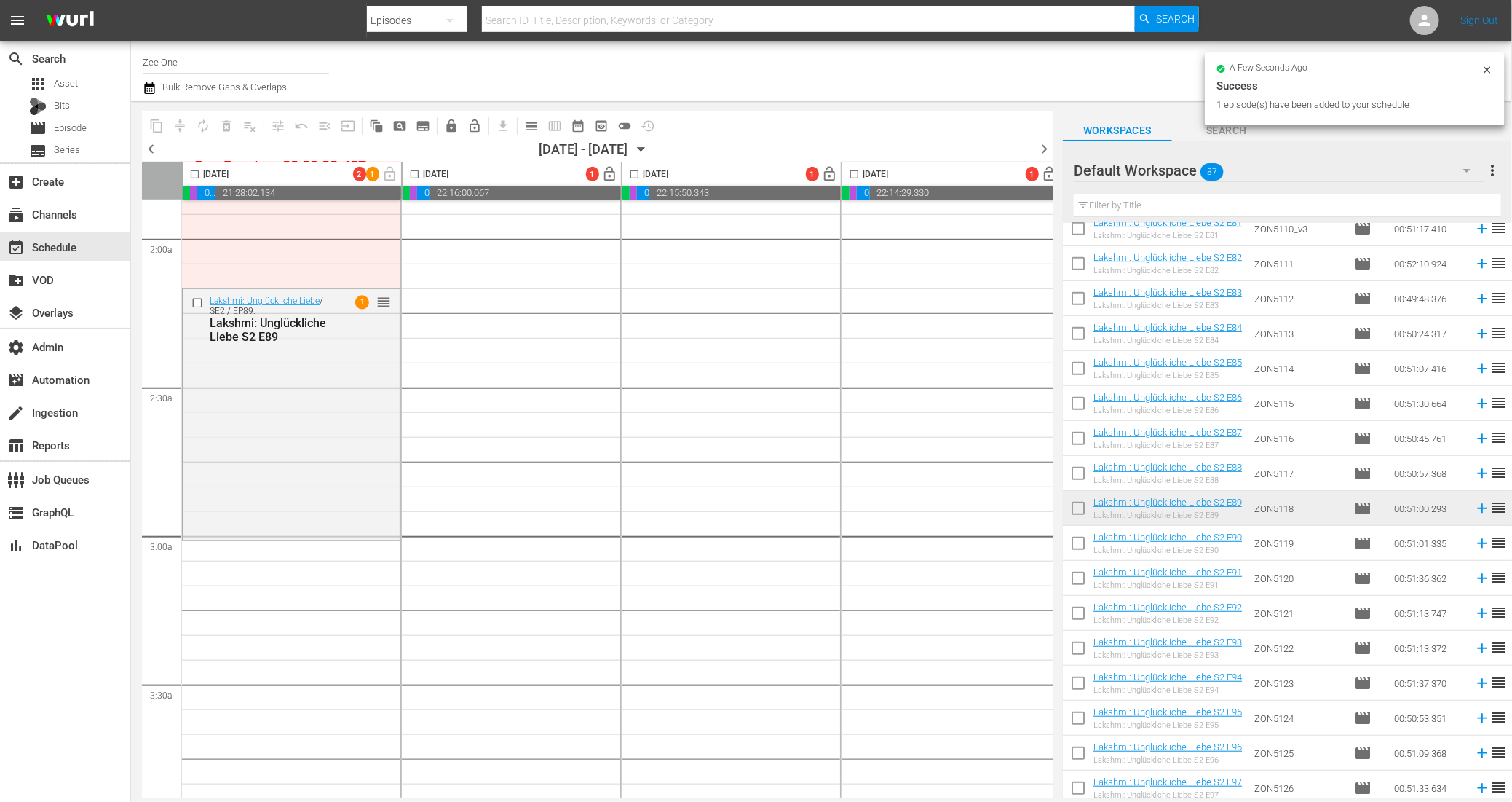
drag, startPoint x: 1048, startPoint y: 239, endPoint x: 1049, endPoint y: 222, distance: 17.0
click at [1049, 222] on div "Monday, September 22nd 2 1 lock_open 00:24:00.768 00:03:20.178 02:04:36.920 21:…" at bounding box center [597, 479] width 911 height 636
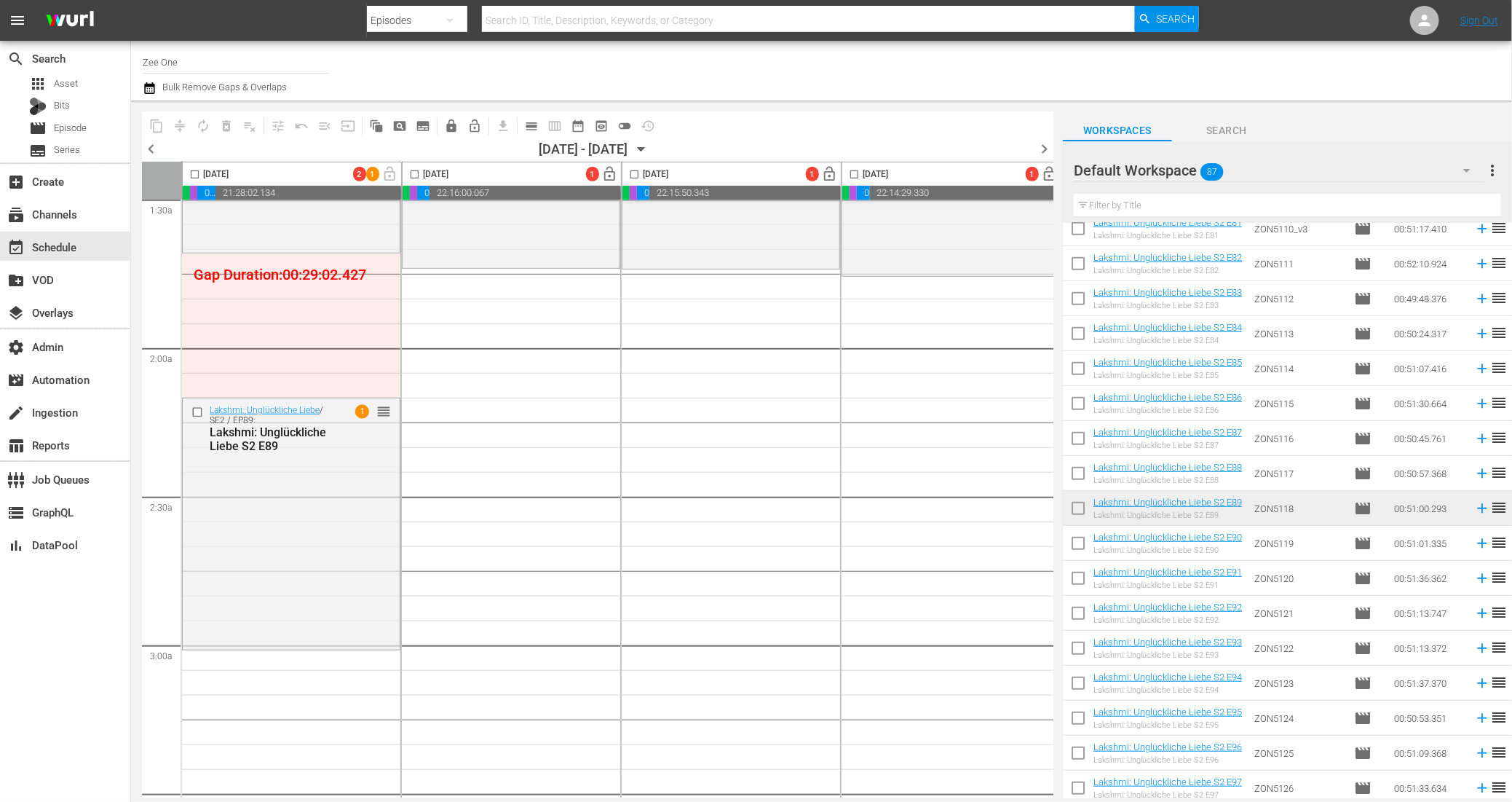
scroll to position [347, 0]
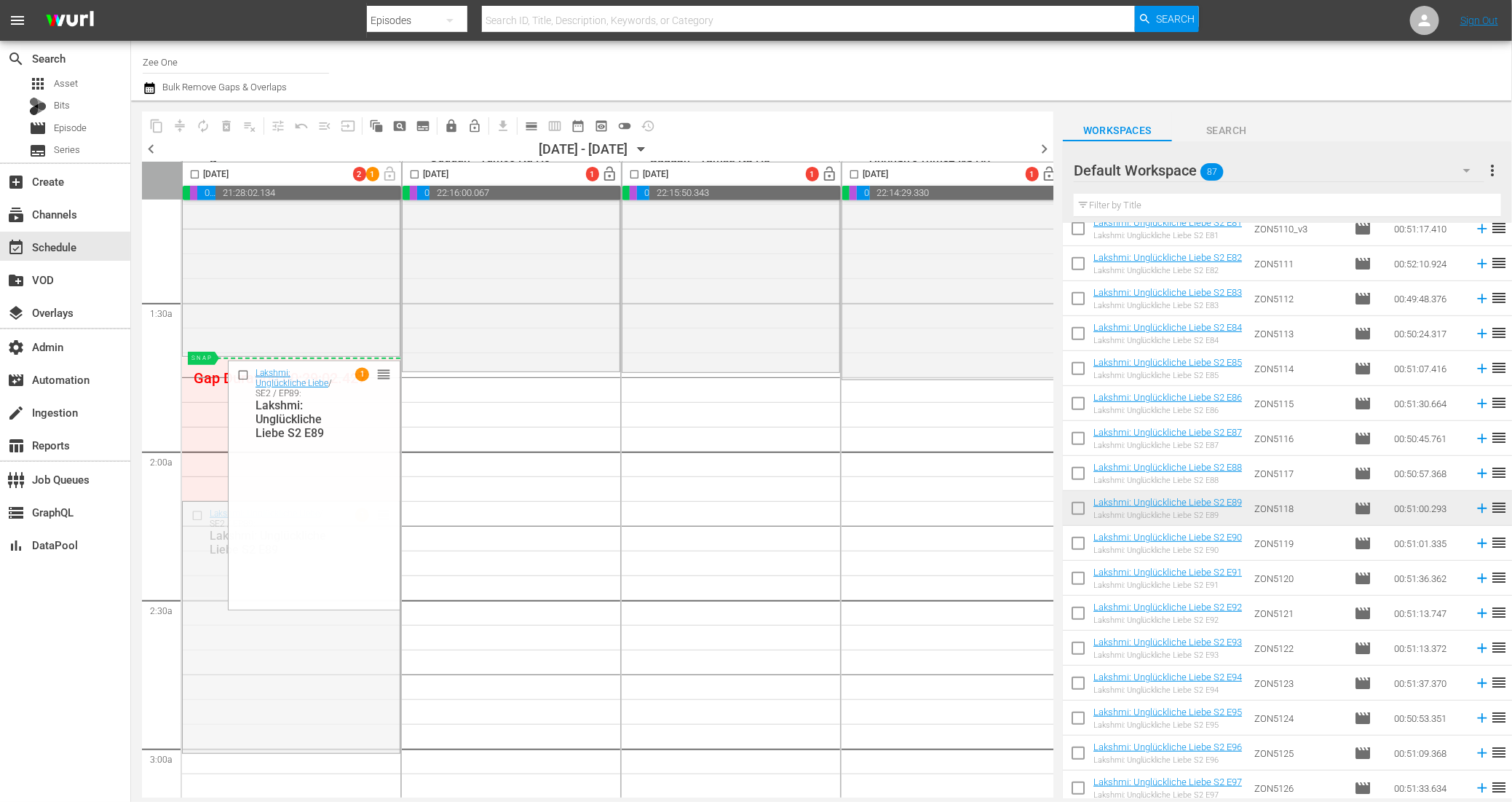
drag, startPoint x: 387, startPoint y: 512, endPoint x: 389, endPoint y: 364, distance: 148.0
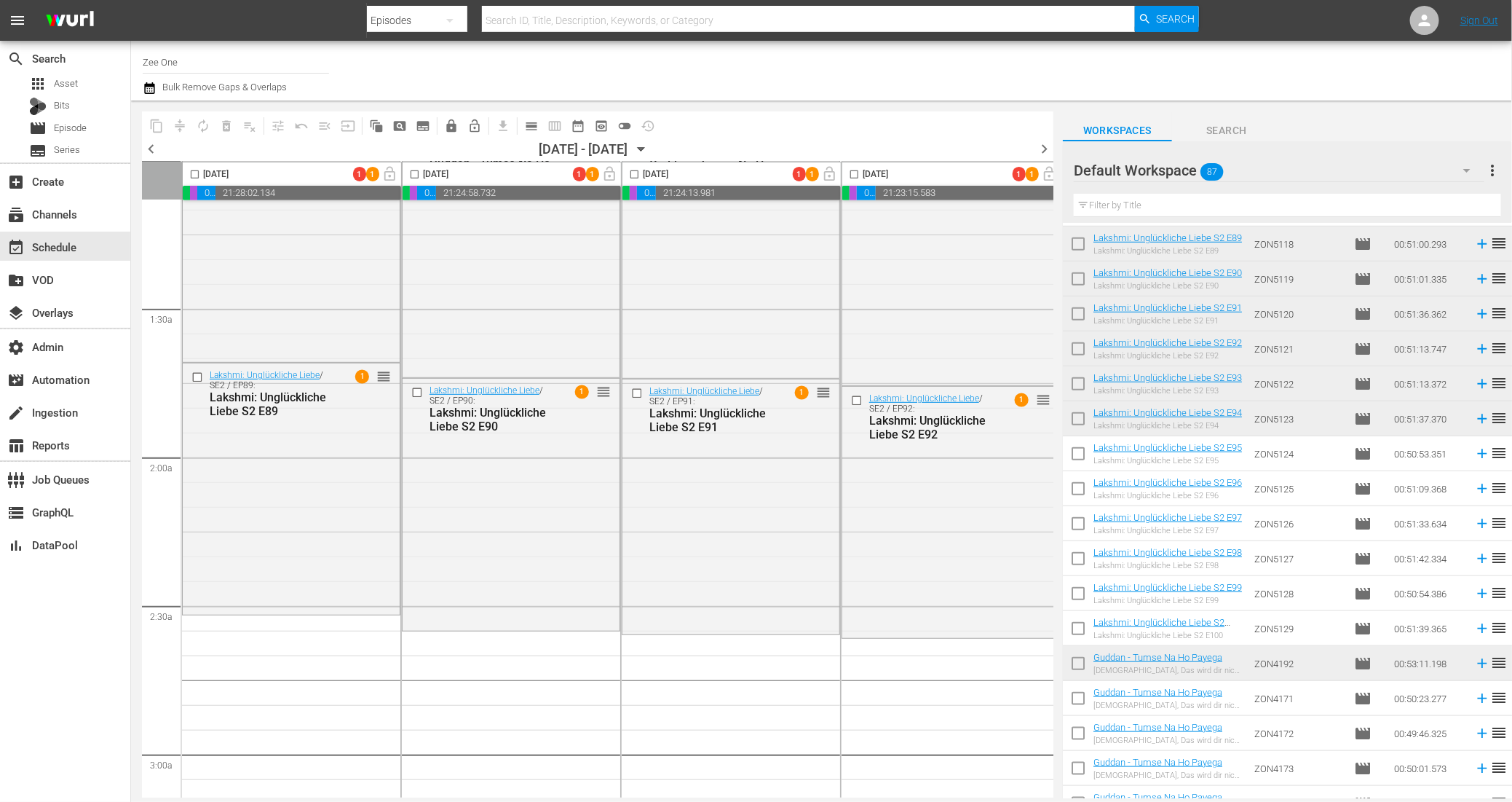
scroll to position [240, 0]
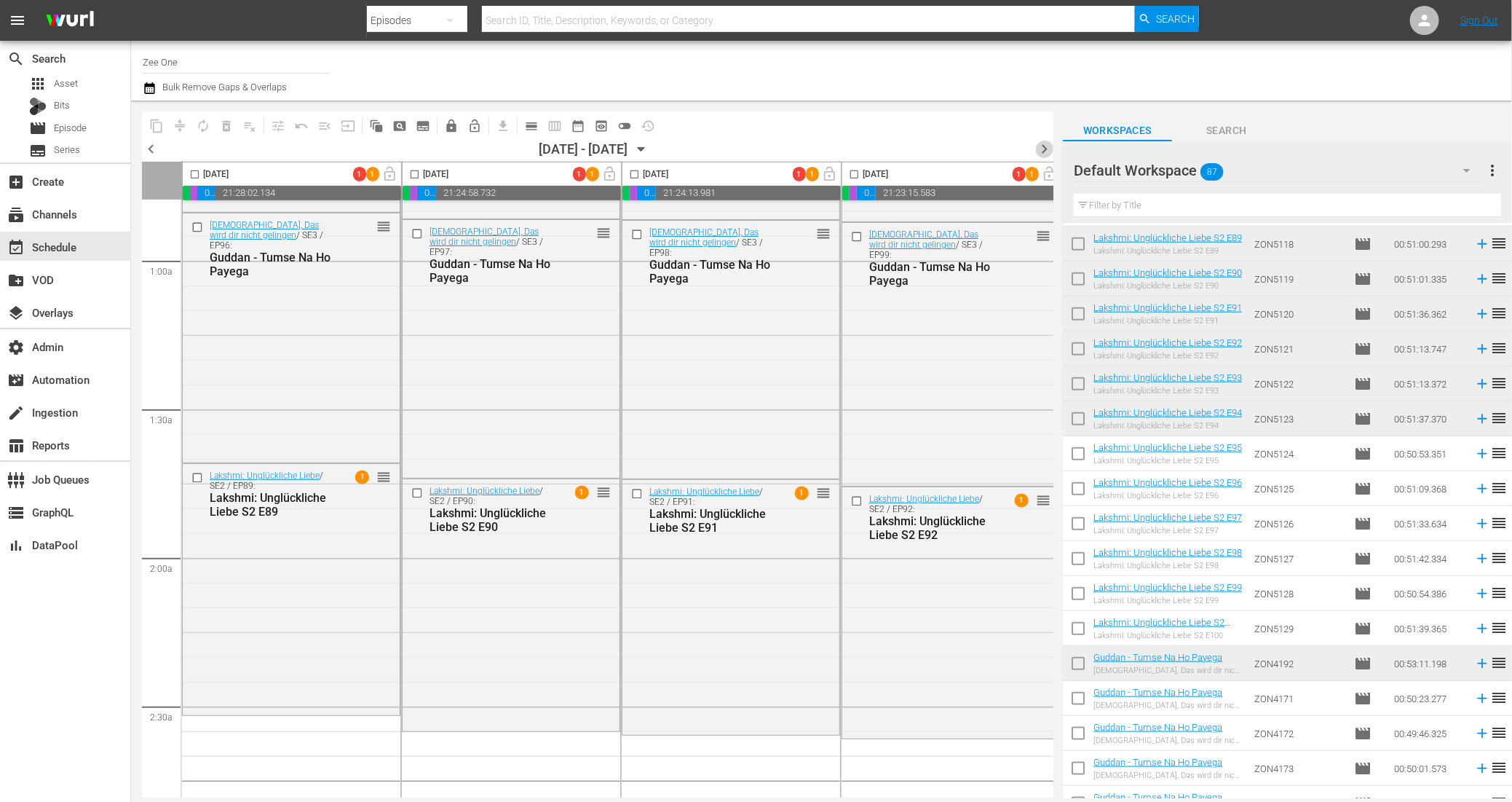
click at [1044, 149] on span "chevron_right" at bounding box center [1044, 149] width 18 height 18
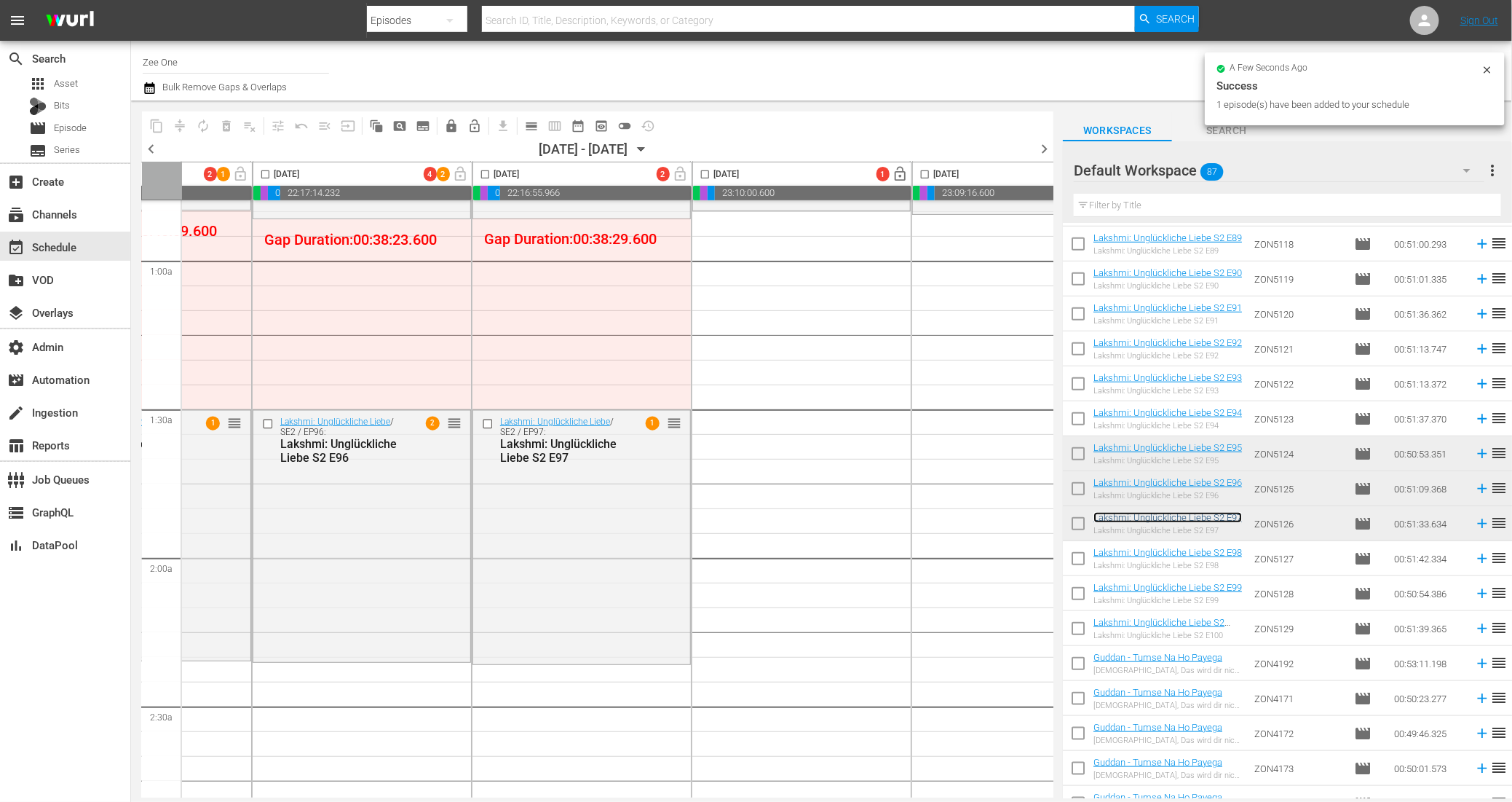
scroll to position [240, 189]
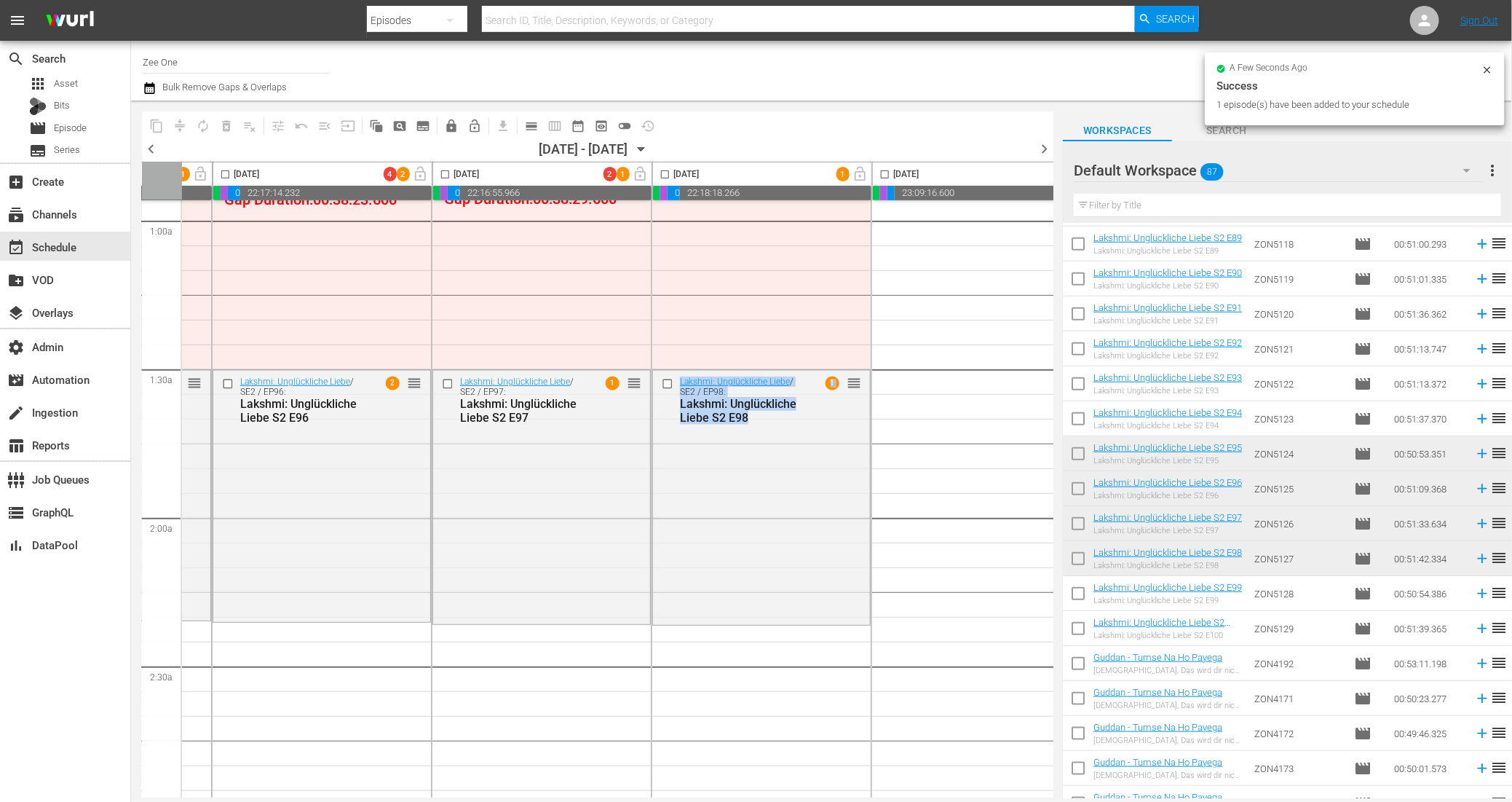
drag, startPoint x: 734, startPoint y: 791, endPoint x: 901, endPoint y: 790, distance: 167.0
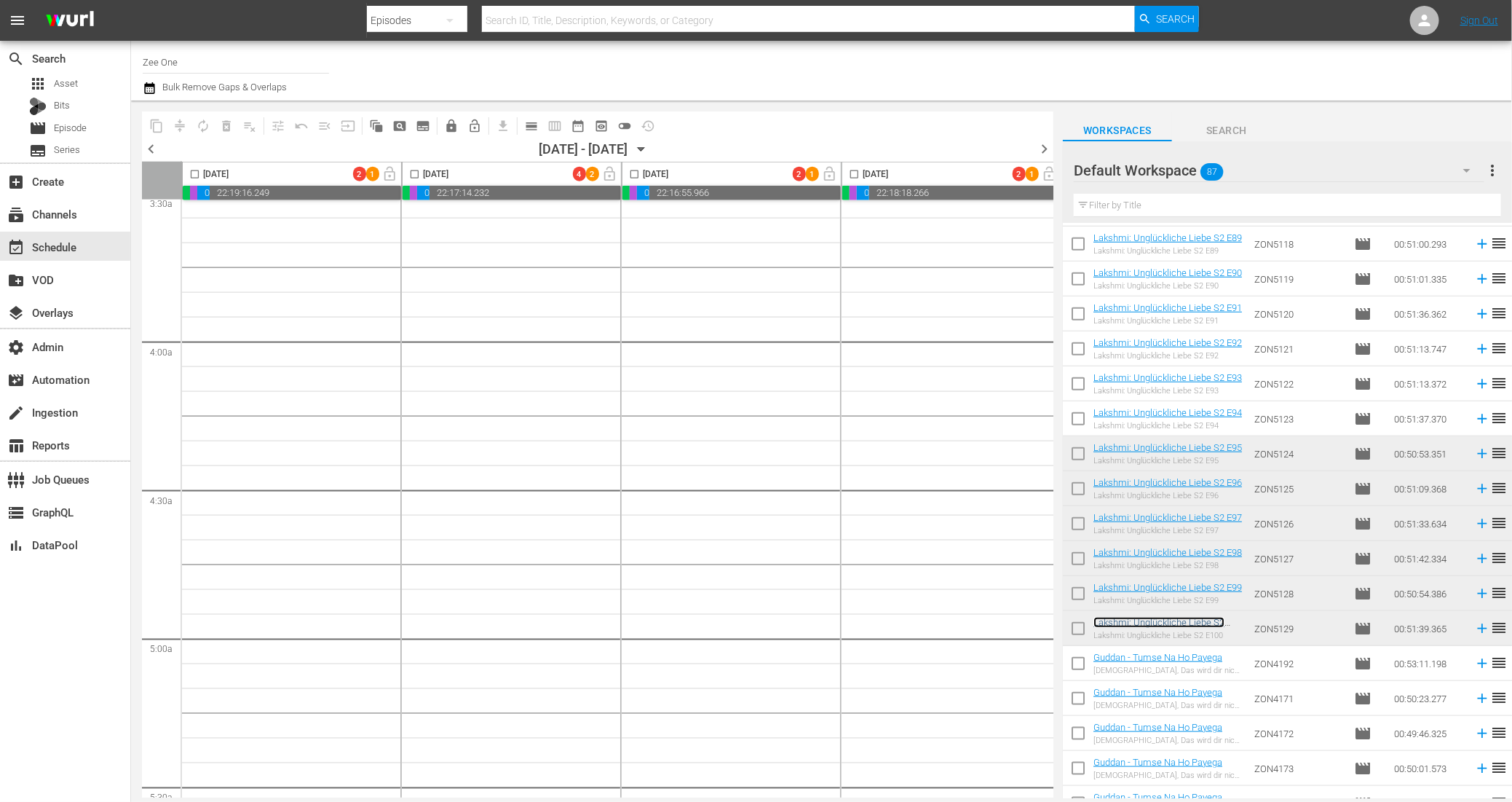
scroll to position [0, 0]
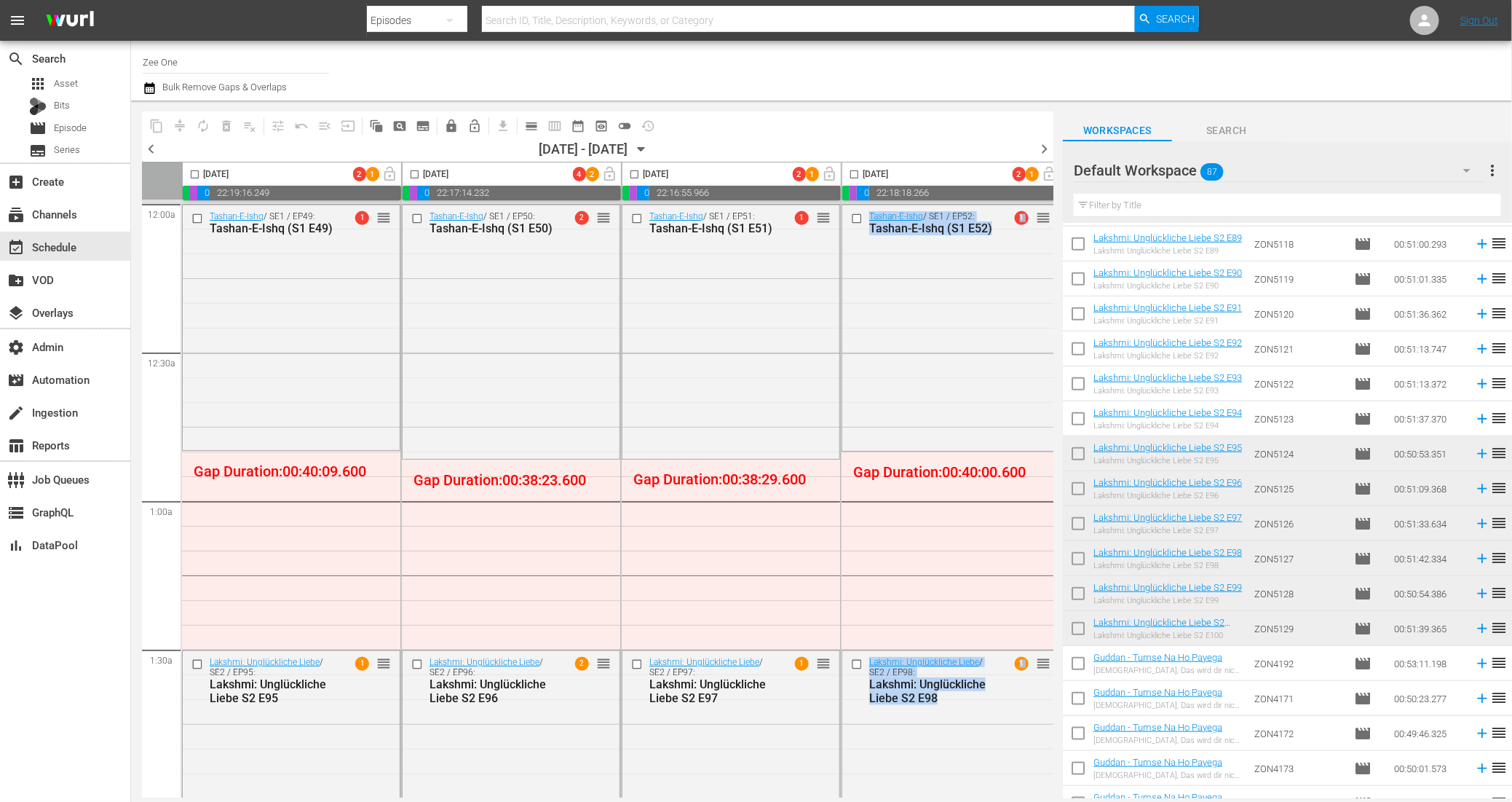
click at [649, 149] on icon "button" at bounding box center [641, 149] width 16 height 16
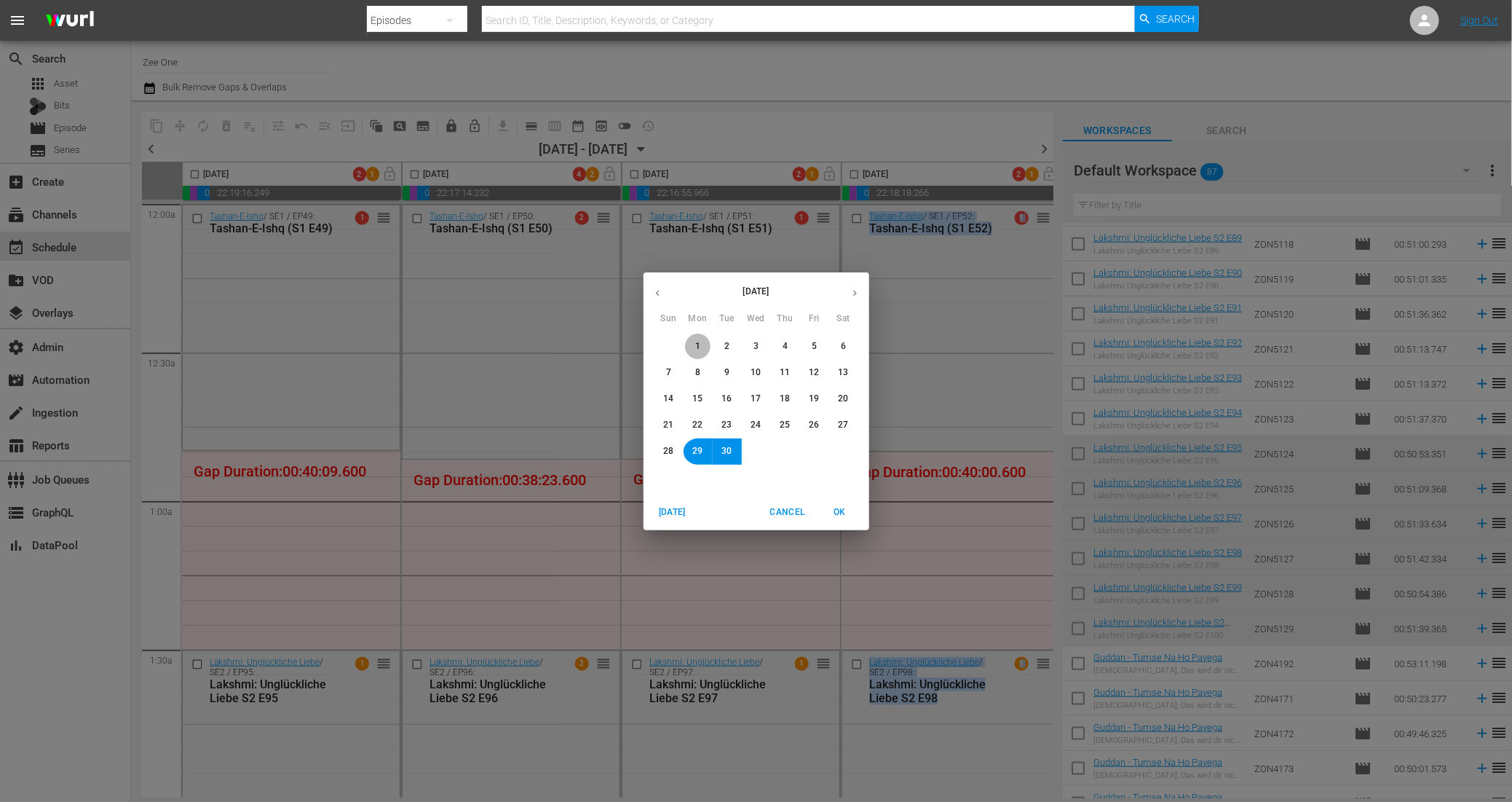
click at [694, 343] on span "1" at bounding box center [698, 346] width 9 height 12
click at [842, 512] on span "OK" at bounding box center [840, 512] width 35 height 15
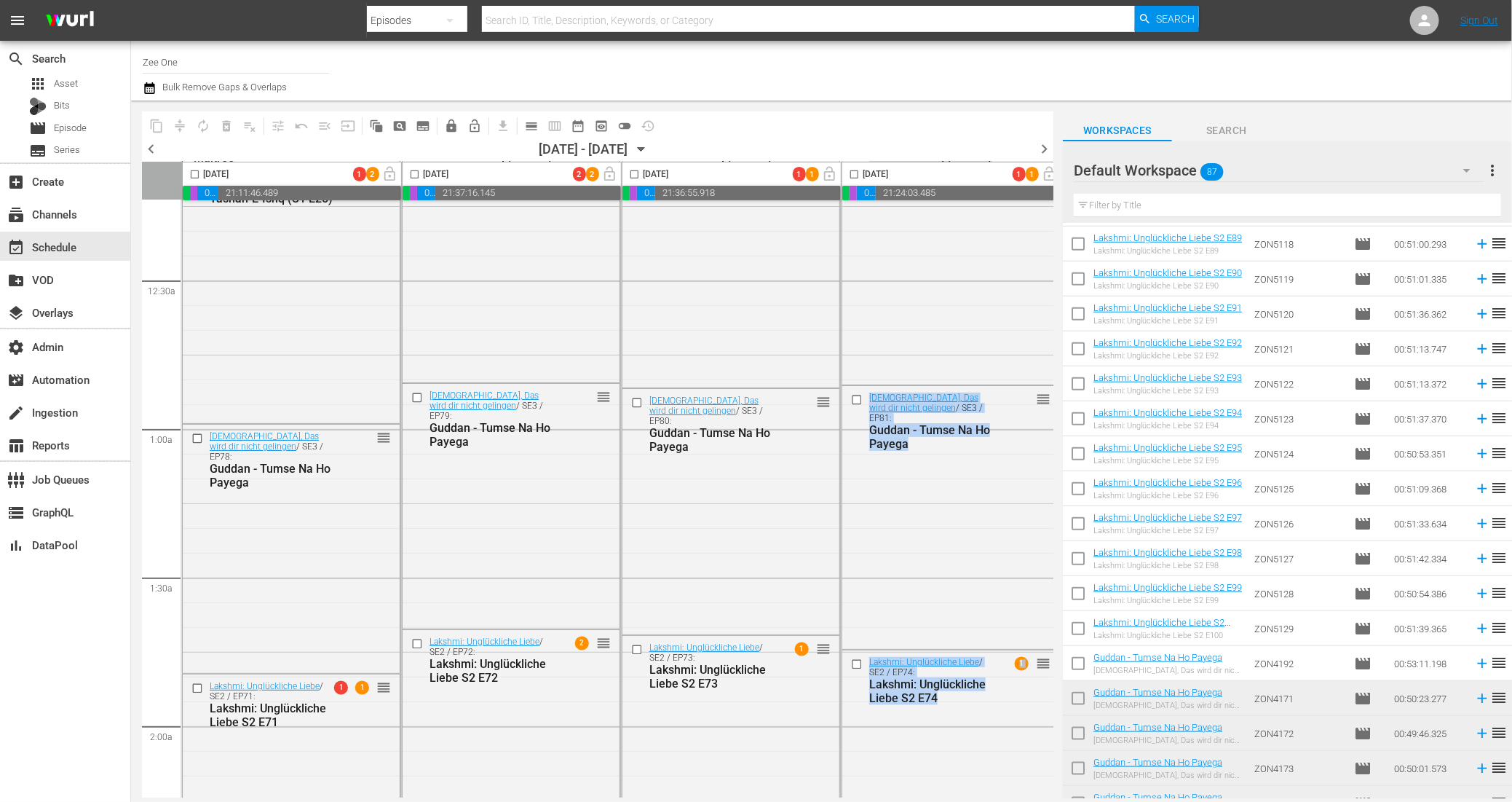
scroll to position [57, 0]
